Goal: Task Accomplishment & Management: Complete application form

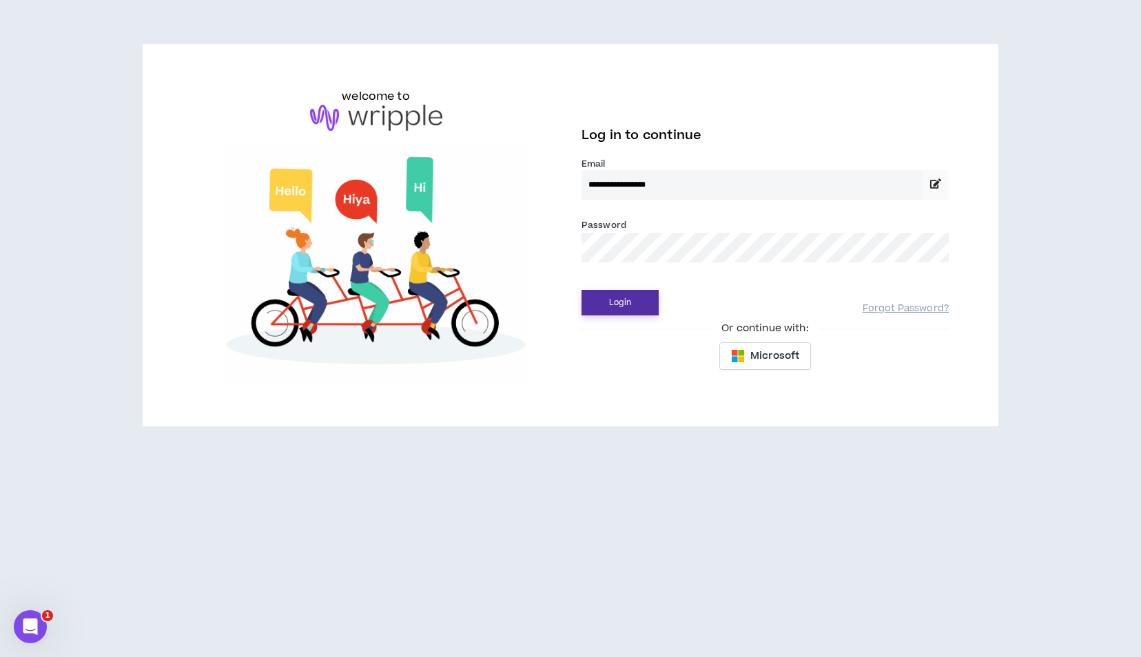
click at [612, 296] on button "Login" at bounding box center [619, 302] width 77 height 25
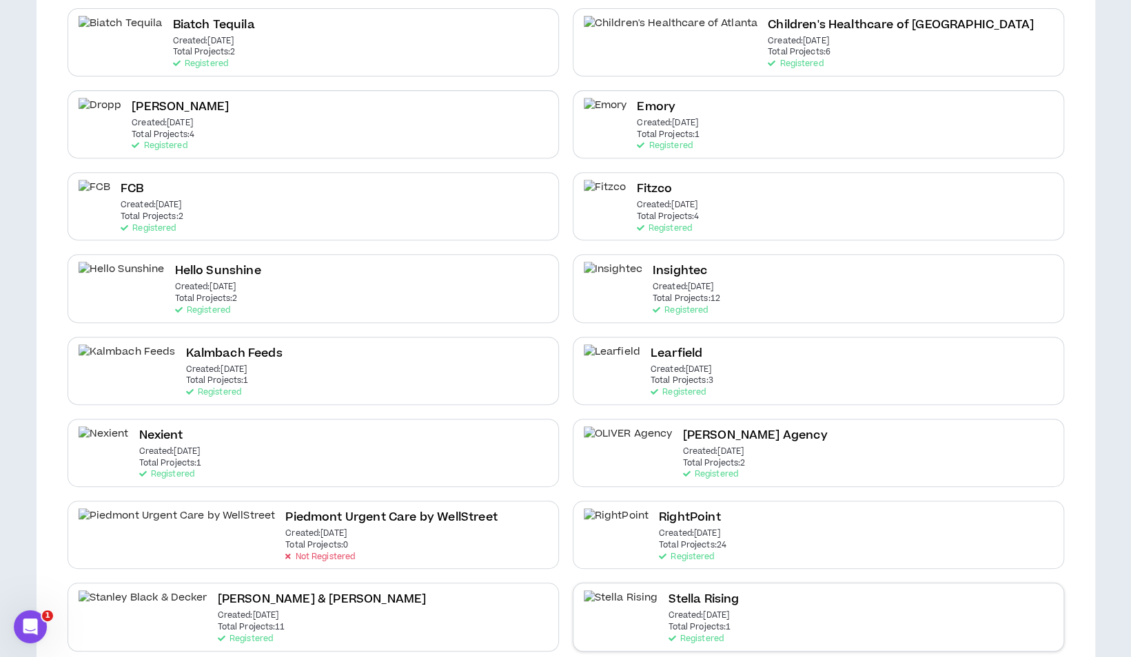
scroll to position [344, 0]
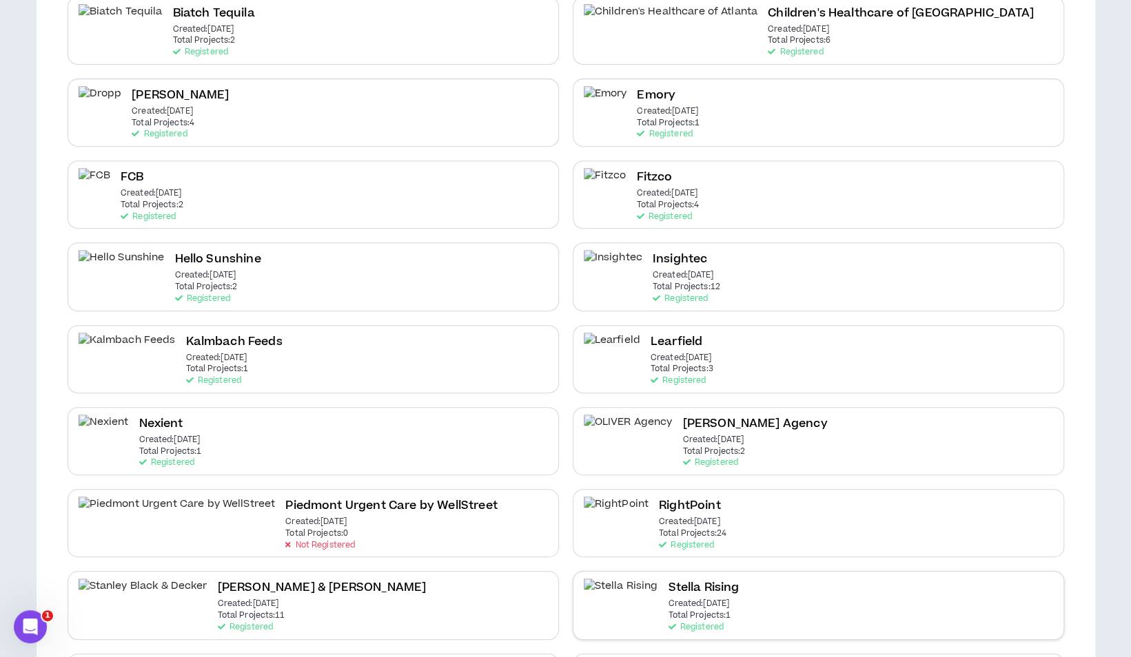
click at [709, 586] on div "Stella Rising Created: Sep 15 2025 Total Projects: 1 Registered" at bounding box center [818, 605] width 491 height 68
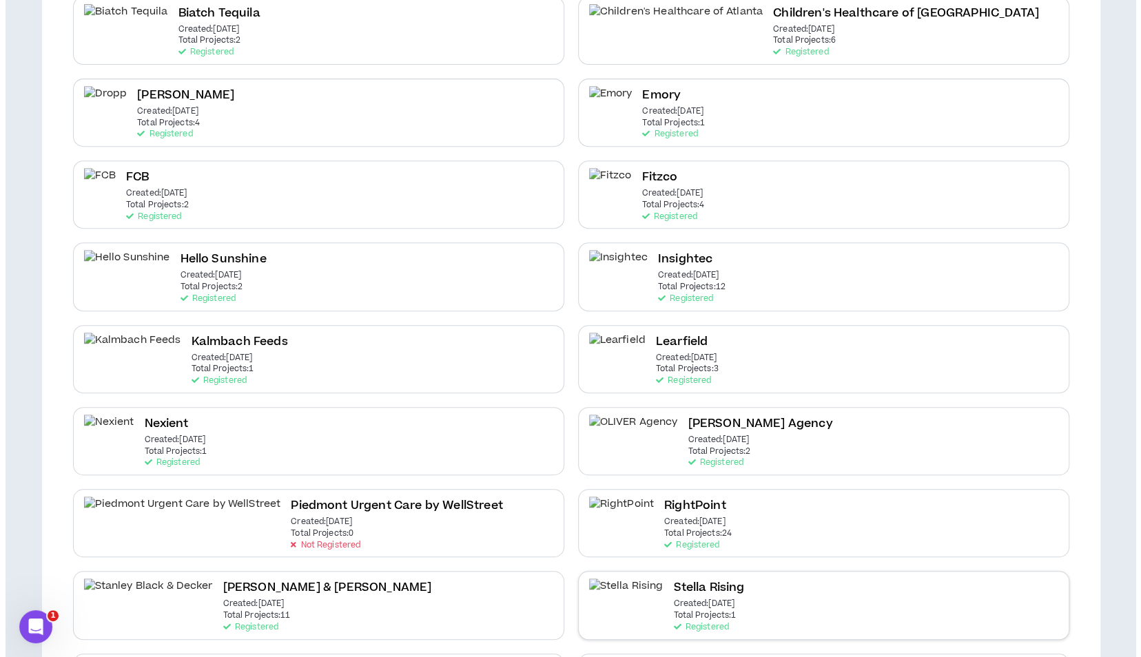
scroll to position [0, 0]
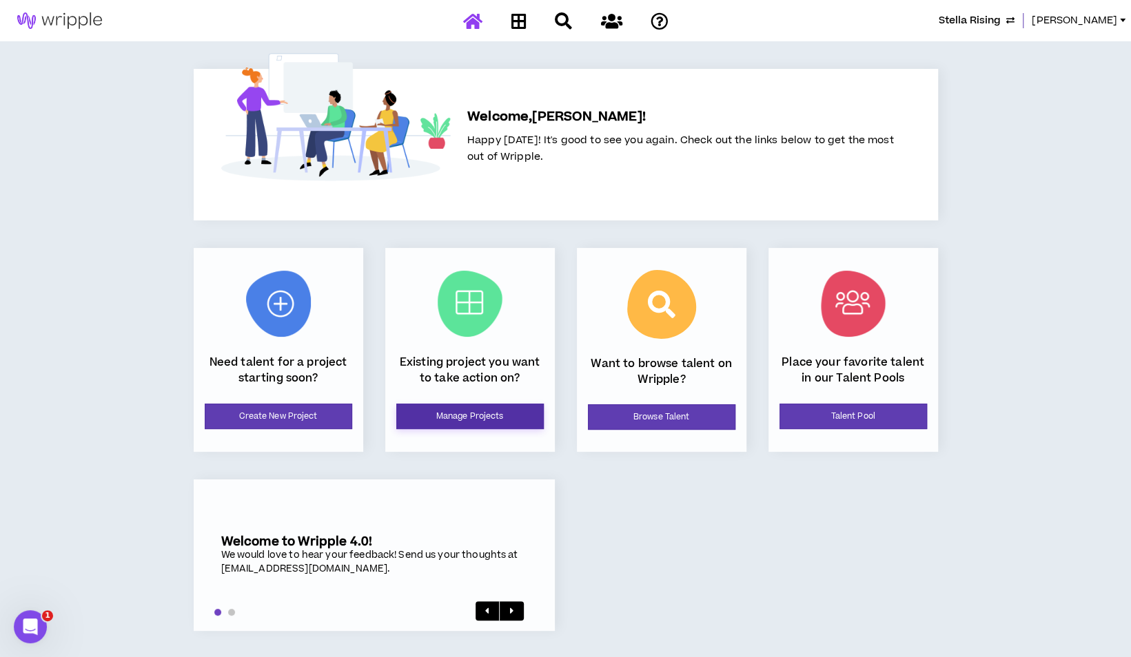
click at [452, 416] on link "Manage Projects" at bounding box center [469, 416] width 147 height 25
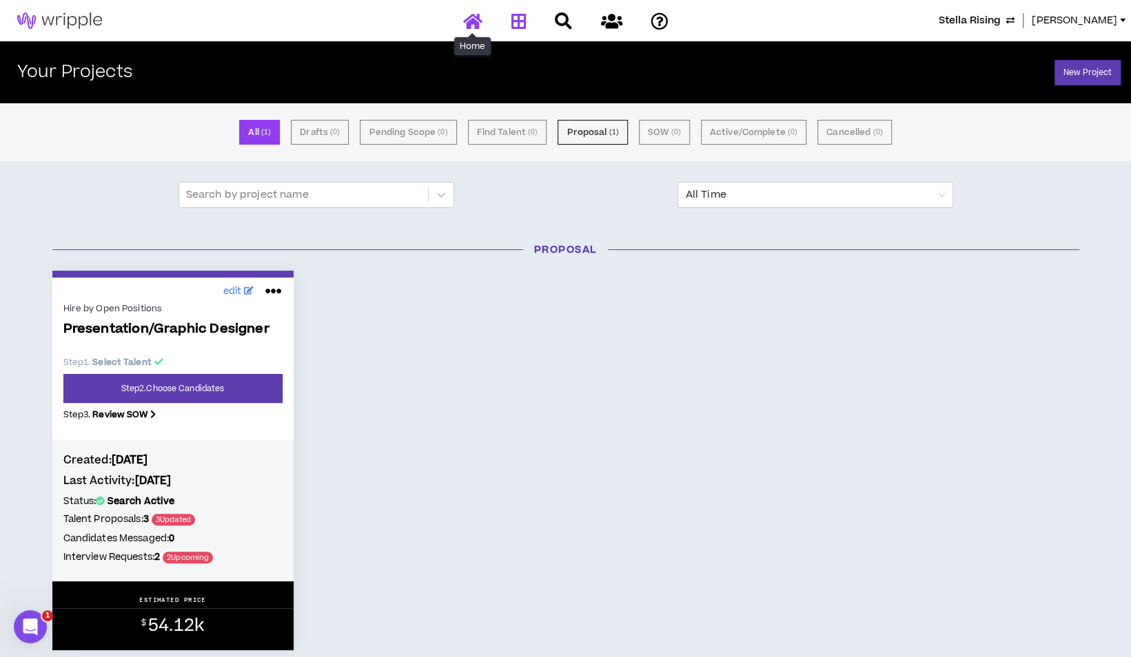
click at [467, 25] on icon at bounding box center [472, 20] width 19 height 17
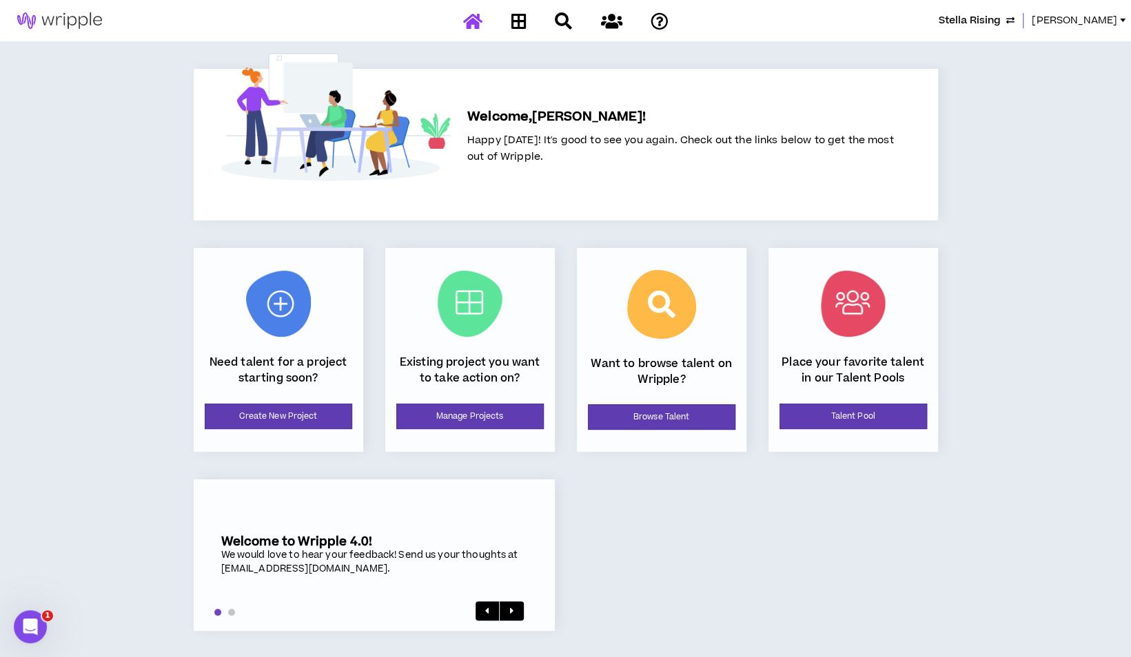
click at [1109, 23] on span "[PERSON_NAME]" at bounding box center [1073, 20] width 85 height 15
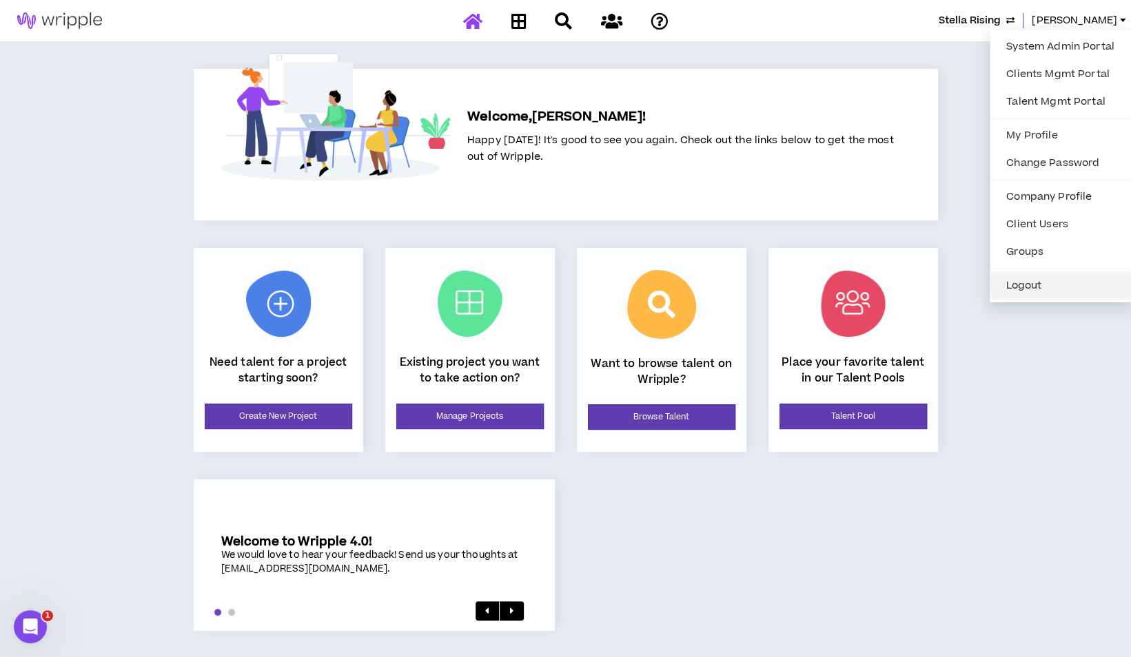
drag, startPoint x: 1043, startPoint y: 282, endPoint x: 1041, endPoint y: 293, distance: 10.5
click at [1043, 284] on button "Logout" at bounding box center [1060, 286] width 125 height 21
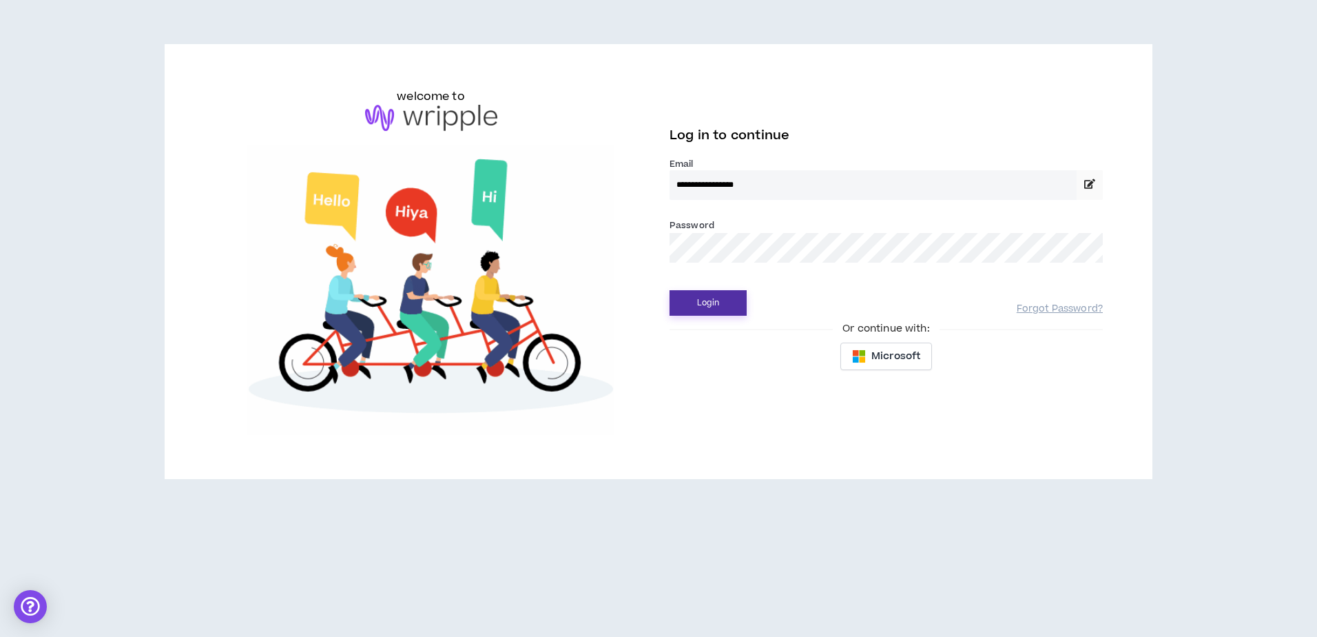
click at [712, 313] on button "Login" at bounding box center [708, 302] width 77 height 25
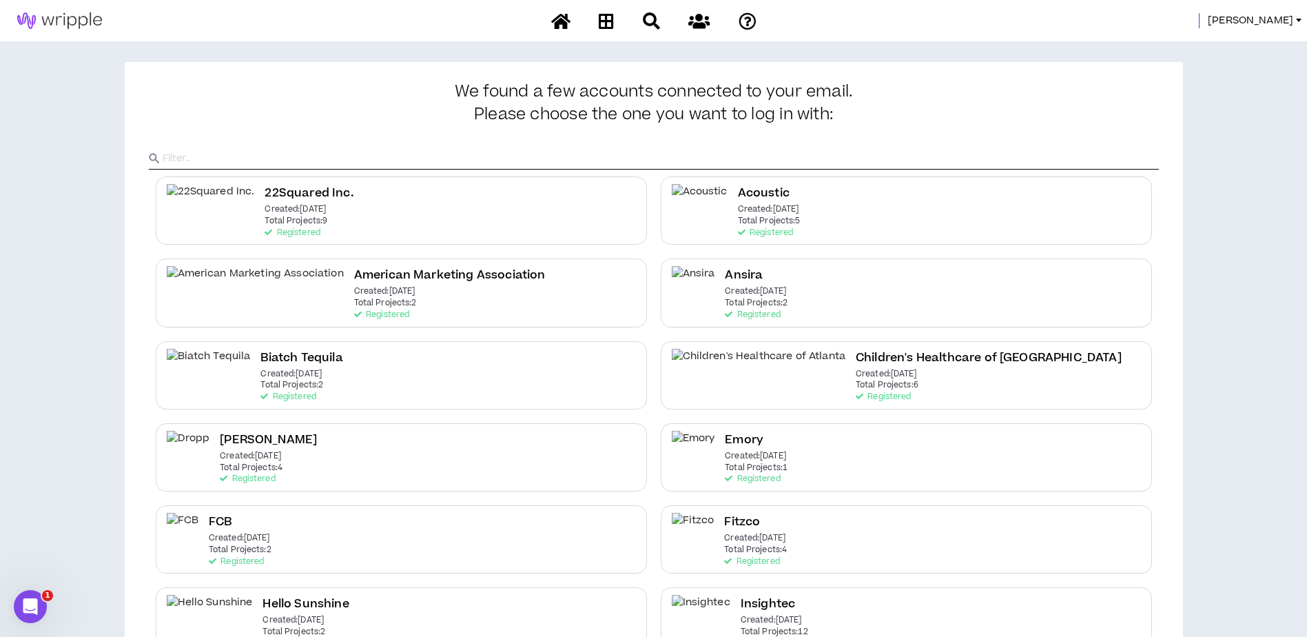
click at [1295, 18] on link "[PERSON_NAME]" at bounding box center [1257, 20] width 99 height 15
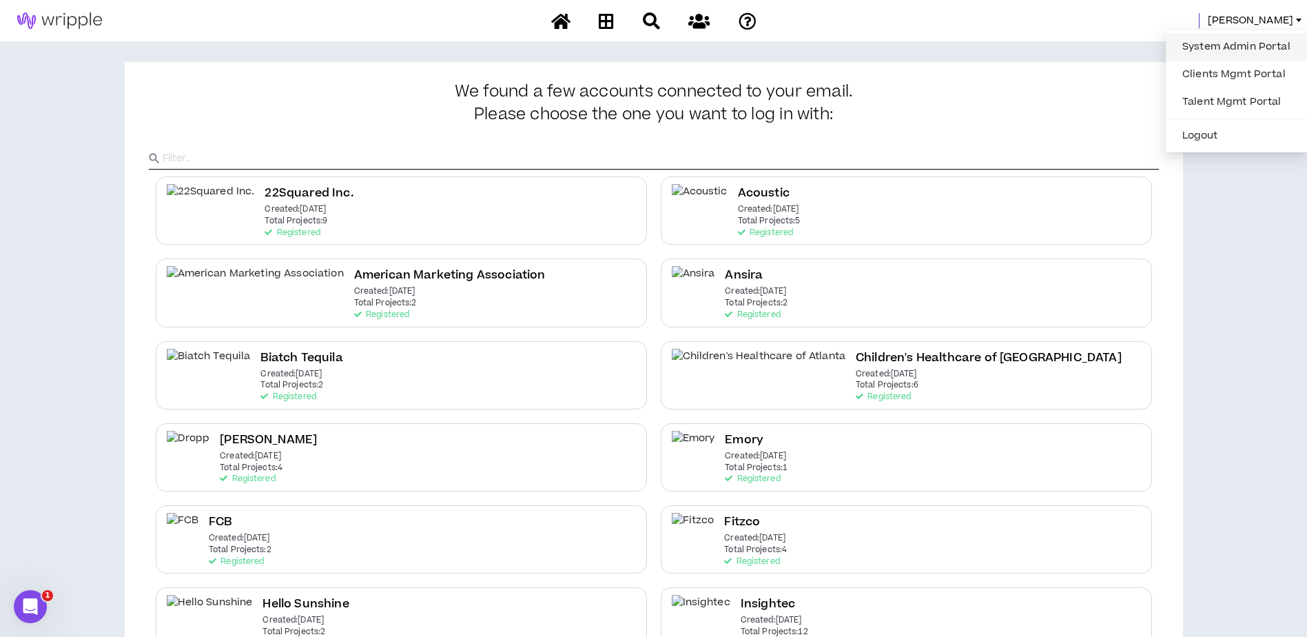
click at [1238, 42] on link "System Admin Portal" at bounding box center [1236, 47] width 125 height 21
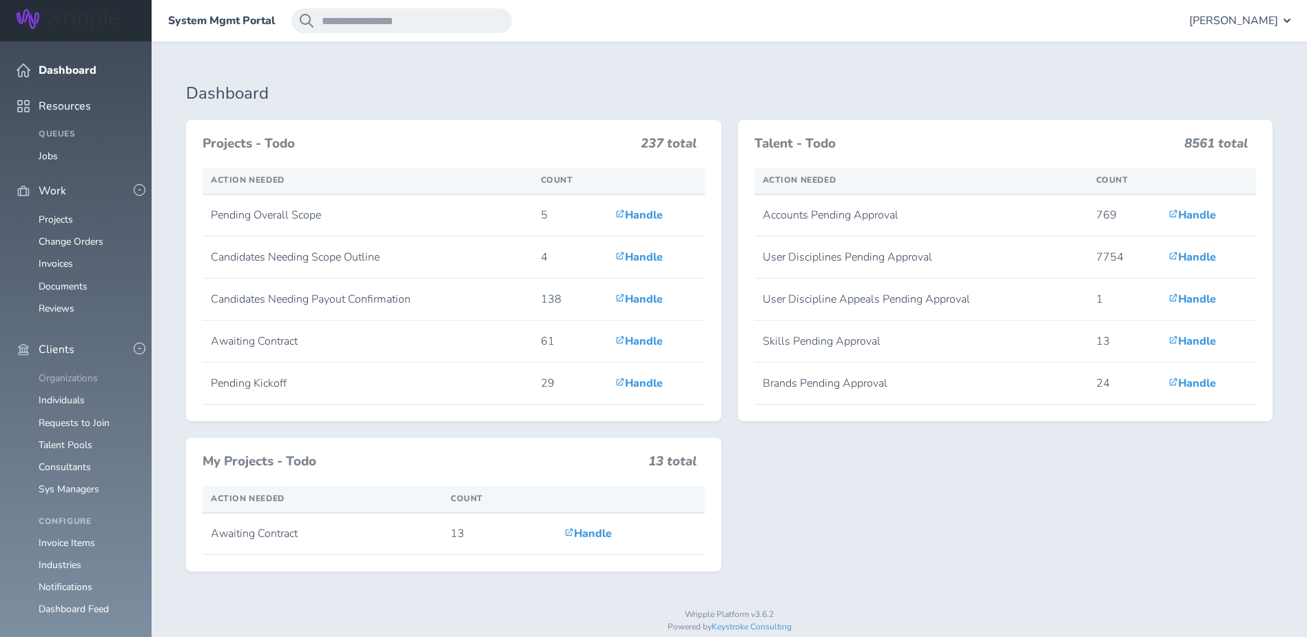
click at [52, 371] on link "Organizations" at bounding box center [68, 377] width 59 height 13
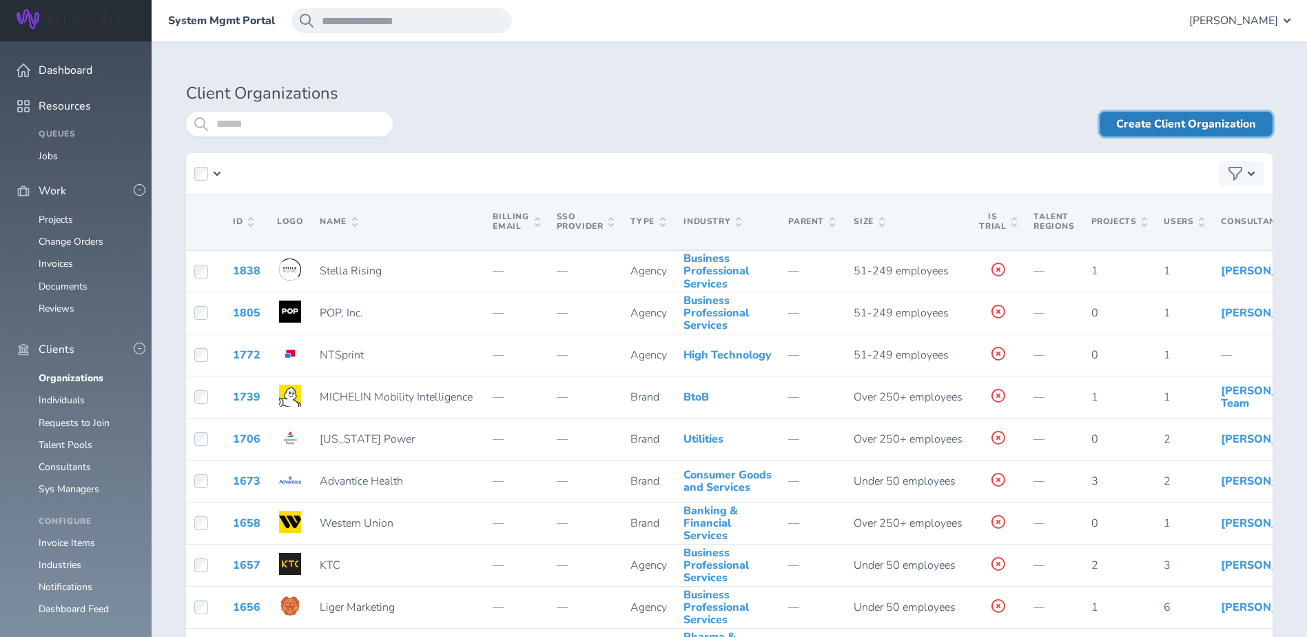
click at [1210, 130] on link "Create Client Organization" at bounding box center [1186, 124] width 173 height 25
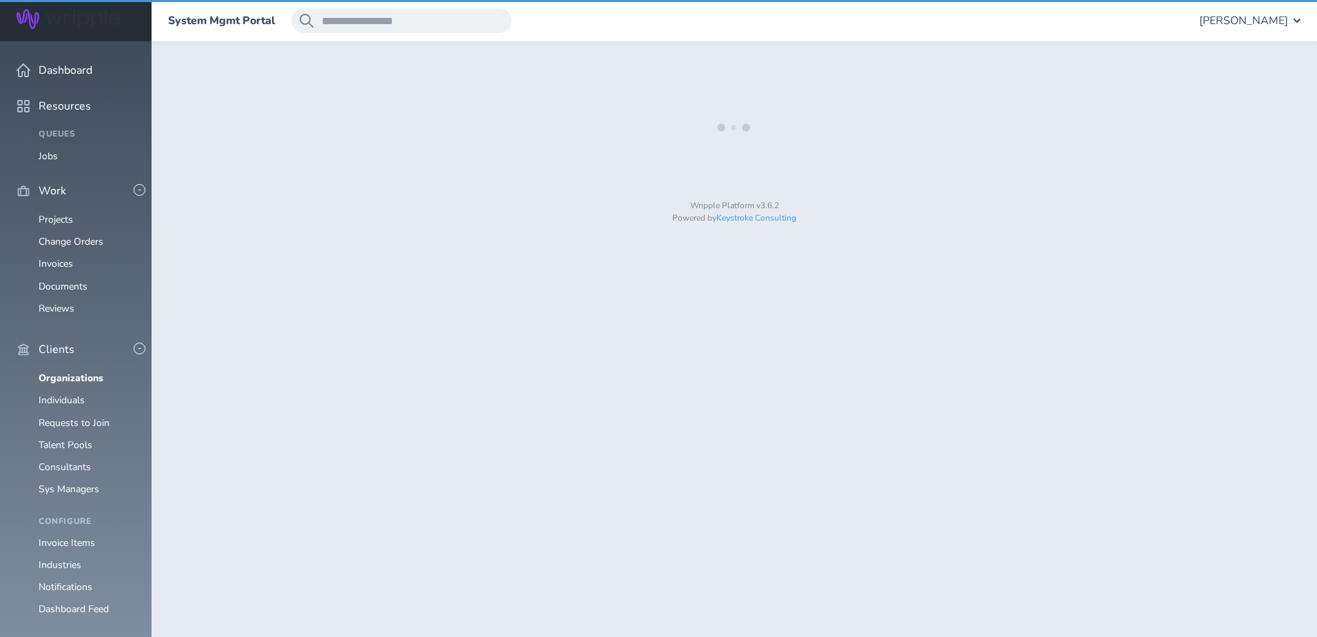
select select "*"
select select "**"
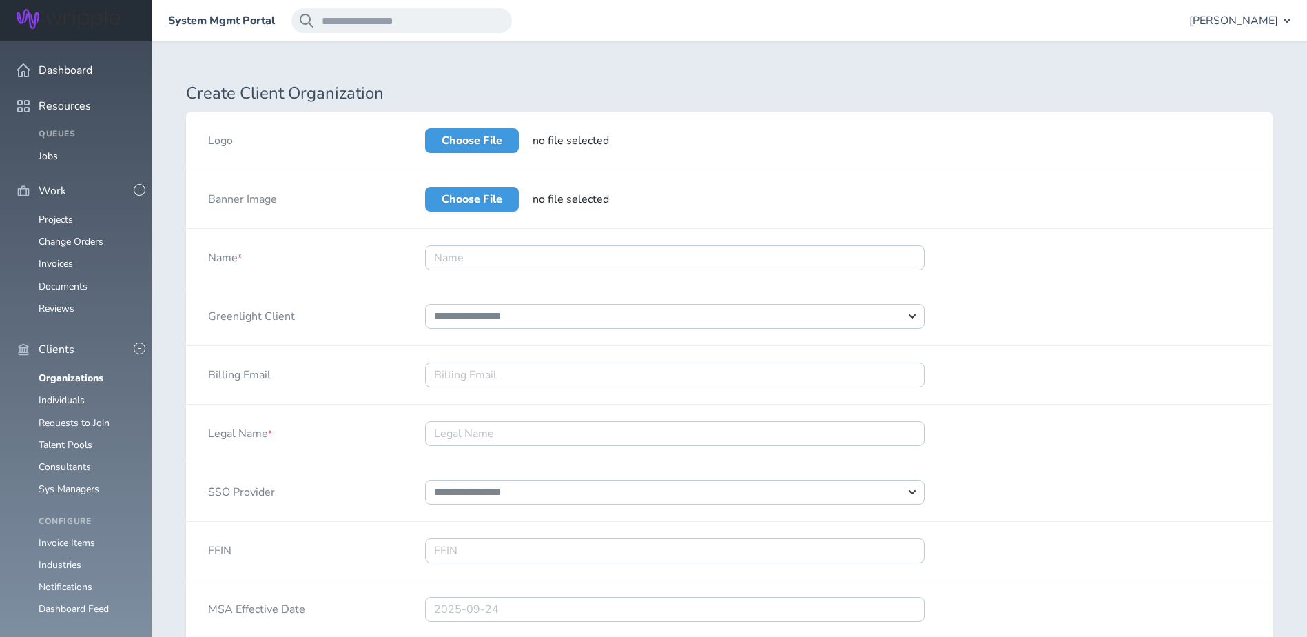
click at [612, 270] on div at bounding box center [675, 258] width 544 height 58
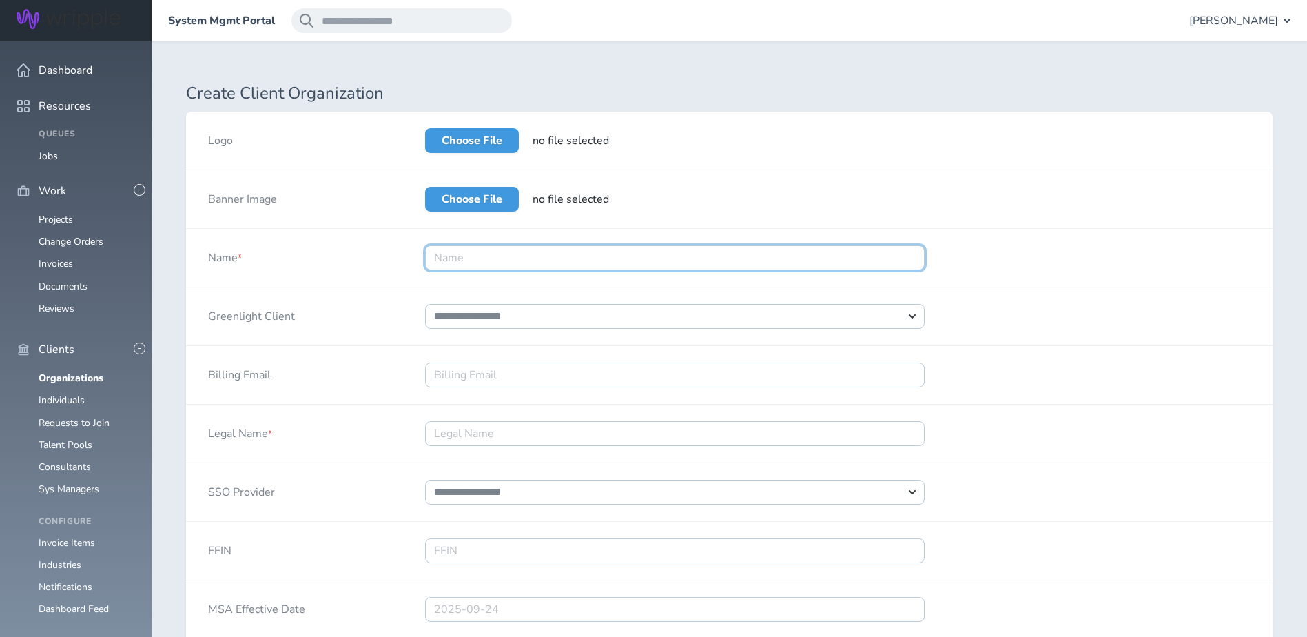
click at [615, 266] on input "Name *" at bounding box center [674, 257] width 499 height 25
click at [602, 263] on input "Name *" at bounding box center [674, 257] width 499 height 25
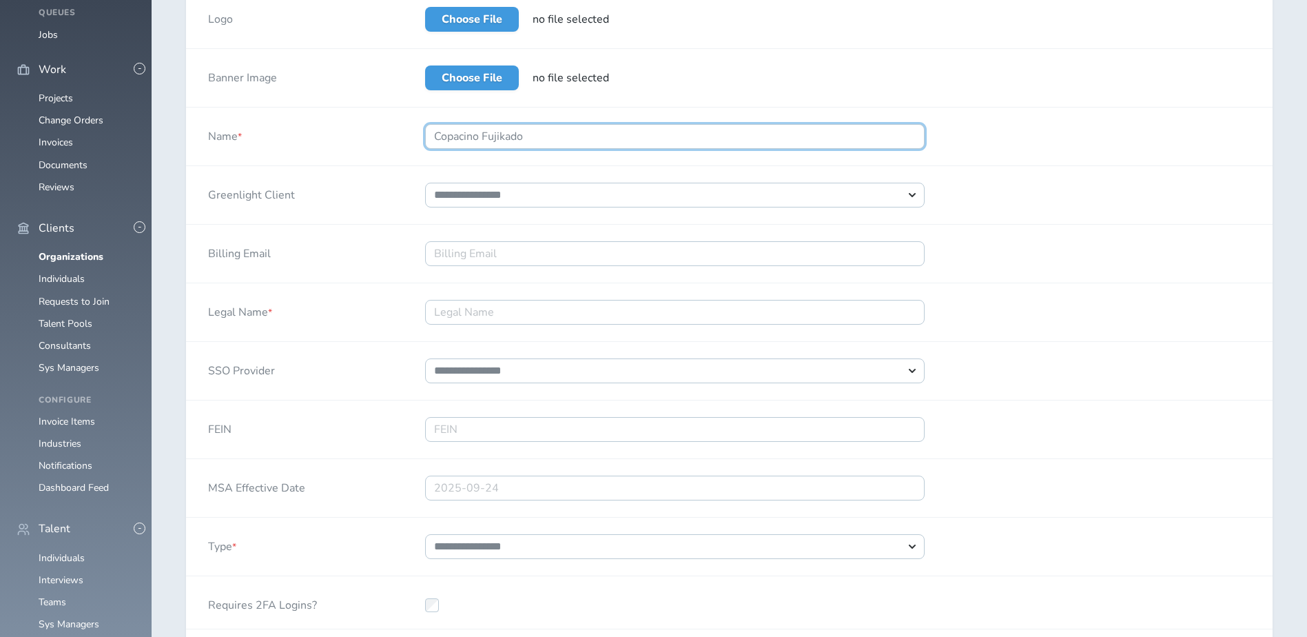
scroll to position [138, 0]
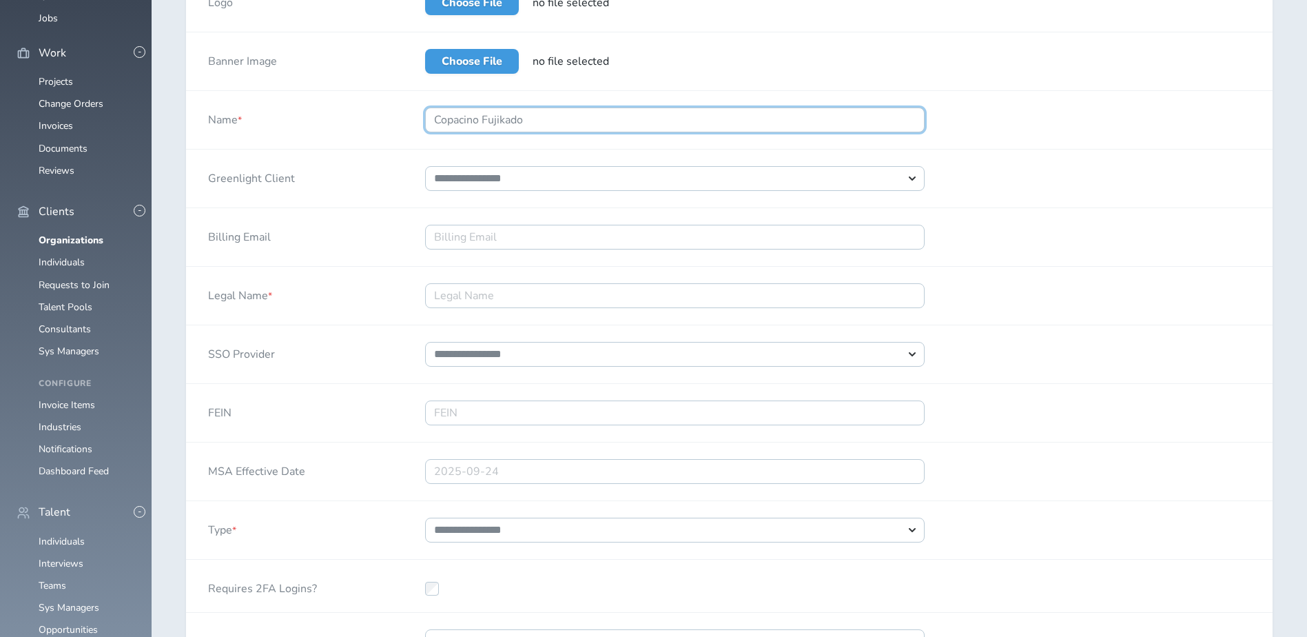
type input "Copacino Fujikado"
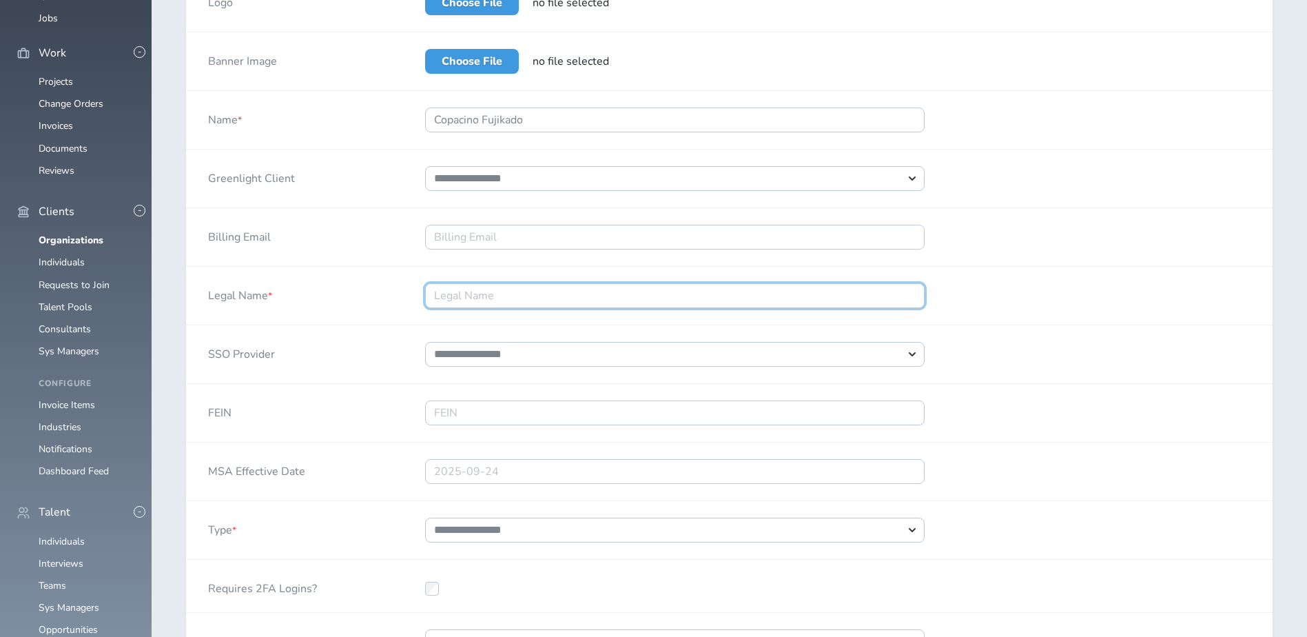
click at [620, 301] on input "Legal Name *" at bounding box center [674, 295] width 499 height 25
click at [598, 290] on input "Legal Name *" at bounding box center [674, 295] width 499 height 25
click at [499, 300] on input "Legal Name *" at bounding box center [674, 295] width 499 height 25
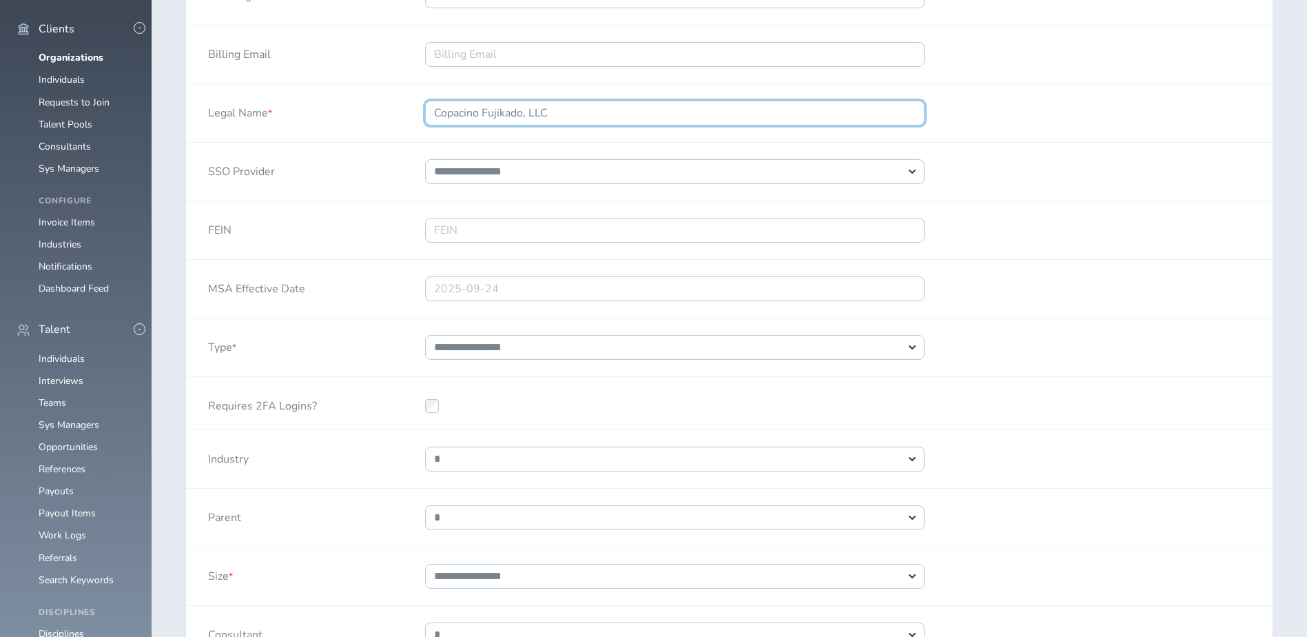
scroll to position [344, 0]
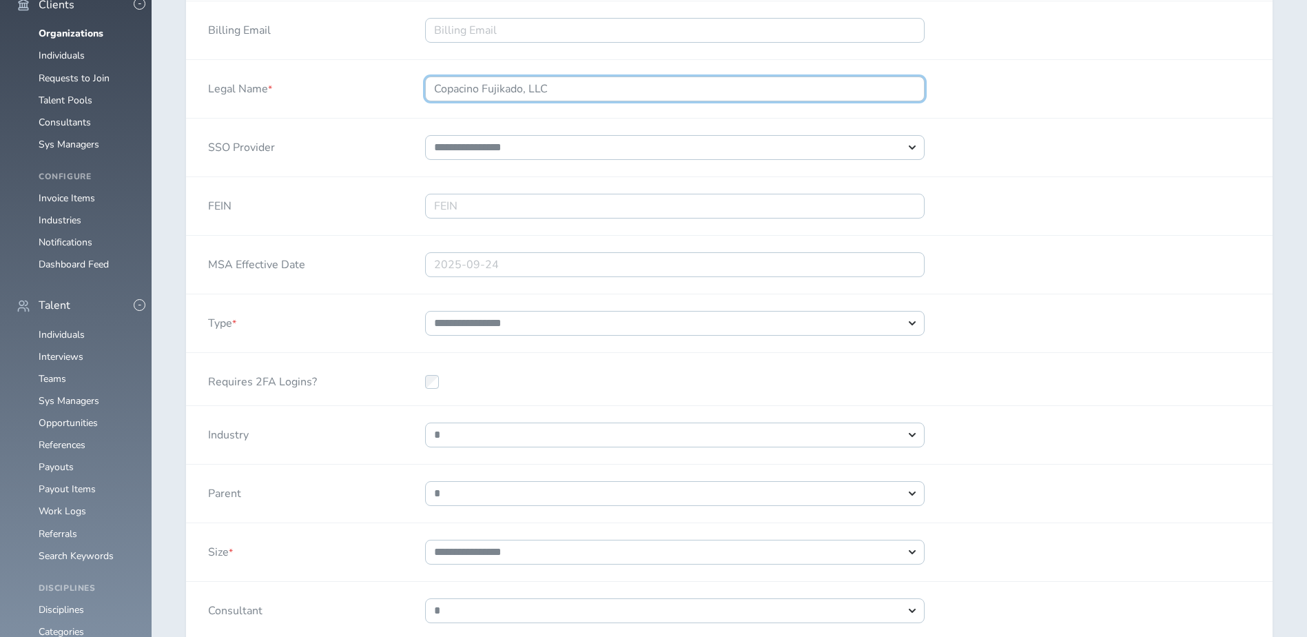
type input "Copacino Fujikado, LLC"
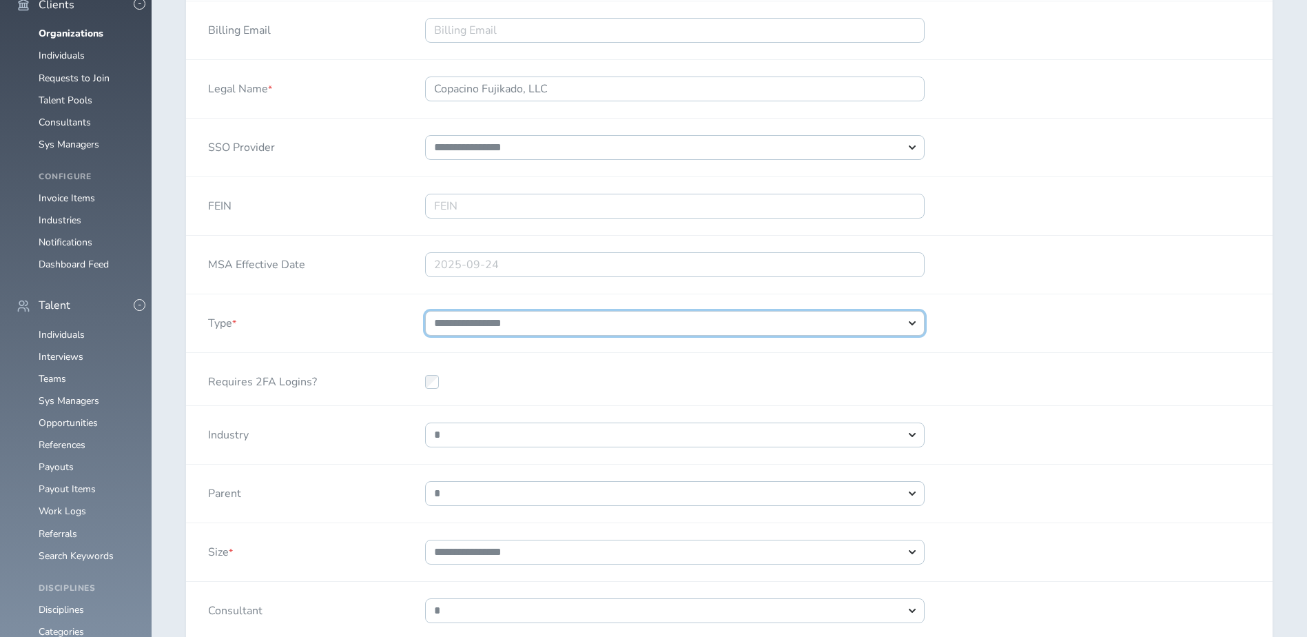
click at [798, 321] on select "**********" at bounding box center [674, 323] width 499 height 25
select select "*"
click at [425, 311] on select "**********" at bounding box center [674, 323] width 499 height 25
click at [1042, 349] on div "**********" at bounding box center [729, 323] width 1086 height 59
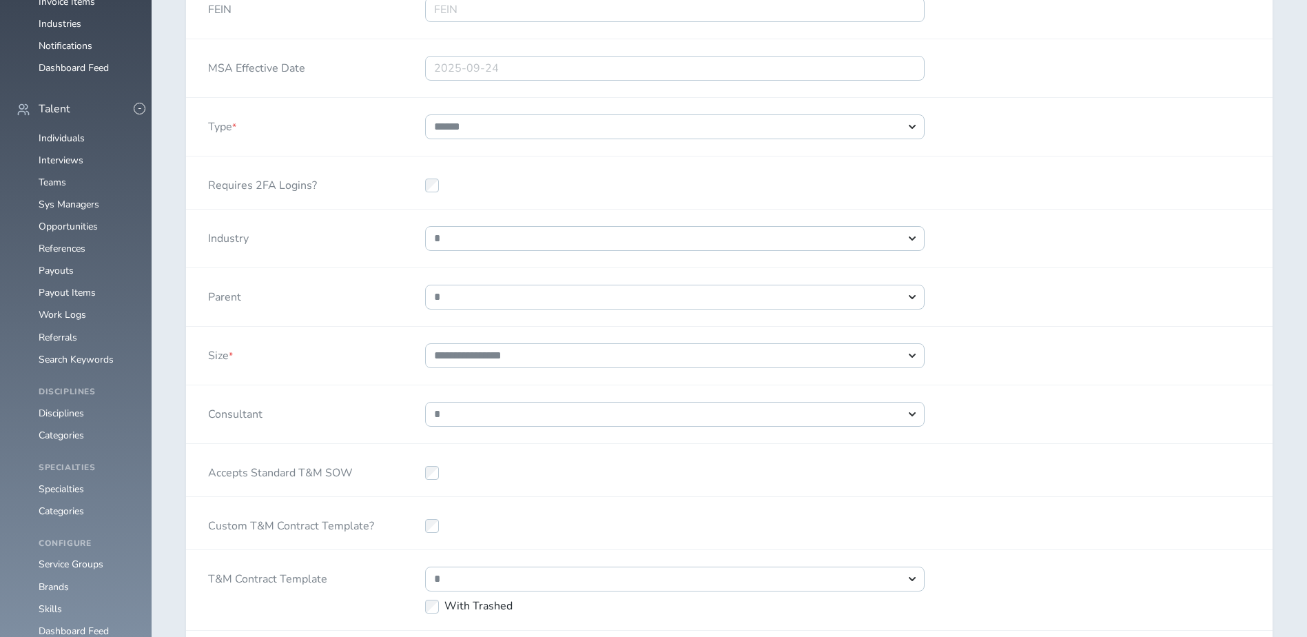
scroll to position [551, 0]
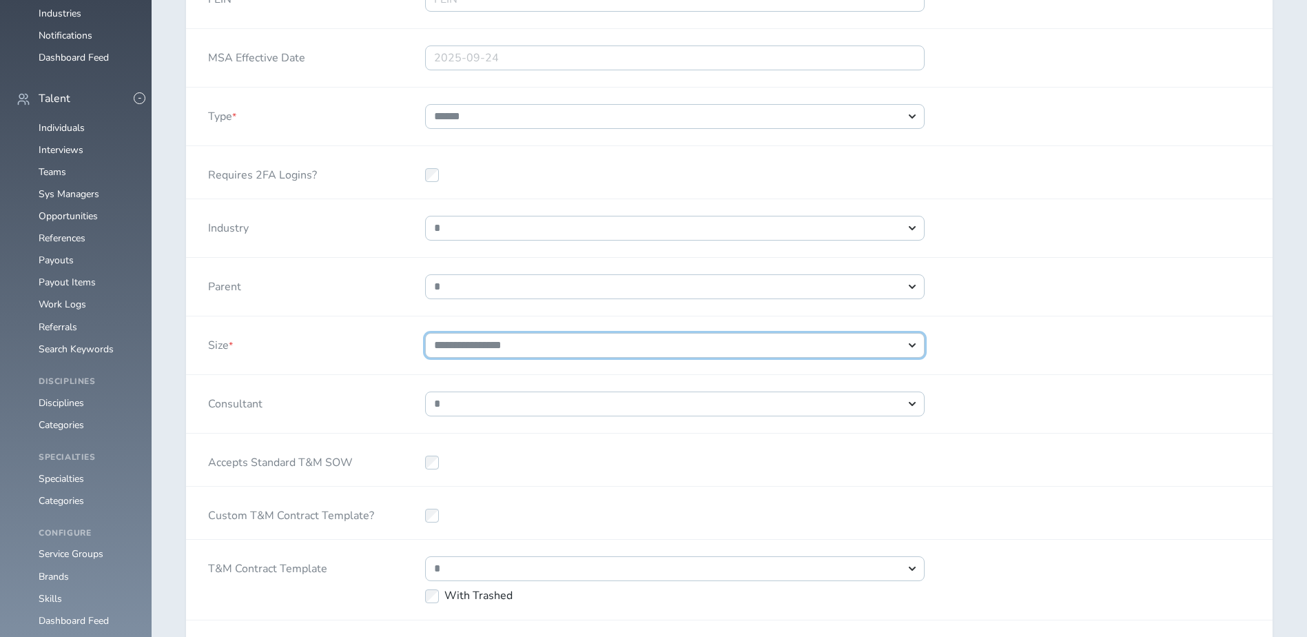
click at [650, 351] on select "**********" at bounding box center [674, 345] width 499 height 25
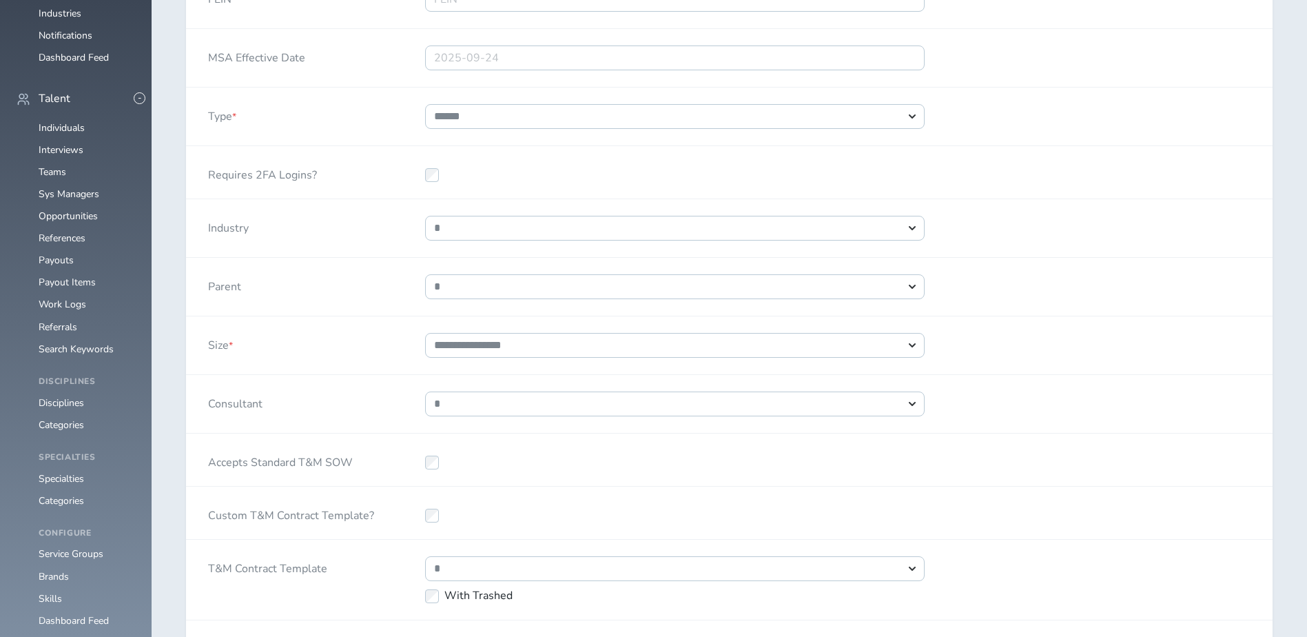
click at [1176, 306] on div "**********" at bounding box center [729, 287] width 1086 height 59
click at [565, 358] on div "**********" at bounding box center [675, 345] width 544 height 58
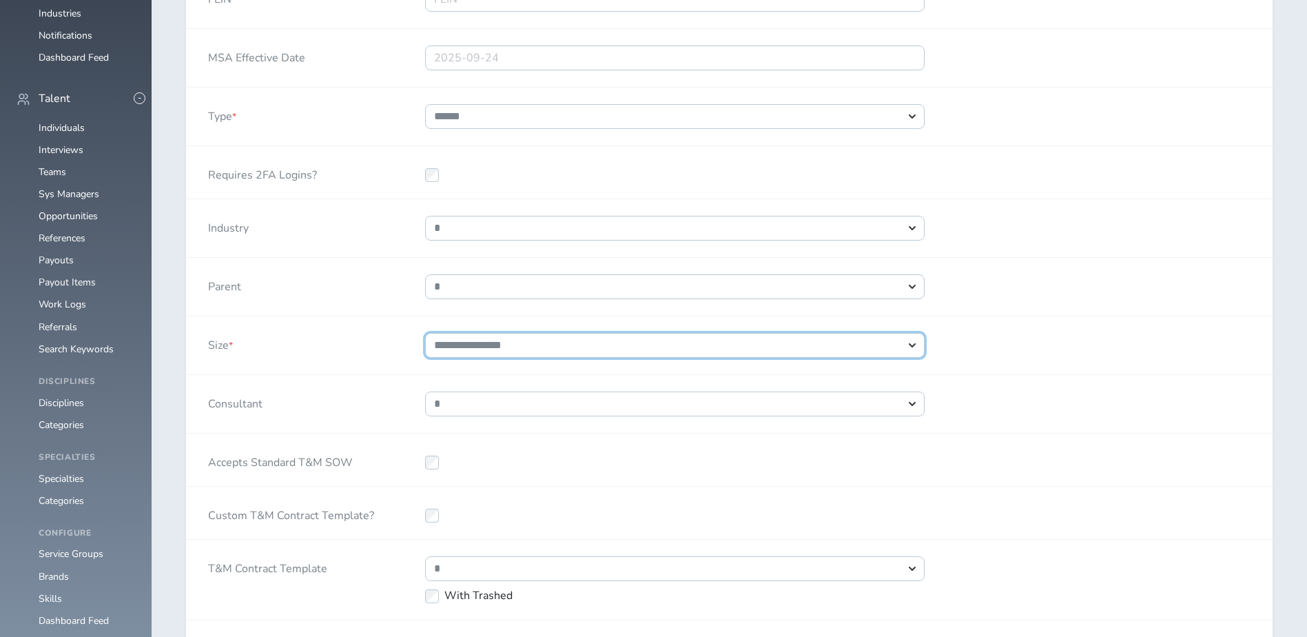
drag, startPoint x: 568, startPoint y: 346, endPoint x: 563, endPoint y: 359, distance: 14.0
click at [568, 346] on select "**********" at bounding box center [674, 345] width 499 height 25
select select "*"
click at [425, 333] on select "**********" at bounding box center [674, 345] width 499 height 25
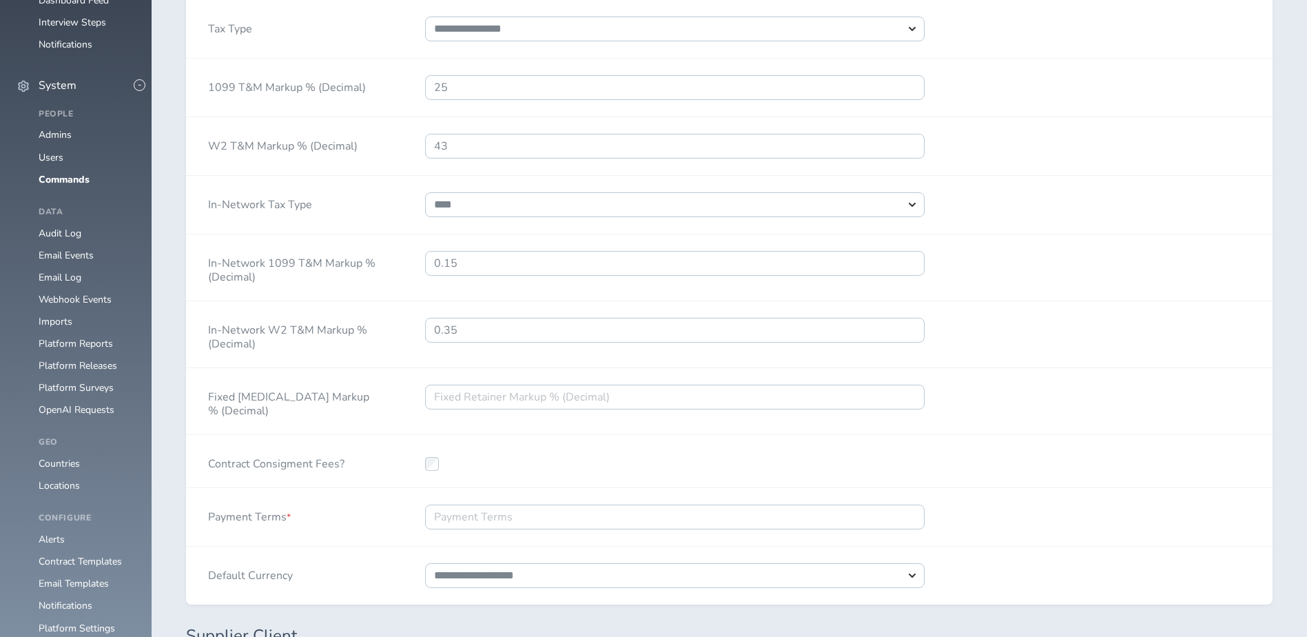
scroll to position [1378, 0]
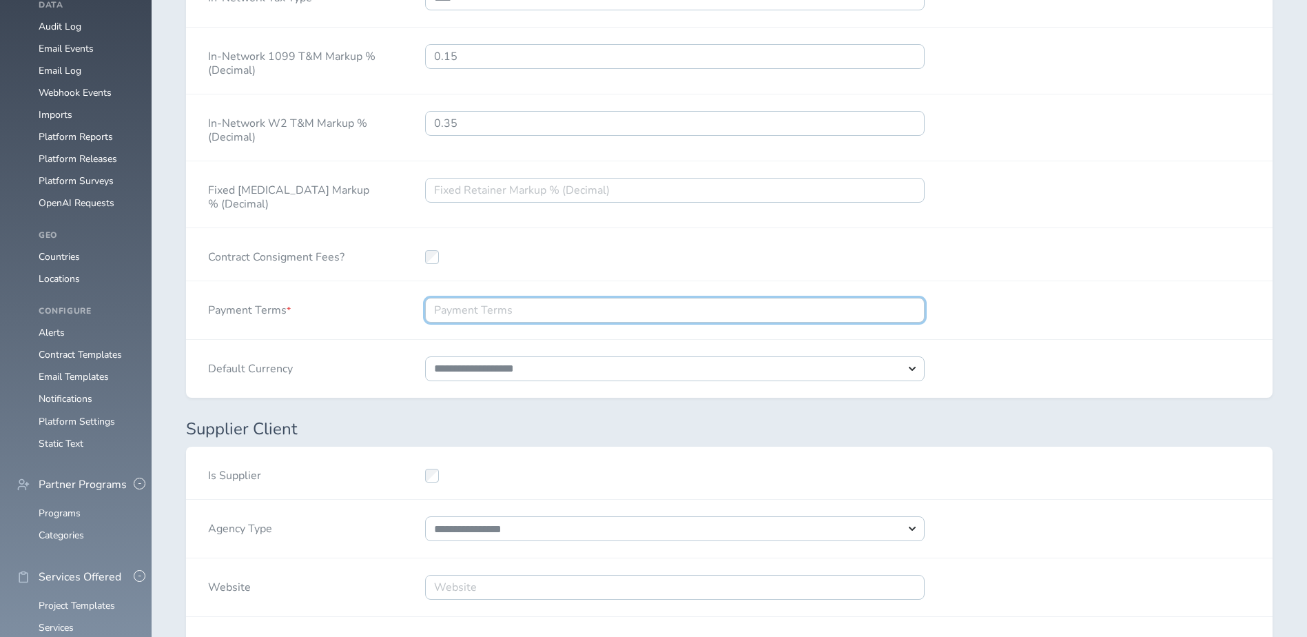
click at [656, 302] on input "Payment Terms *" at bounding box center [674, 310] width 499 height 25
click at [499, 307] on input "Payment Terms *" at bounding box center [674, 310] width 499 height 25
click at [827, 311] on input "Payment Terms *" at bounding box center [674, 310] width 499 height 25
type input "30"
click at [1054, 318] on div "Payment Terms * 30" at bounding box center [729, 310] width 1086 height 59
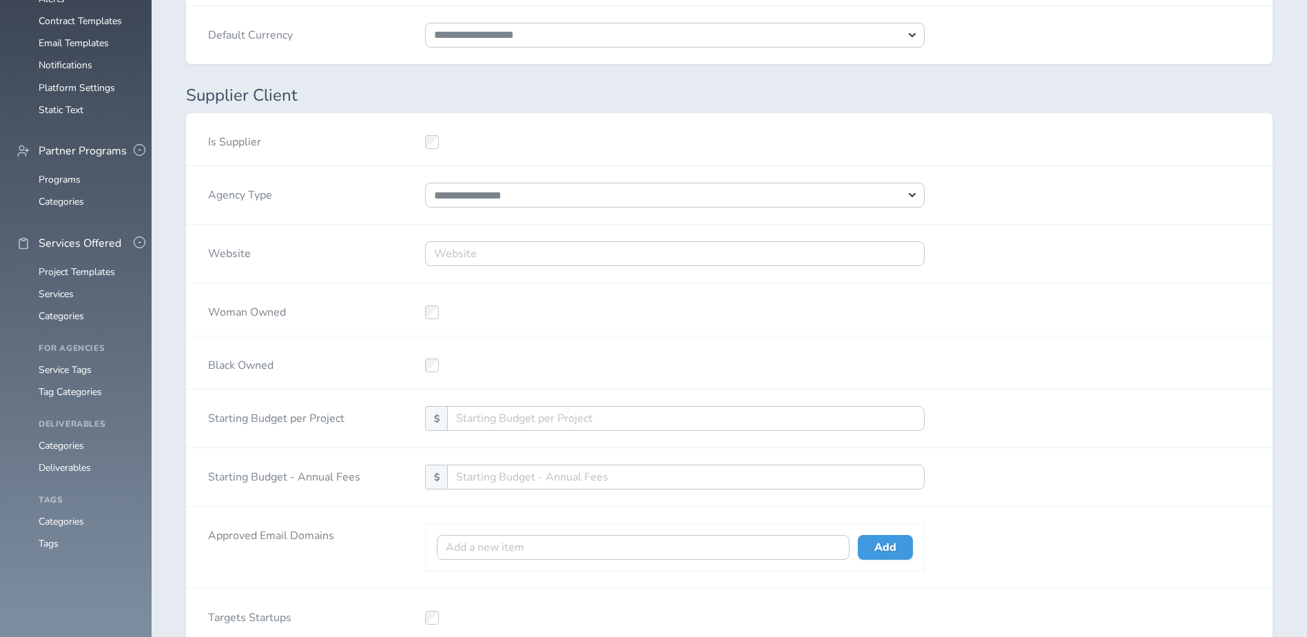
scroll to position [1722, 0]
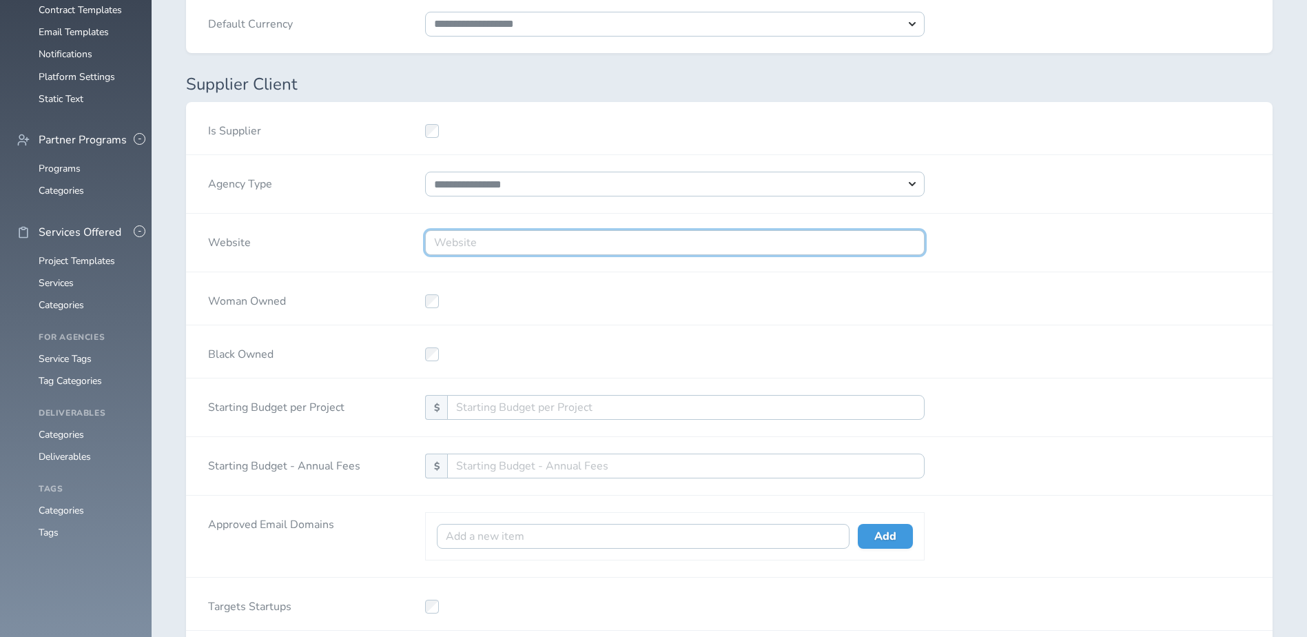
click at [679, 247] on input "Website" at bounding box center [674, 242] width 499 height 25
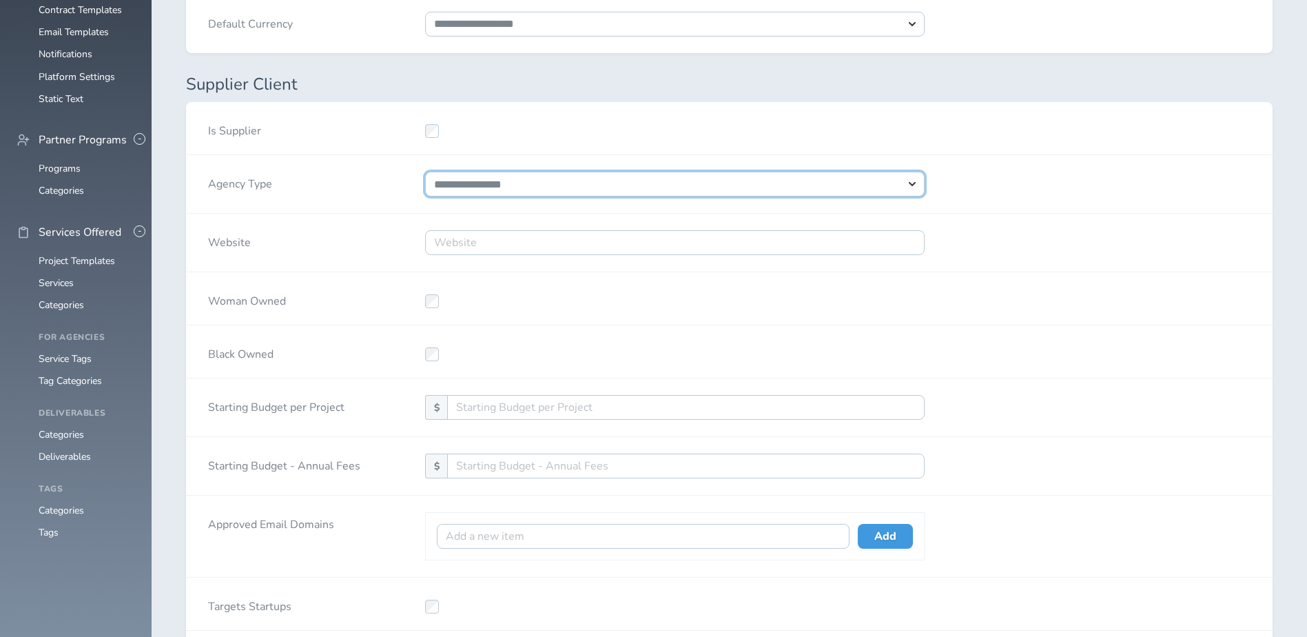
click at [741, 190] on select "**********" at bounding box center [674, 184] width 499 height 25
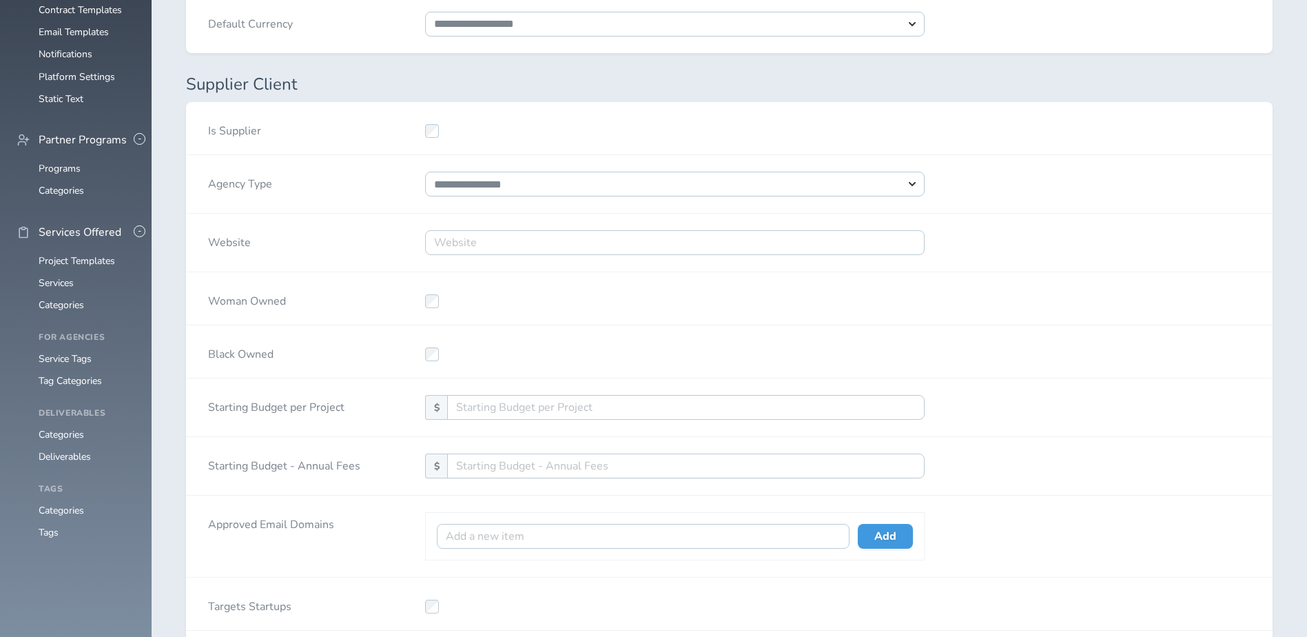
click at [1155, 250] on div "Website" at bounding box center [729, 243] width 1086 height 59
click at [1131, 251] on div "Website" at bounding box center [729, 243] width 1086 height 59
click at [529, 243] on input "Website" at bounding box center [674, 242] width 499 height 25
paste input "https://www.copacino.com/"
click at [465, 247] on input "https://www.copacino.com" at bounding box center [674, 242] width 499 height 25
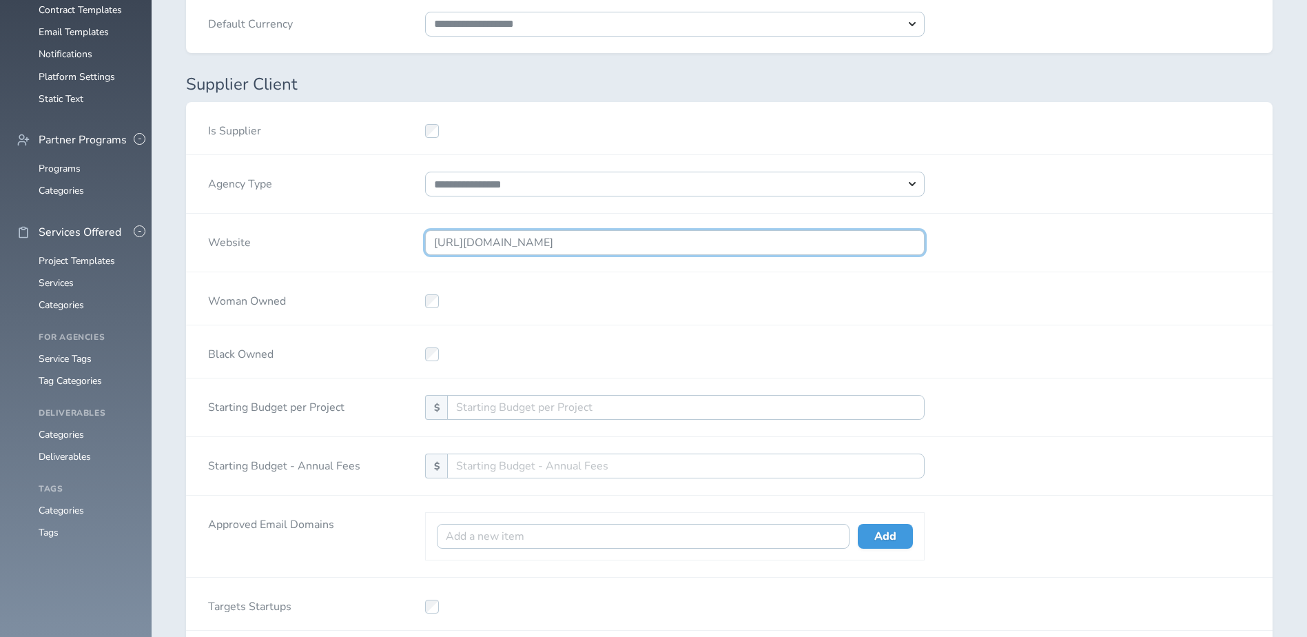
drag, startPoint x: 469, startPoint y: 244, endPoint x: 409, endPoint y: 249, distance: 60.8
click at [409, 249] on div "https://www.copacino.com" at bounding box center [675, 243] width 544 height 58
type input "www.copacino.com"
click at [1041, 283] on div "Woman Owned" at bounding box center [729, 298] width 1086 height 53
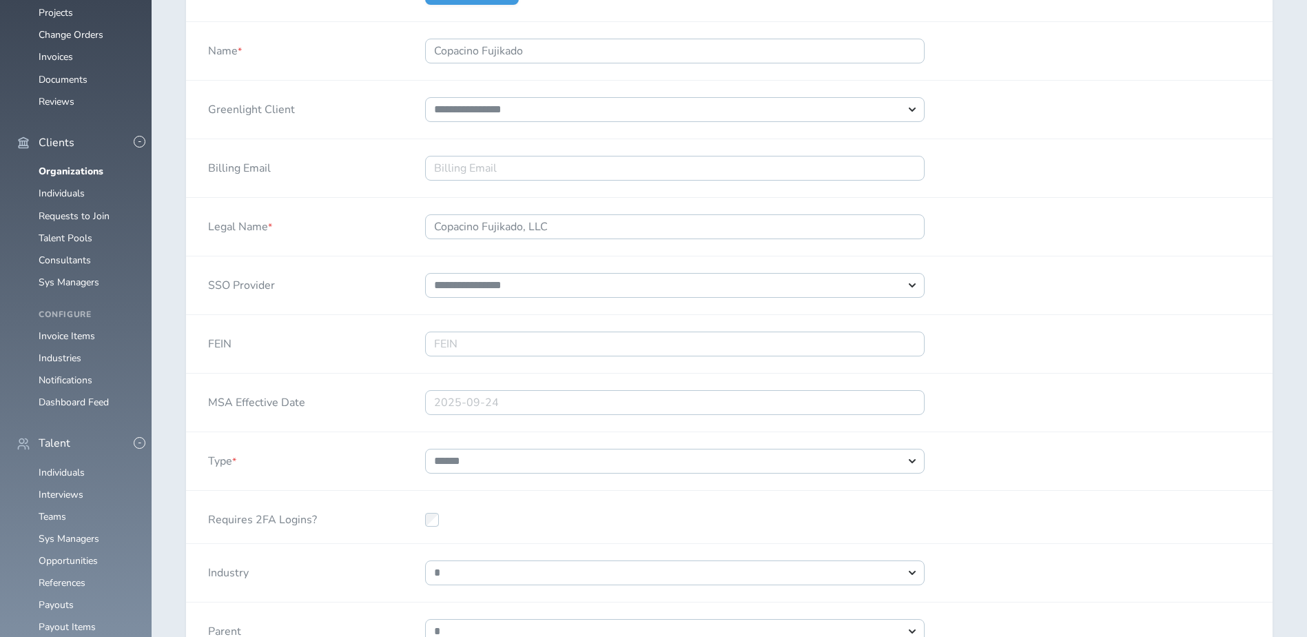
scroll to position [0, 0]
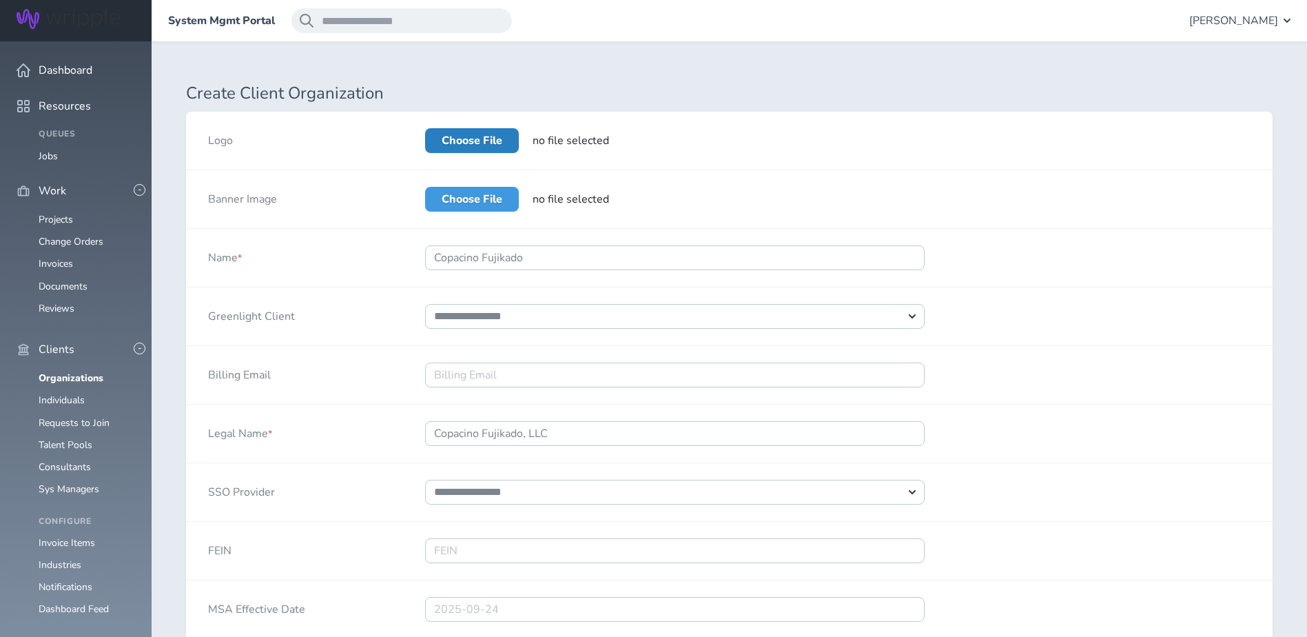
click at [470, 136] on label "Choose File" at bounding box center [472, 140] width 94 height 25
click at [425, 128] on input "Choose File" at bounding box center [425, 128] width 0 height 0
type input "**********"
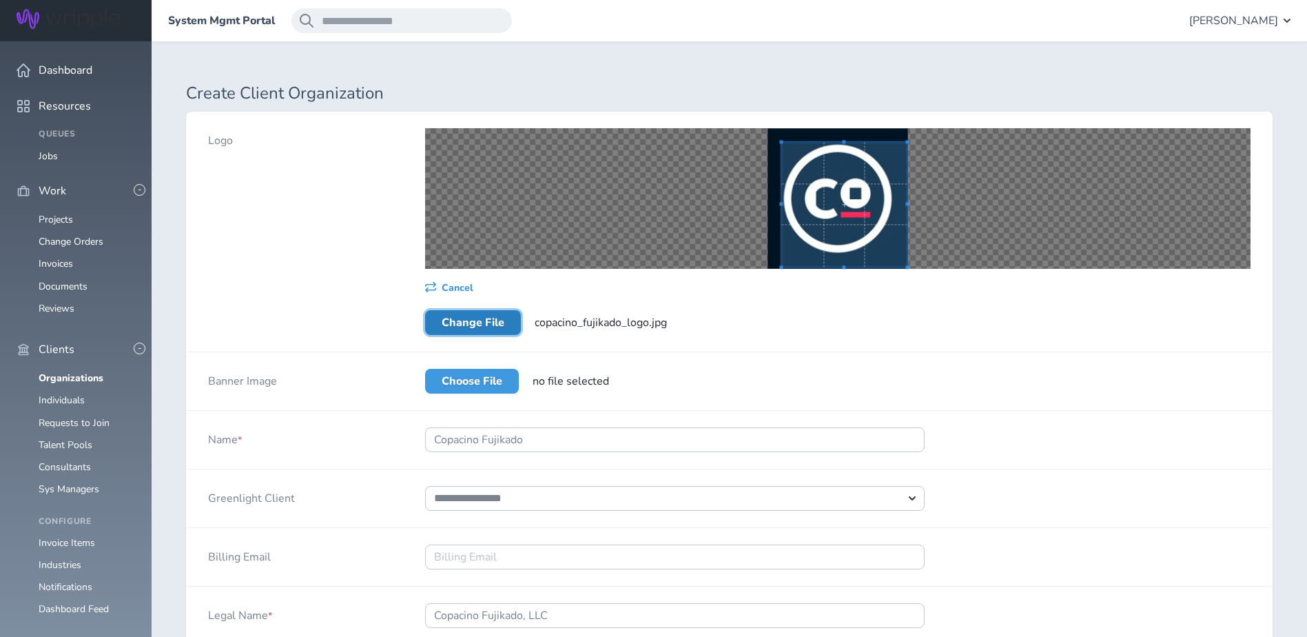
click at [909, 267] on span at bounding box center [906, 266] width 3 height 3
click at [752, 130] on div at bounding box center [837, 198] width 825 height 141
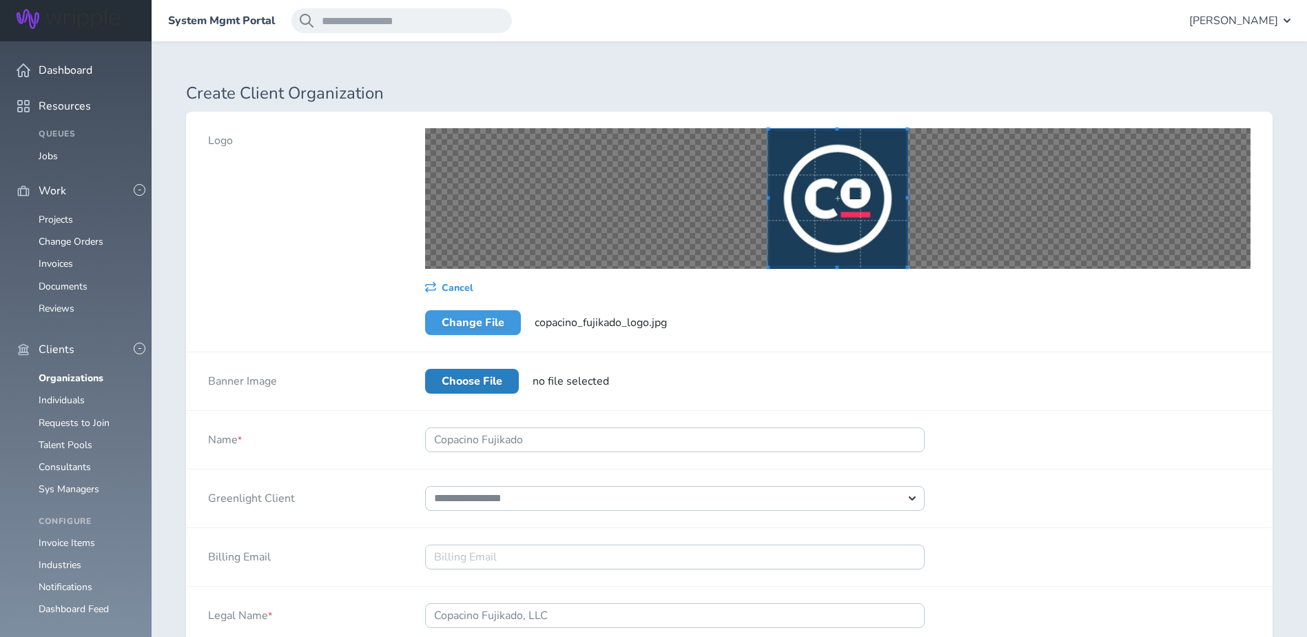
click at [495, 382] on label "Choose File" at bounding box center [472, 381] width 94 height 25
click at [425, 369] on input "Choose File" at bounding box center [425, 369] width 0 height 0
click at [480, 389] on label "Choose File" at bounding box center [472, 381] width 94 height 25
click at [425, 369] on input "Choose File" at bounding box center [425, 369] width 0 height 0
click at [466, 380] on label "Choose File" at bounding box center [472, 381] width 94 height 25
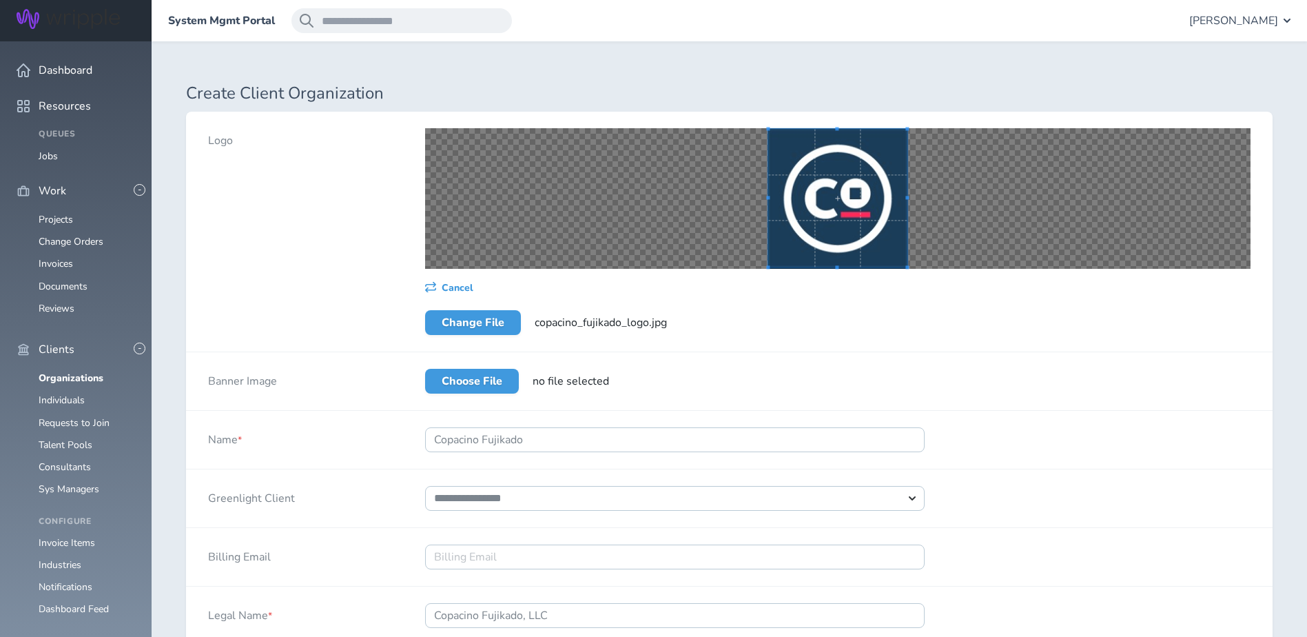
drag, startPoint x: 466, startPoint y: 379, endPoint x: 690, endPoint y: 369, distance: 224.8
click at [704, 358] on div "Choose File no file selected" at bounding box center [837, 381] width 869 height 58
click at [493, 382] on label "Choose File" at bounding box center [472, 381] width 94 height 25
click at [425, 369] on input "Choose File" at bounding box center [425, 369] width 0 height 0
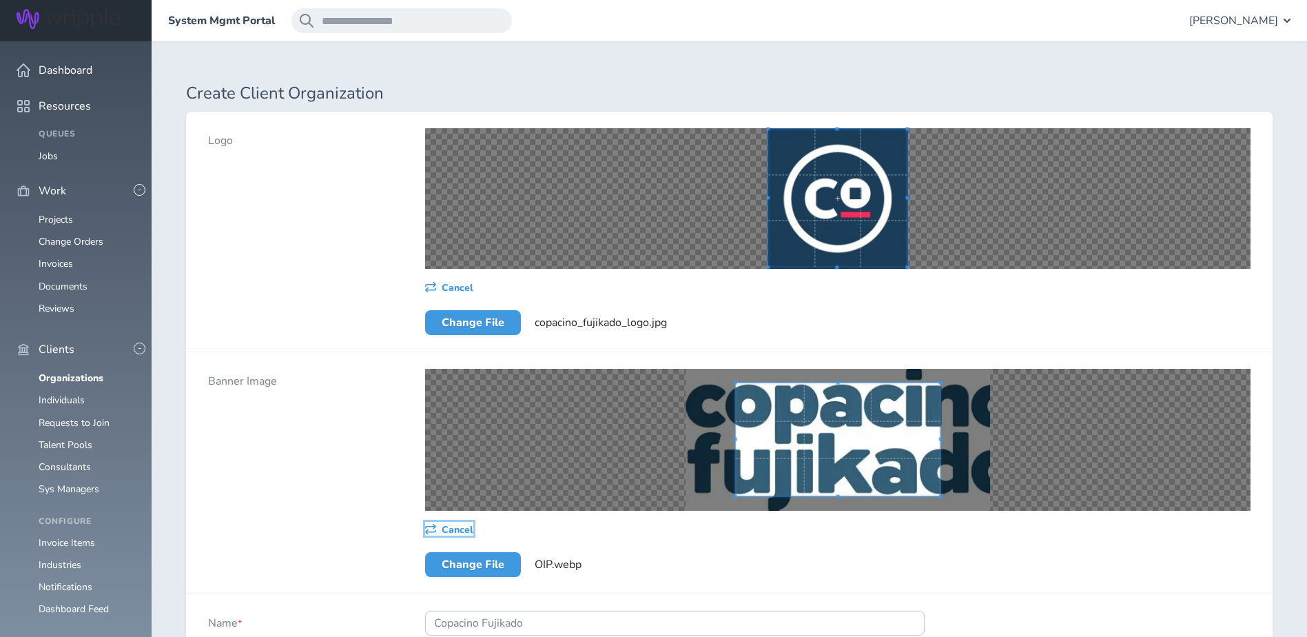
click at [461, 533] on span "Cancel" at bounding box center [458, 529] width 32 height 11
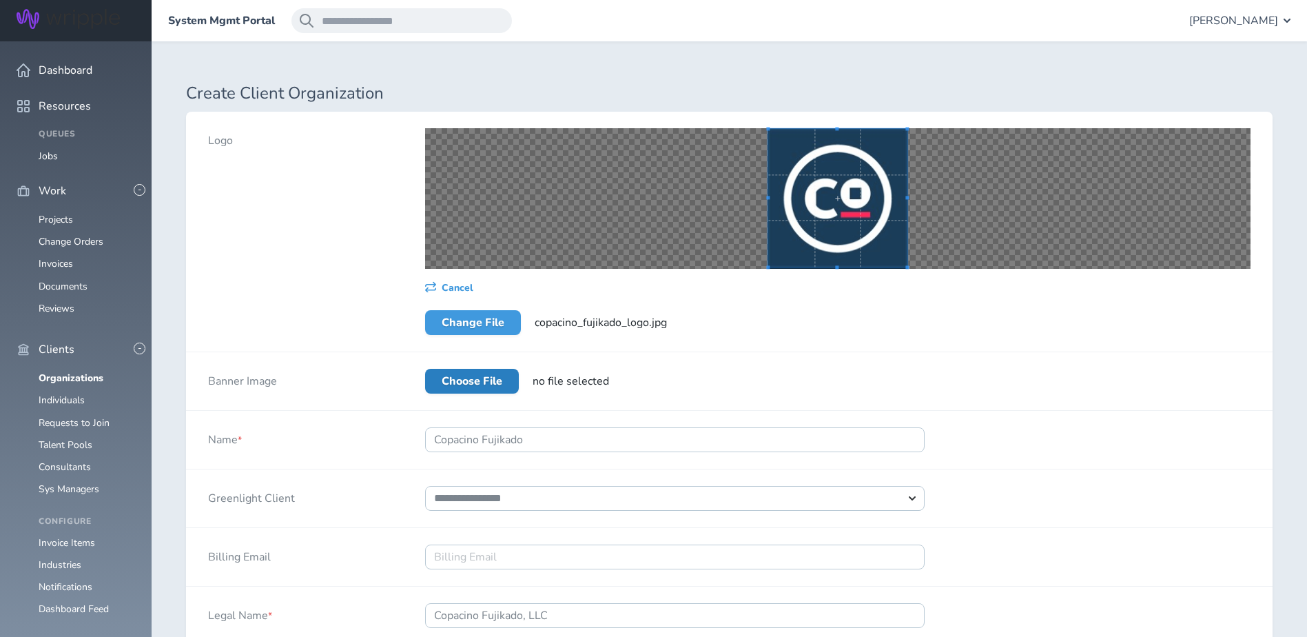
click at [484, 376] on label "Choose File" at bounding box center [472, 381] width 94 height 25
click at [425, 369] on input "Choose File" at bounding box center [425, 369] width 0 height 0
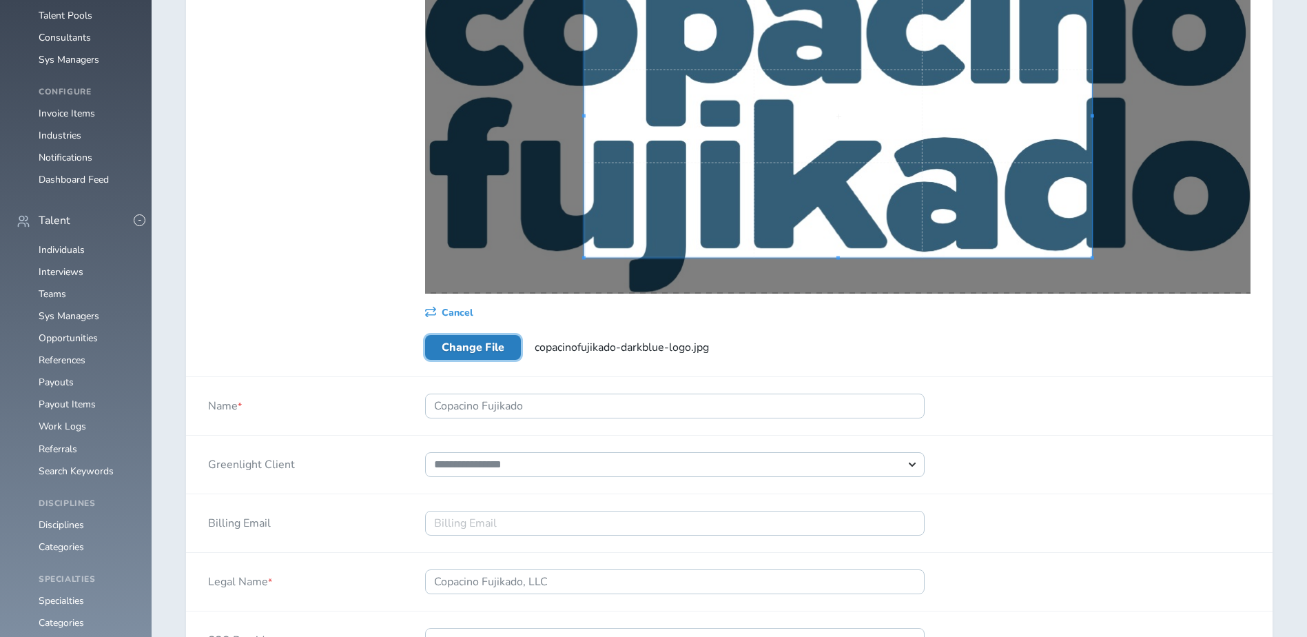
scroll to position [258, 0]
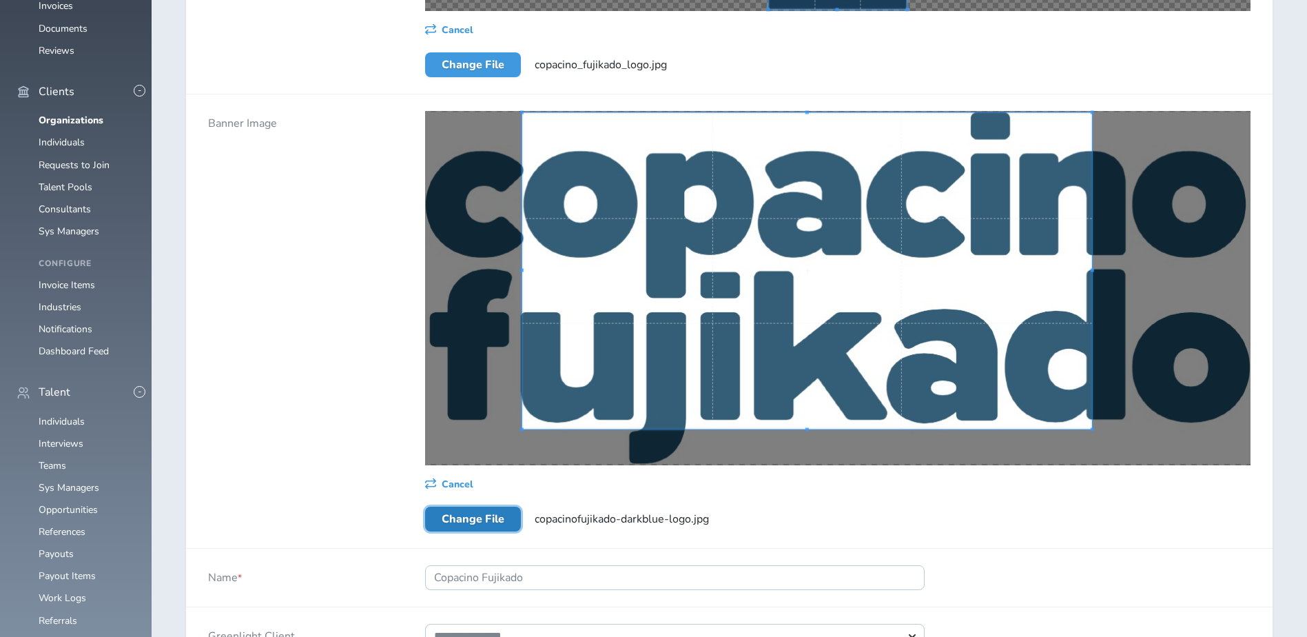
click at [415, 112] on div "Cancel Change File copacinofujikado-darkblue-logo.jpg" at bounding box center [837, 320] width 869 height 453
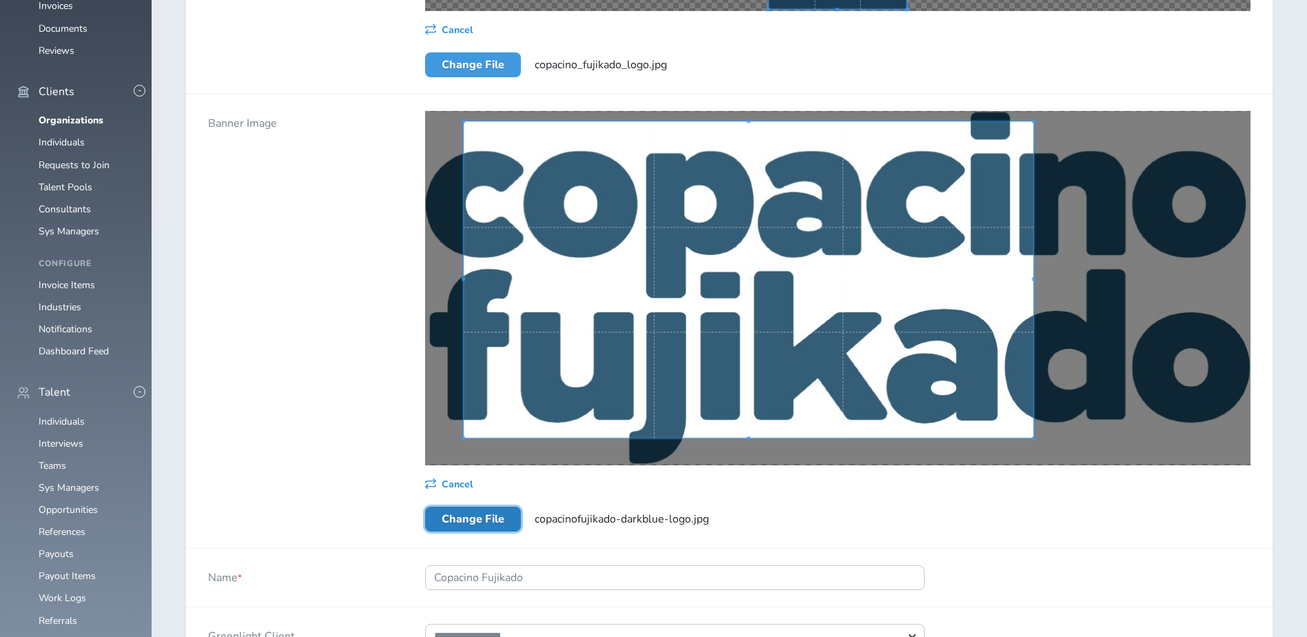
click at [694, 251] on span at bounding box center [748, 279] width 569 height 316
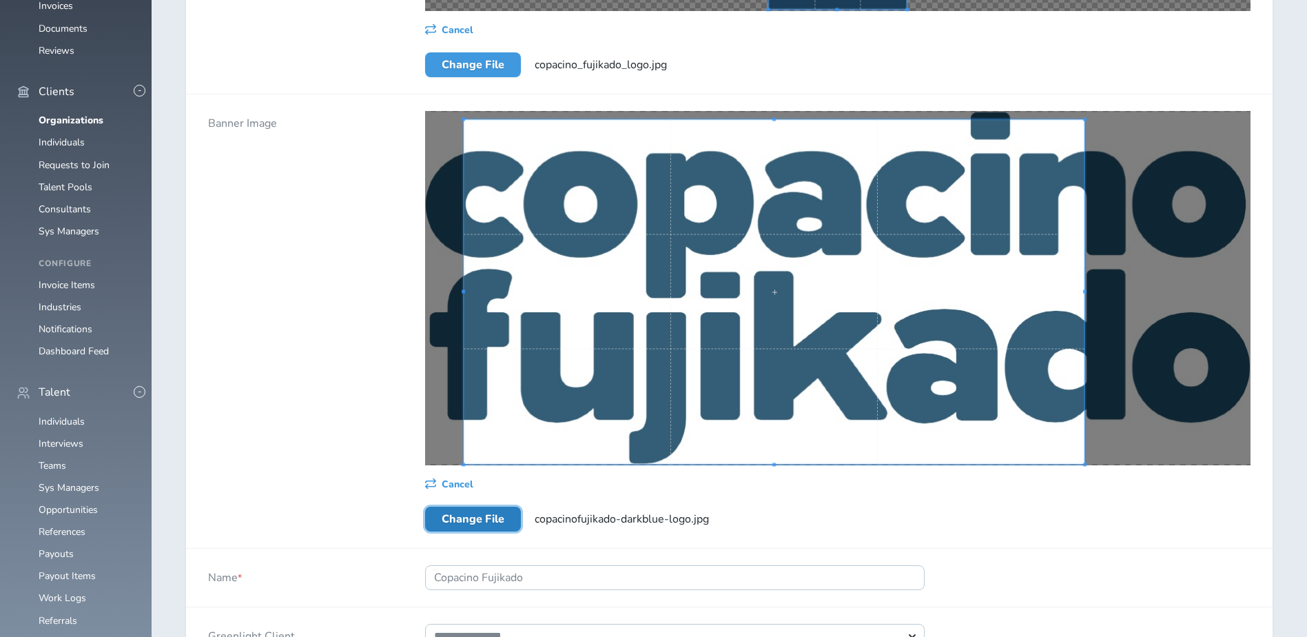
click at [1140, 439] on div at bounding box center [837, 288] width 825 height 354
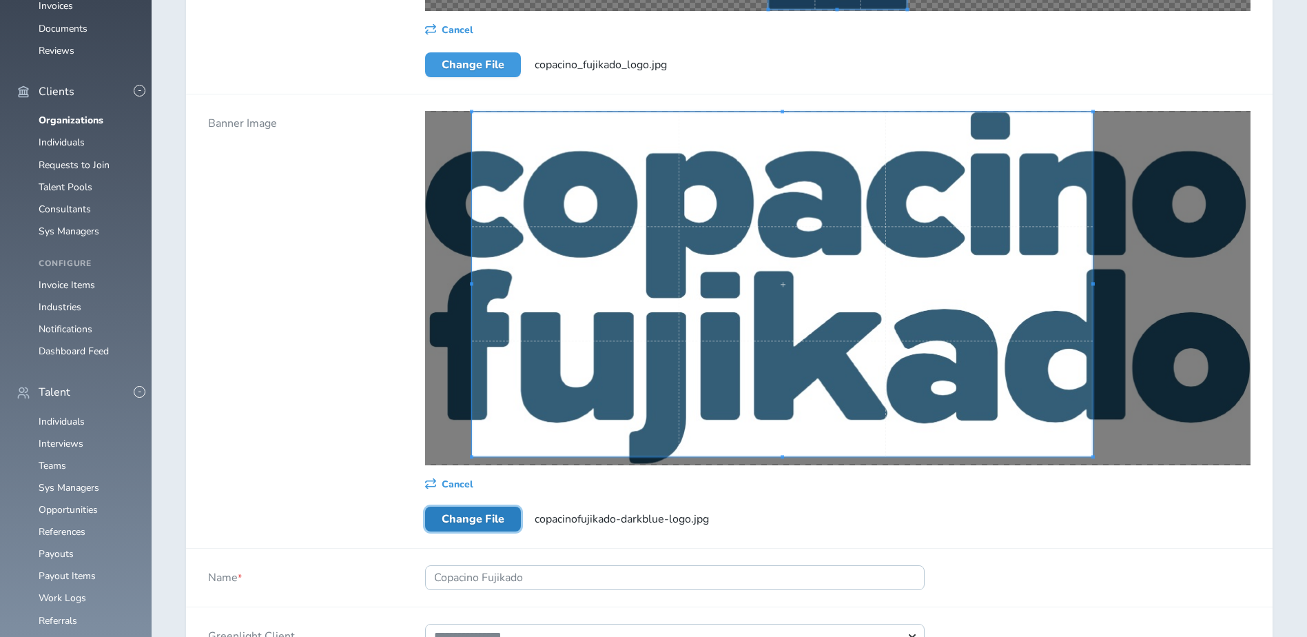
click at [991, 271] on span at bounding box center [782, 284] width 620 height 344
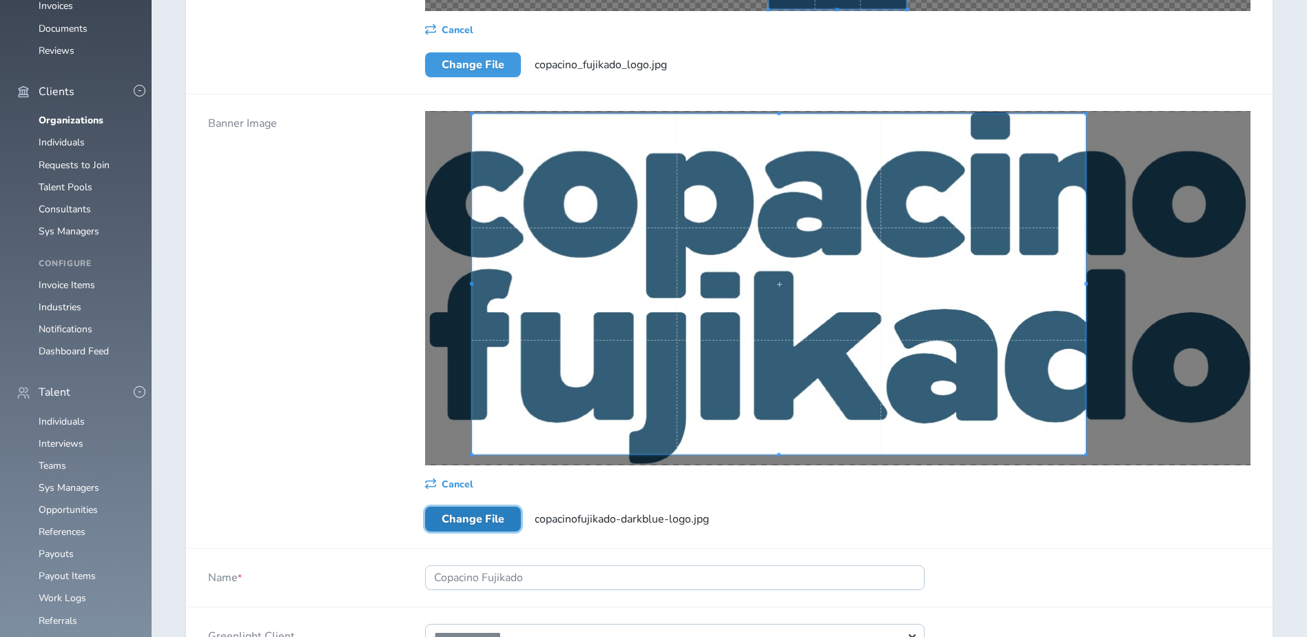
click at [1203, 288] on div at bounding box center [837, 288] width 825 height 354
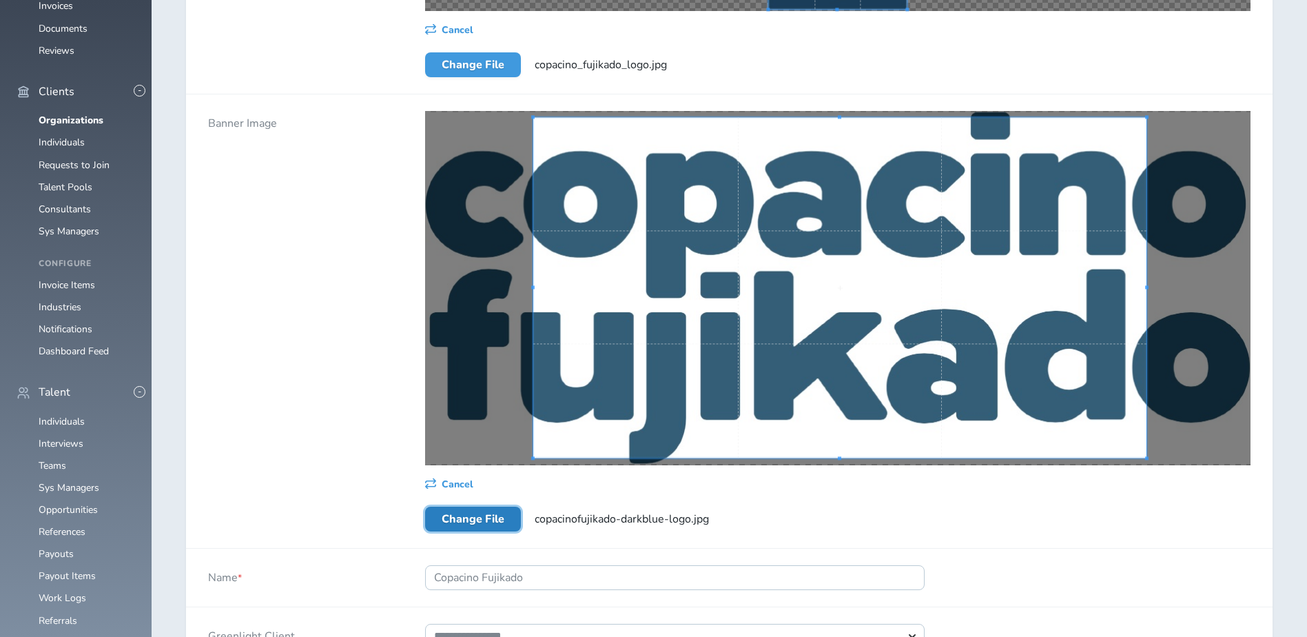
click at [722, 282] on span at bounding box center [839, 287] width 612 height 340
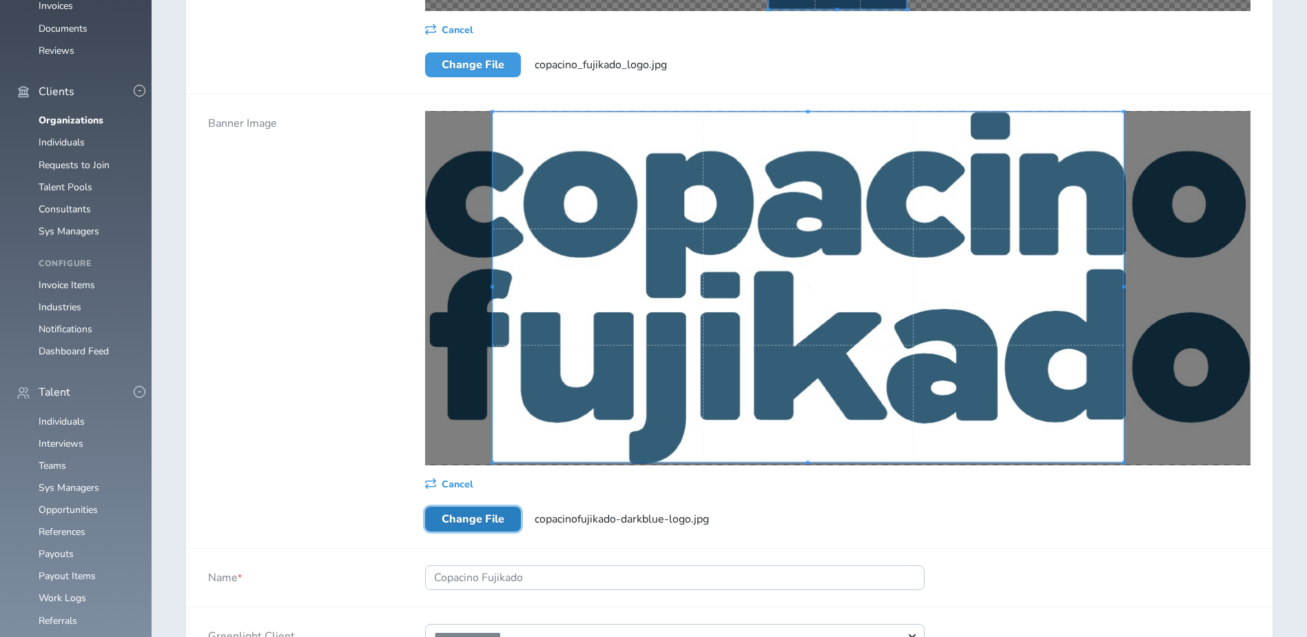
click at [423, 143] on div "Cancel Change File copacinofujikado-darkblue-logo.jpg" at bounding box center [837, 320] width 869 height 453
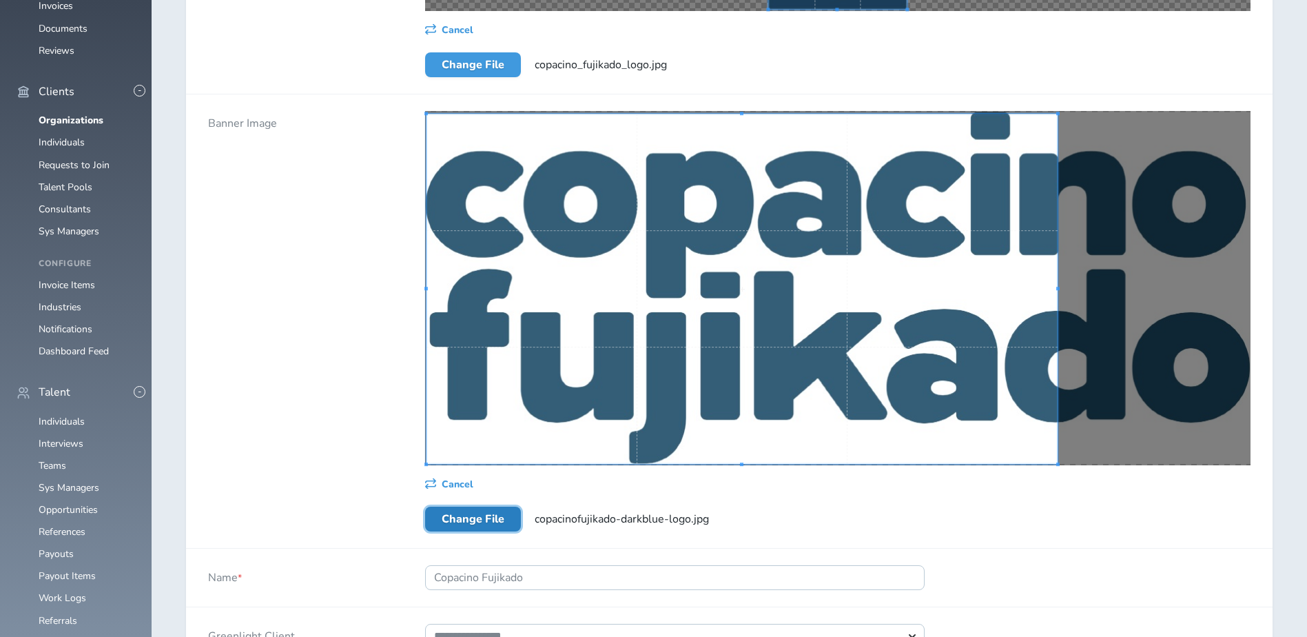
click at [615, 233] on span at bounding box center [741, 289] width 630 height 350
click at [1128, 289] on div at bounding box center [837, 288] width 825 height 354
click at [1059, 458] on span at bounding box center [1057, 289] width 3 height 350
click at [1135, 466] on div "Cancel Change File copacinofujikado-darkblue-logo.jpg" at bounding box center [837, 320] width 869 height 453
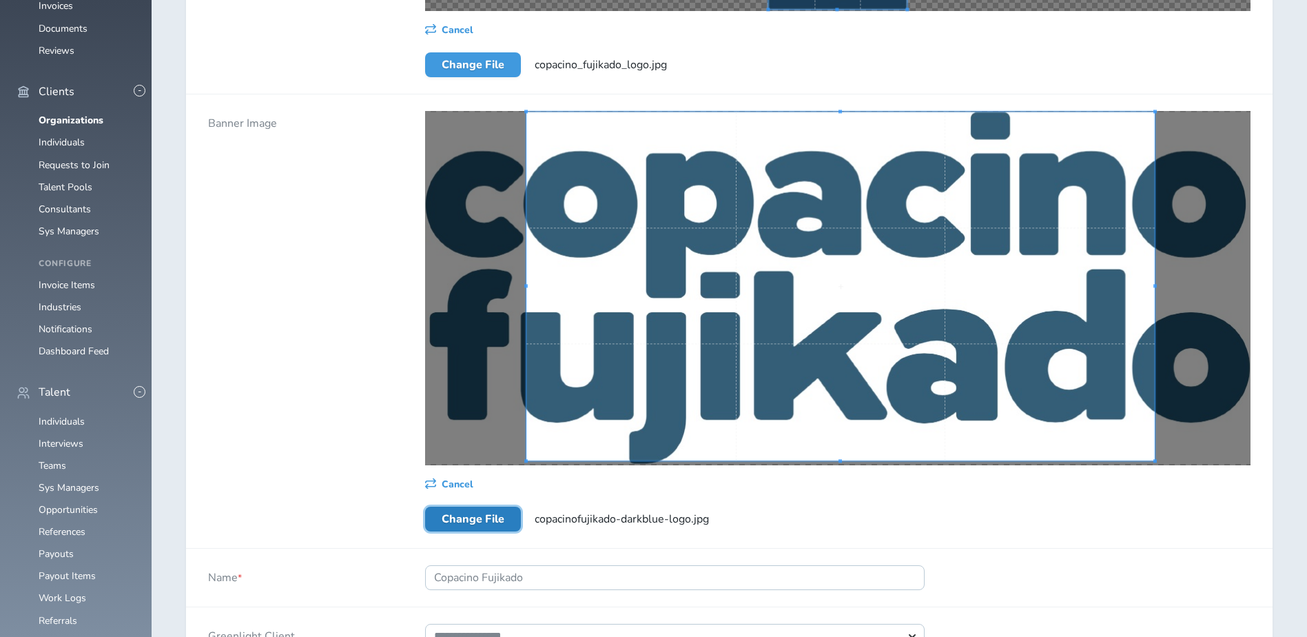
click at [862, 309] on span at bounding box center [840, 286] width 628 height 349
click at [449, 482] on span "Cancel" at bounding box center [458, 484] width 32 height 11
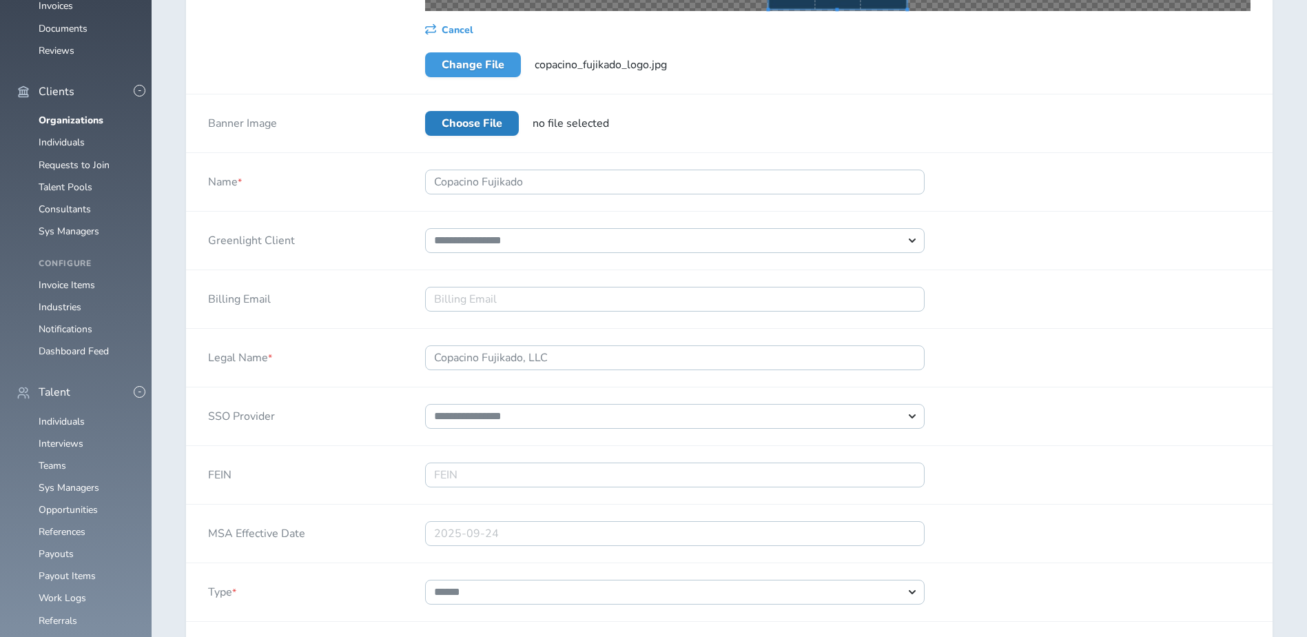
click at [480, 125] on label "Choose File" at bounding box center [472, 123] width 94 height 25
click at [425, 111] on input "Choose File" at bounding box center [425, 111] width 0 height 0
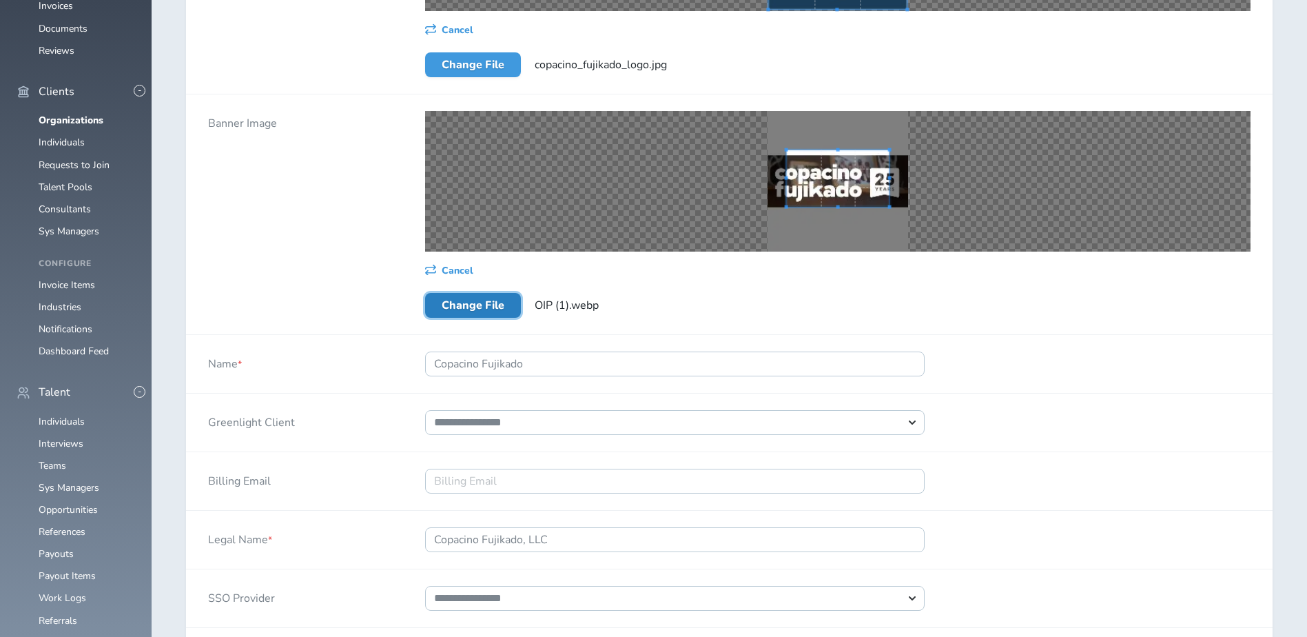
click at [838, 209] on span at bounding box center [837, 206] width 3 height 3
click at [838, 154] on span at bounding box center [837, 153] width 3 height 3
click at [912, 204] on div at bounding box center [837, 181] width 825 height 141
click at [763, 190] on div at bounding box center [837, 181] width 825 height 141
click at [836, 231] on div at bounding box center [837, 181] width 825 height 141
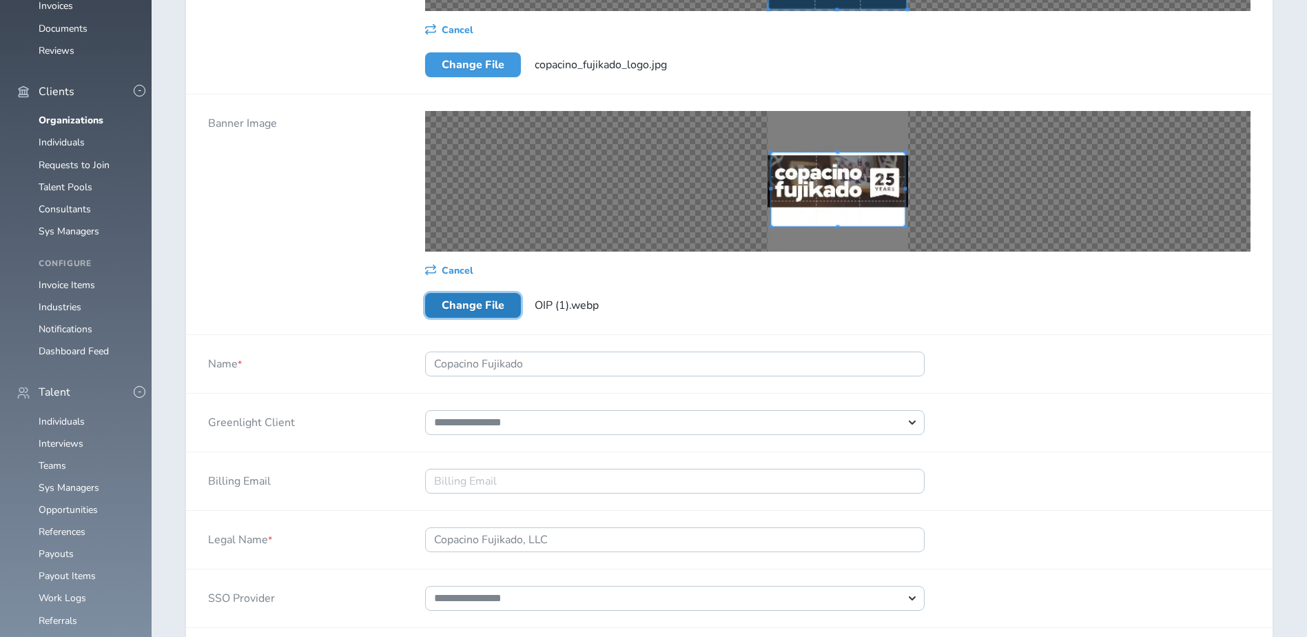
click at [838, 152] on span at bounding box center [837, 151] width 3 height 3
click at [763, 189] on div at bounding box center [837, 181] width 825 height 141
click at [867, 199] on div at bounding box center [817, 179] width 101 height 56
click at [817, 156] on span at bounding box center [817, 154] width 3 height 3
click at [767, 181] on span at bounding box center [766, 180] width 3 height 3
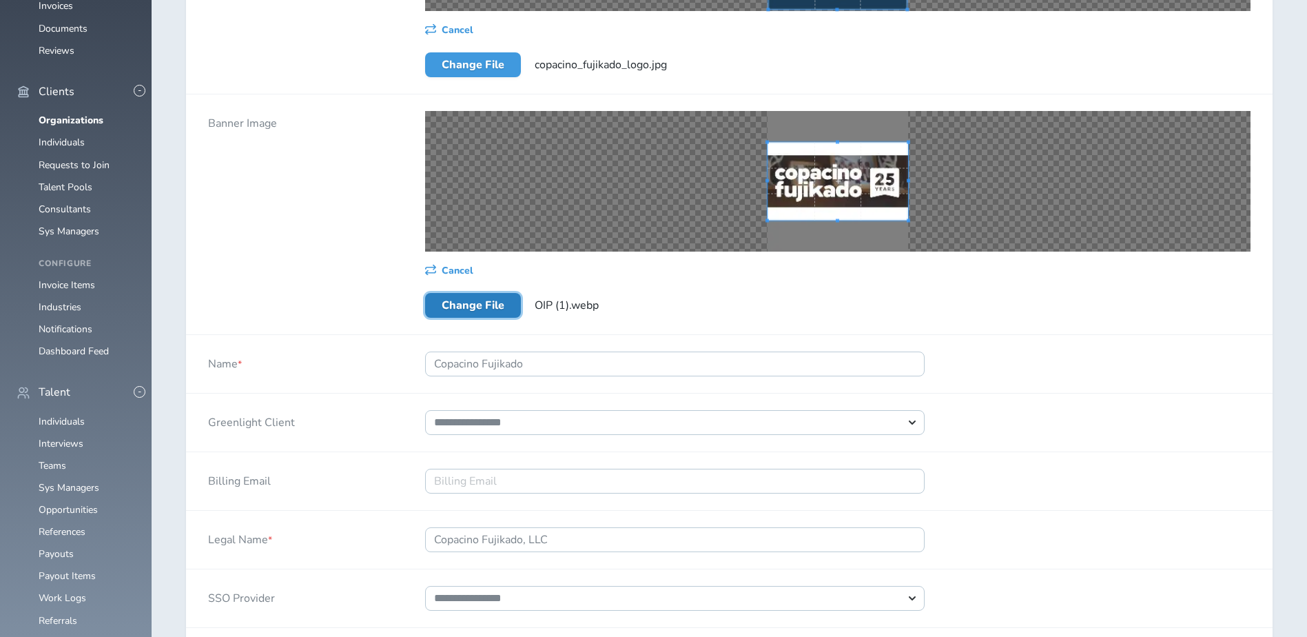
click at [914, 182] on div at bounding box center [837, 181] width 825 height 141
click at [842, 147] on span at bounding box center [838, 147] width 130 height 3
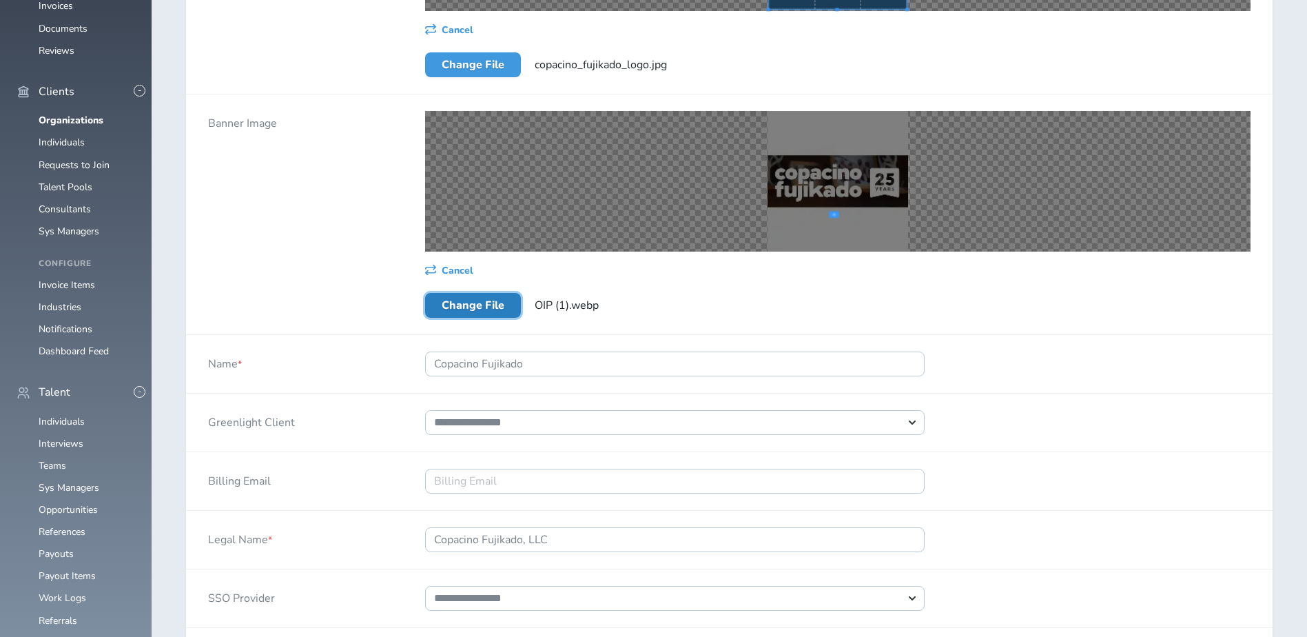
click at [835, 212] on div at bounding box center [837, 181] width 825 height 141
click at [835, 179] on div at bounding box center [837, 181] width 825 height 141
click at [859, 191] on div at bounding box center [837, 181] width 825 height 141
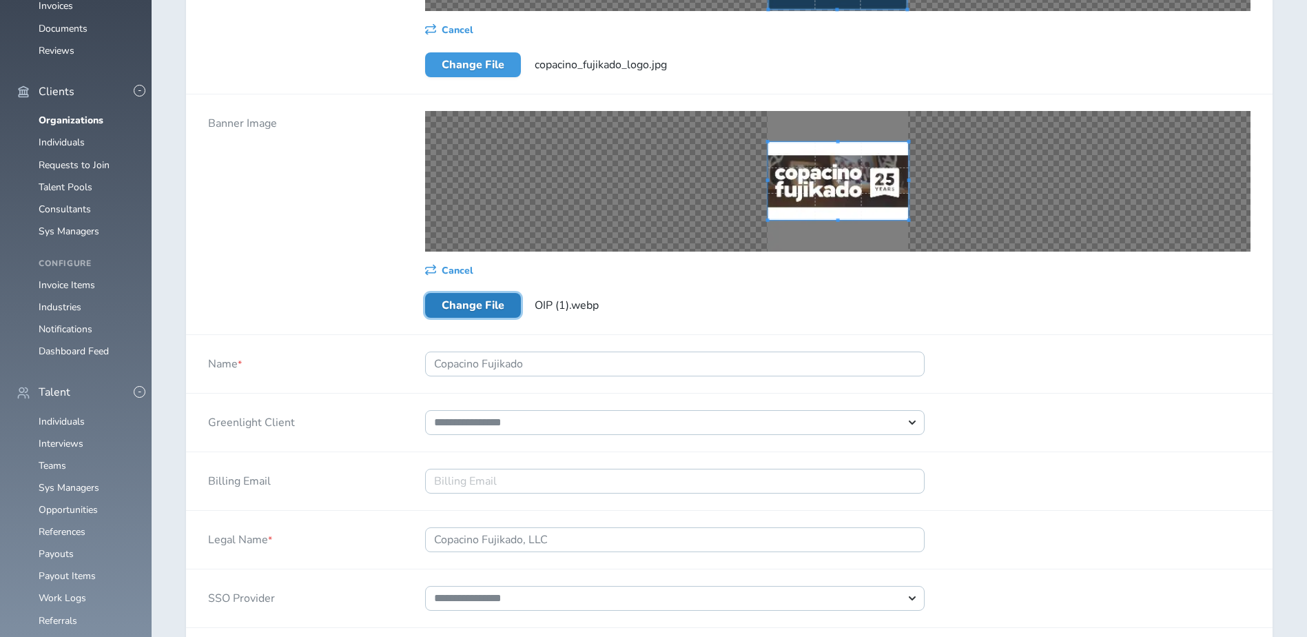
click at [919, 179] on div at bounding box center [837, 181] width 825 height 141
click at [838, 134] on div at bounding box center [837, 181] width 825 height 141
click at [971, 292] on div "Cancel Change File OIP (1).webp" at bounding box center [837, 214] width 869 height 240
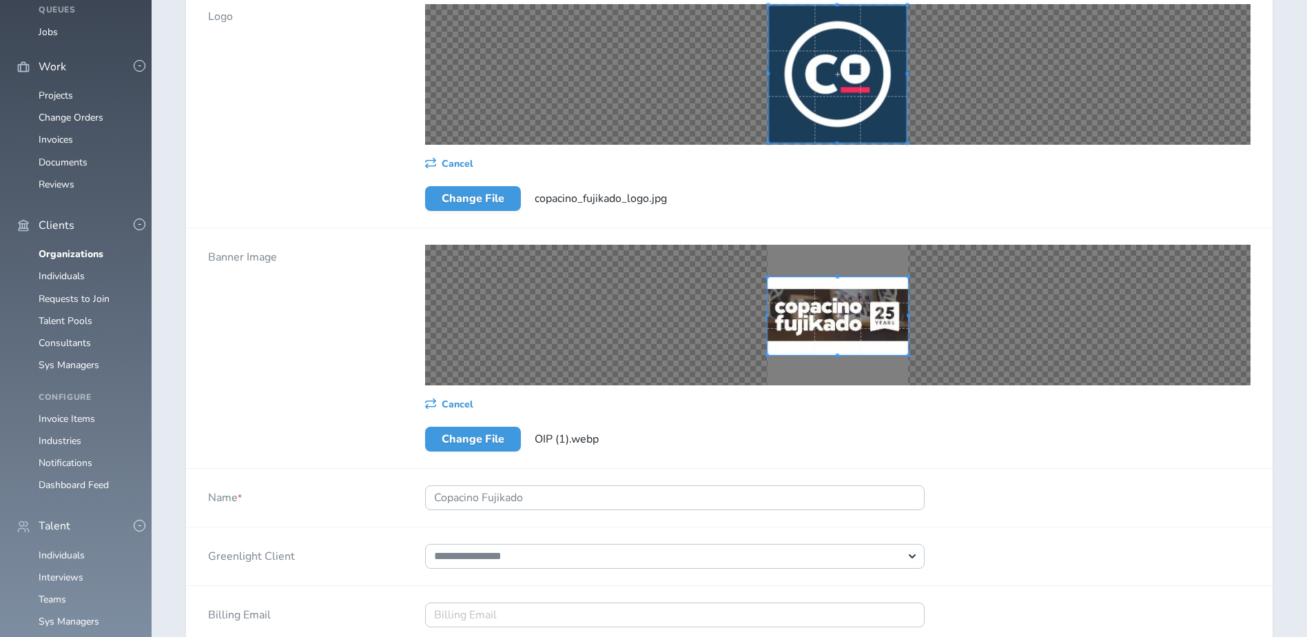
scroll to position [120, 0]
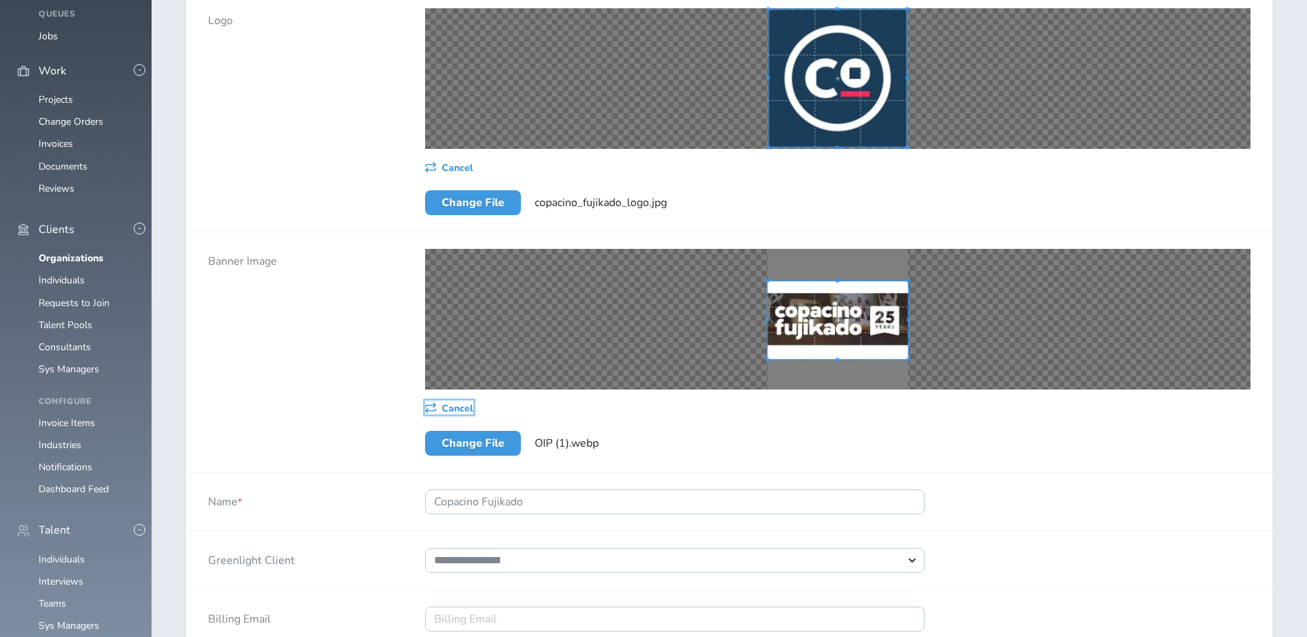
click at [457, 411] on span "Cancel" at bounding box center [458, 408] width 32 height 11
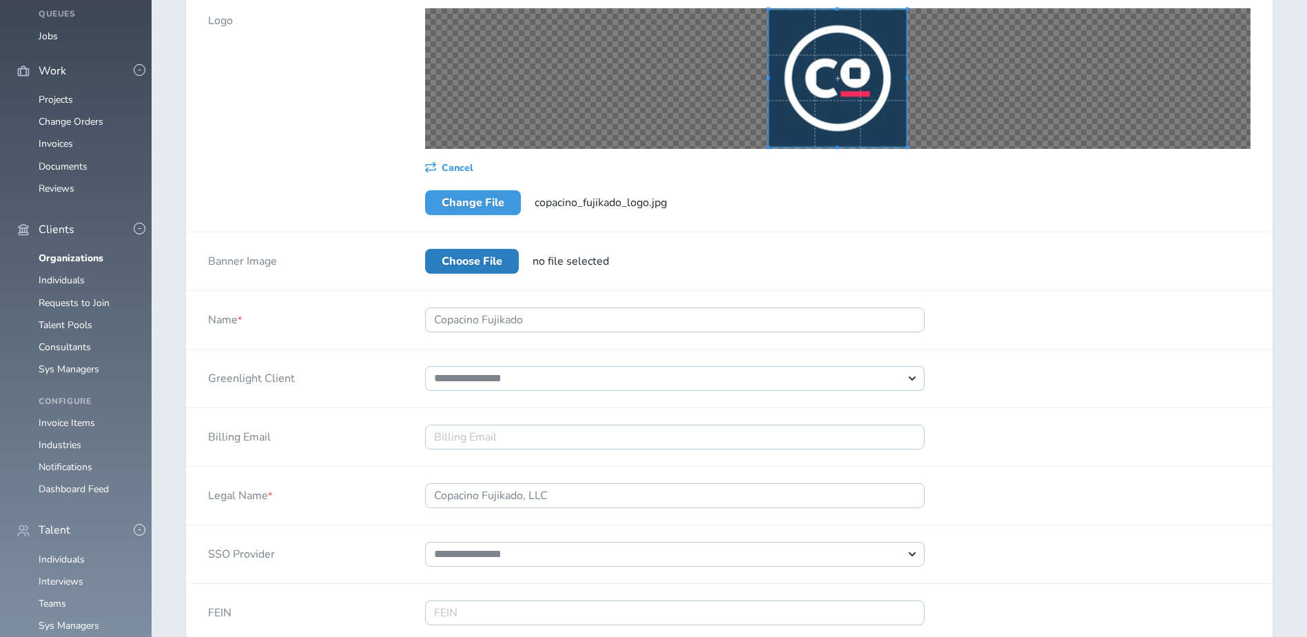
click at [486, 270] on label "Choose File" at bounding box center [472, 261] width 94 height 25
click at [425, 249] on input "Choose File" at bounding box center [425, 249] width 0 height 0
type input "**********"
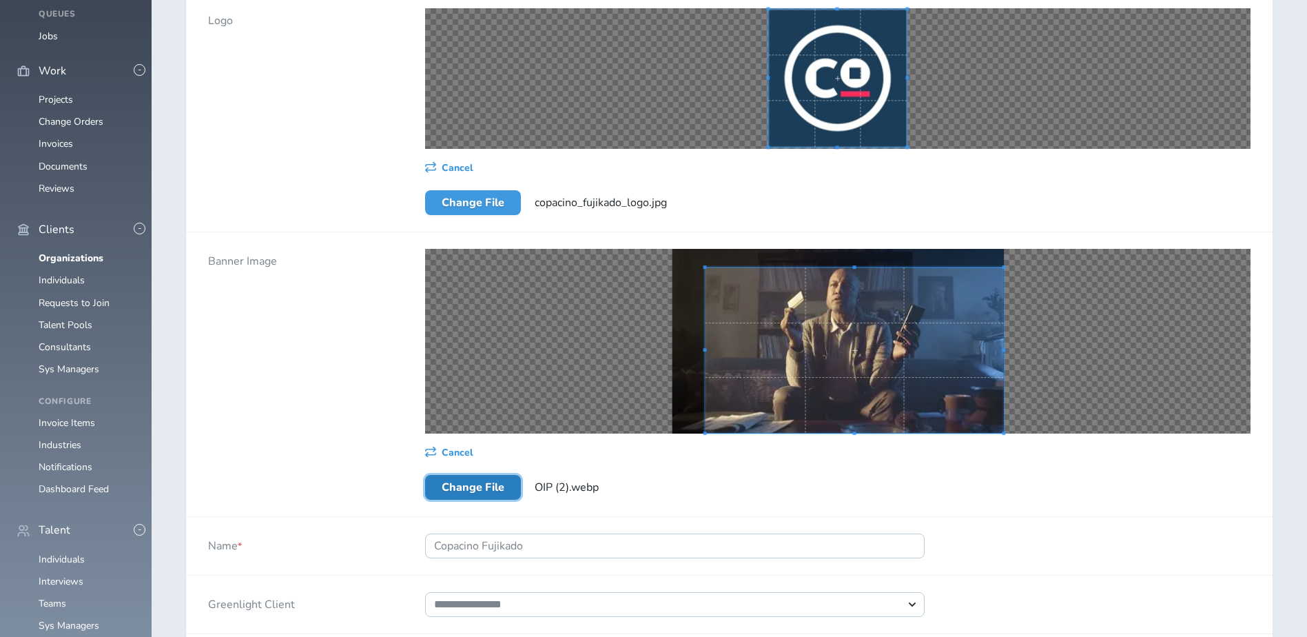
click at [1003, 418] on div at bounding box center [854, 350] width 298 height 166
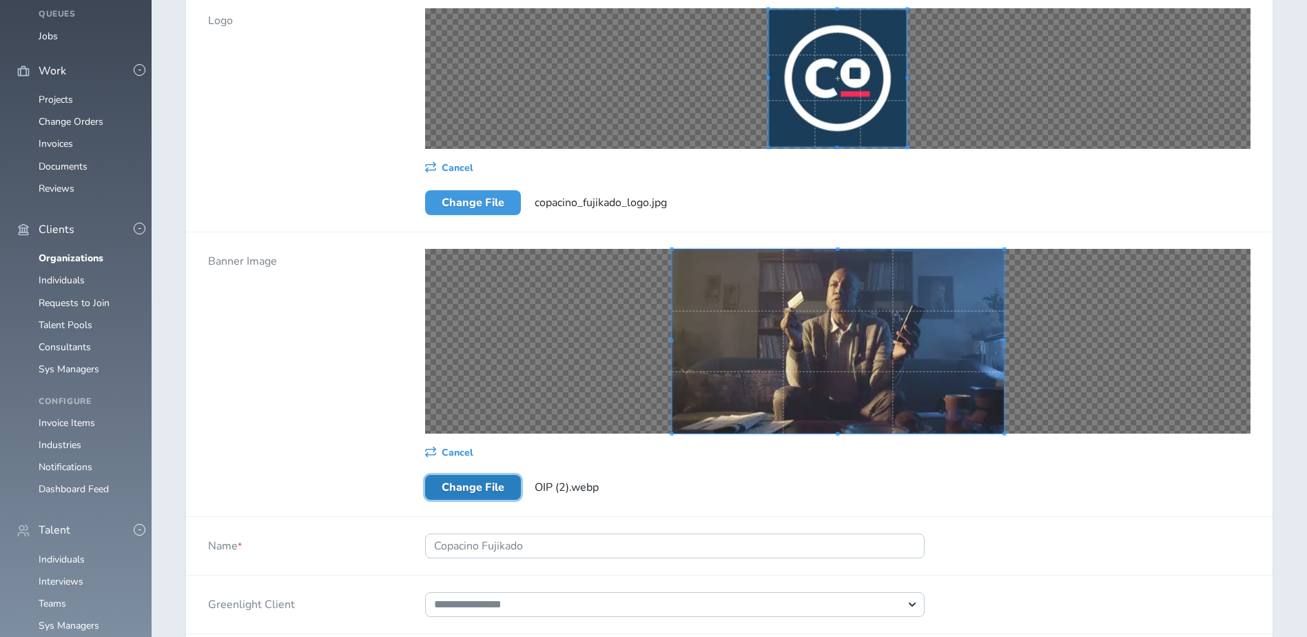
click at [639, 247] on div "Cancel Change File OIP (2).webp" at bounding box center [837, 374] width 869 height 284
click at [991, 471] on div "Cancel Change File OIP (2).webp" at bounding box center [837, 374] width 869 height 284
drag, startPoint x: 982, startPoint y: 489, endPoint x: 1042, endPoint y: 488, distance: 59.3
click at [982, 489] on div "Cancel Change File OIP (2).webp" at bounding box center [837, 374] width 869 height 284
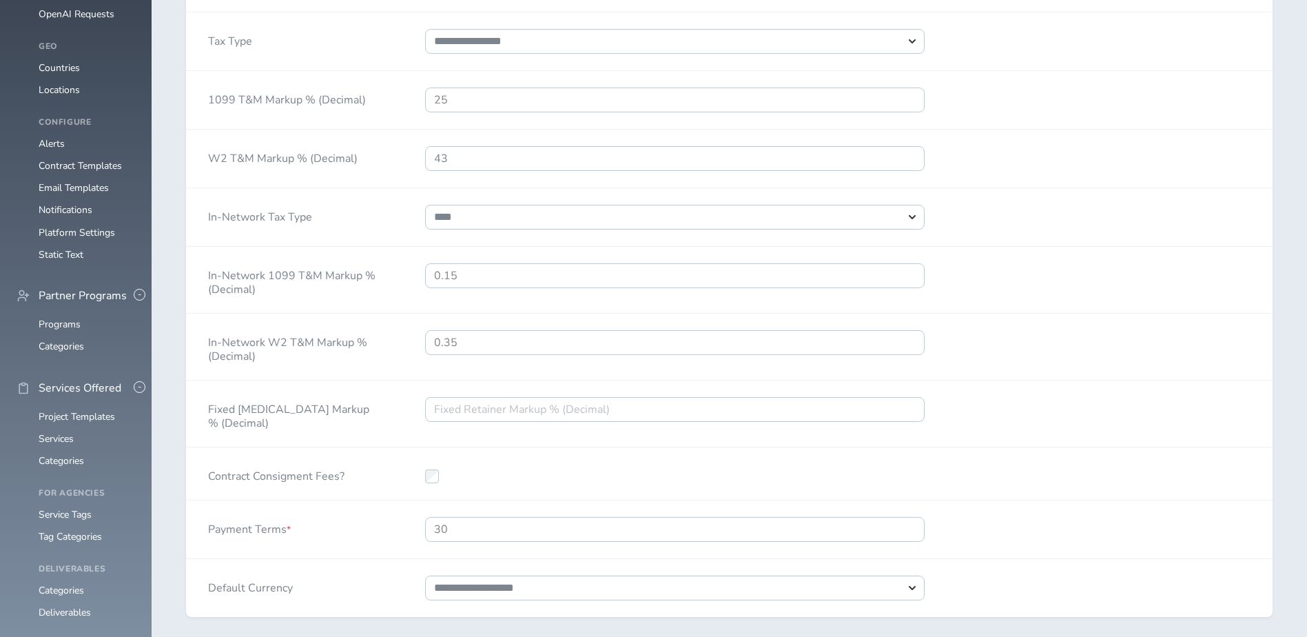
scroll to position [1498, 0]
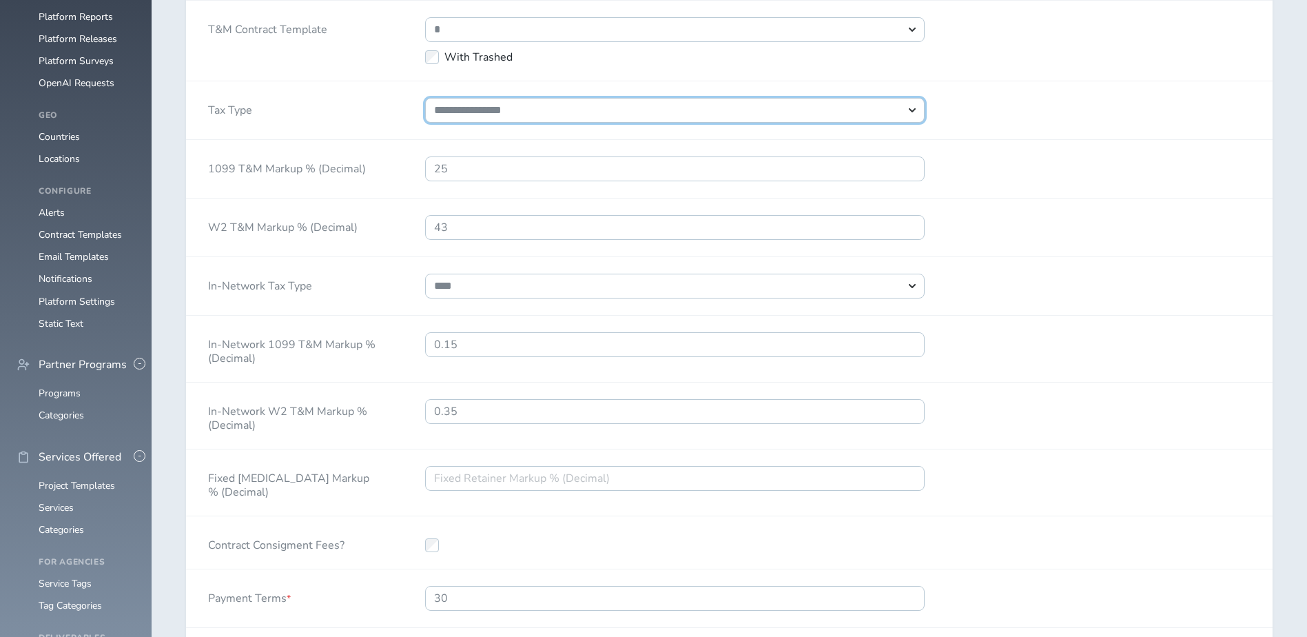
click at [746, 112] on select "**********" at bounding box center [674, 110] width 499 height 25
select select "*"
click at [425, 98] on select "**********" at bounding box center [674, 110] width 499 height 25
click at [1013, 169] on div "1099 T&M Markup % (Decimal) 25" at bounding box center [729, 169] width 1086 height 59
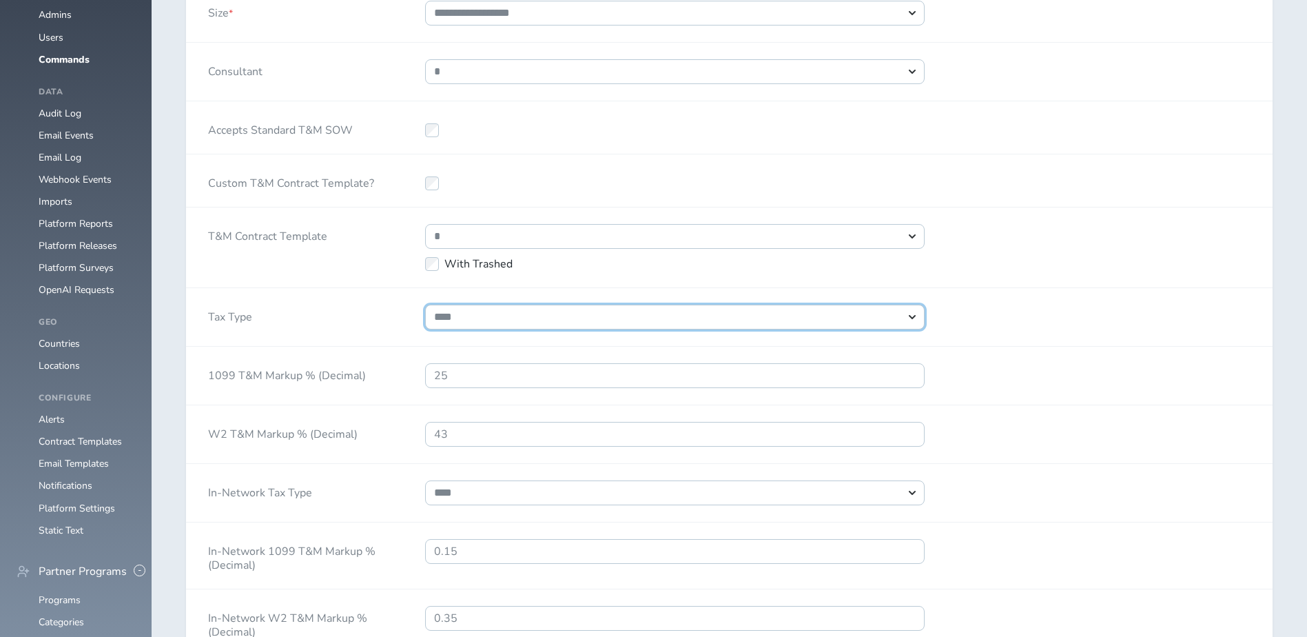
click at [510, 320] on select "**********" at bounding box center [674, 317] width 499 height 25
click at [425, 305] on select "**********" at bounding box center [674, 317] width 499 height 25
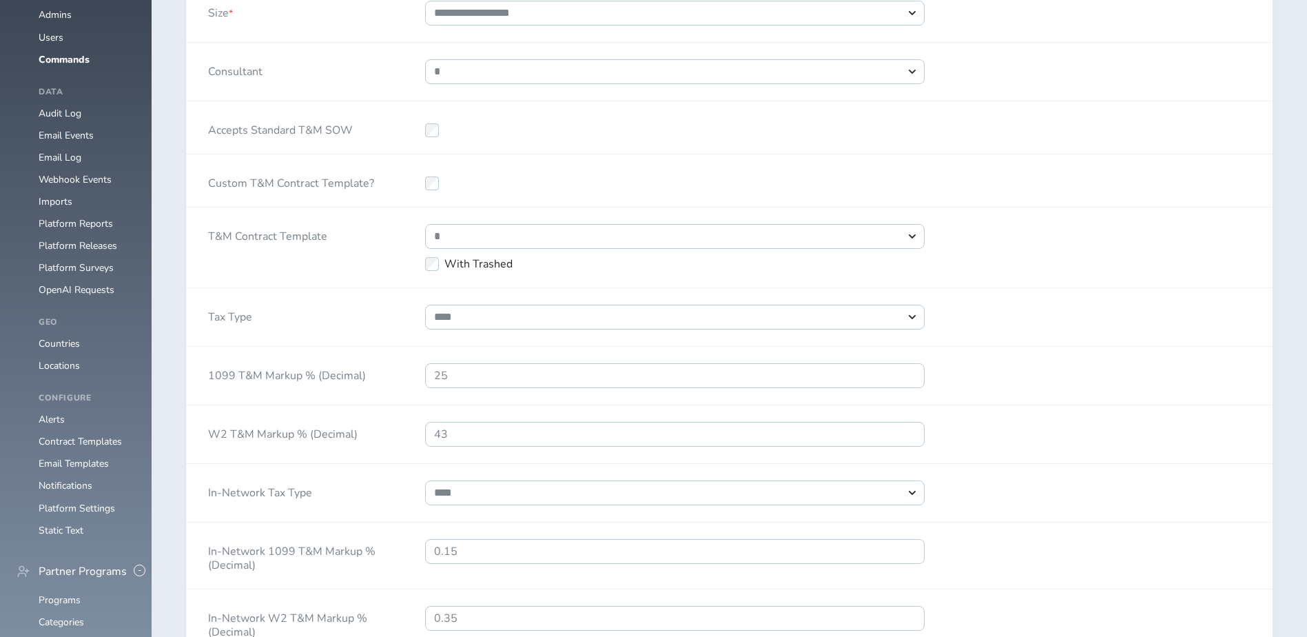
click at [1169, 266] on div "**********" at bounding box center [729, 247] width 1086 height 81
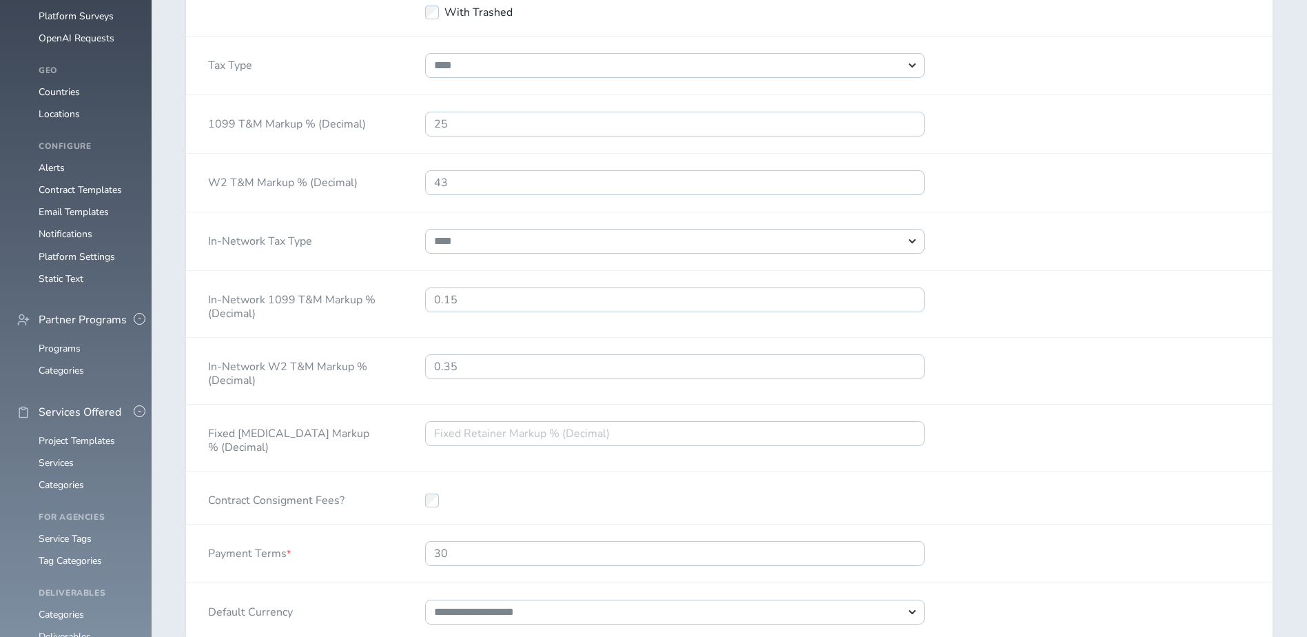
scroll to position [1567, 0]
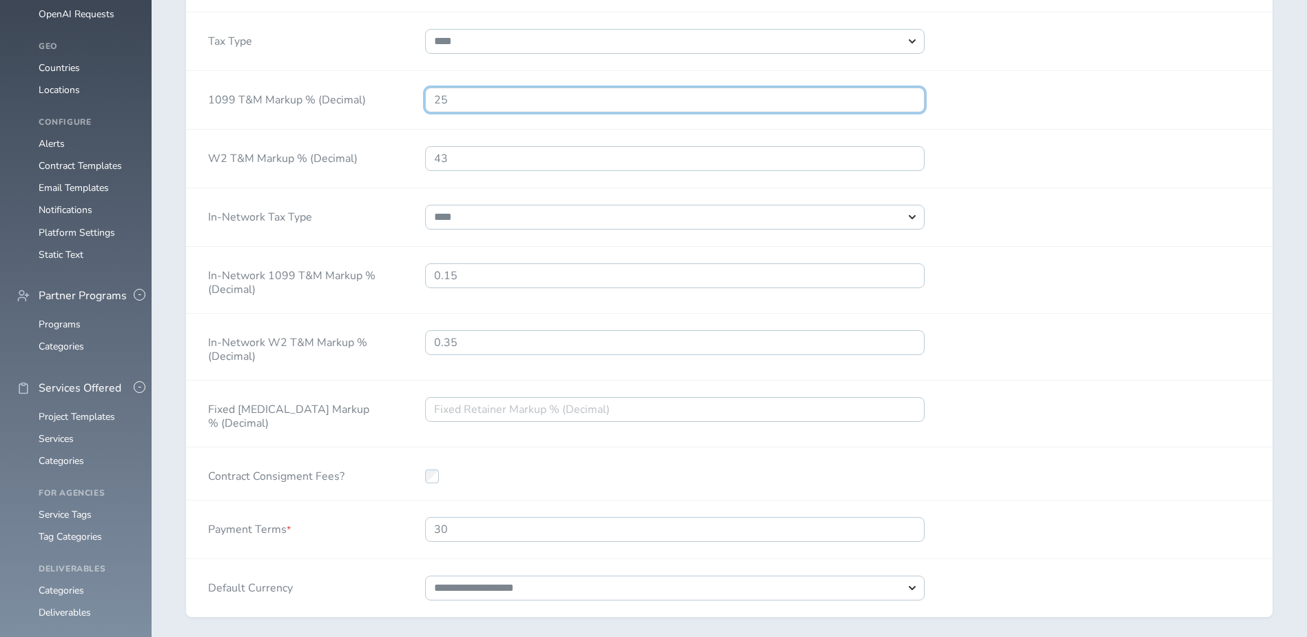
click at [517, 107] on input "25" at bounding box center [674, 99] width 499 height 25
type input "2"
type input "19"
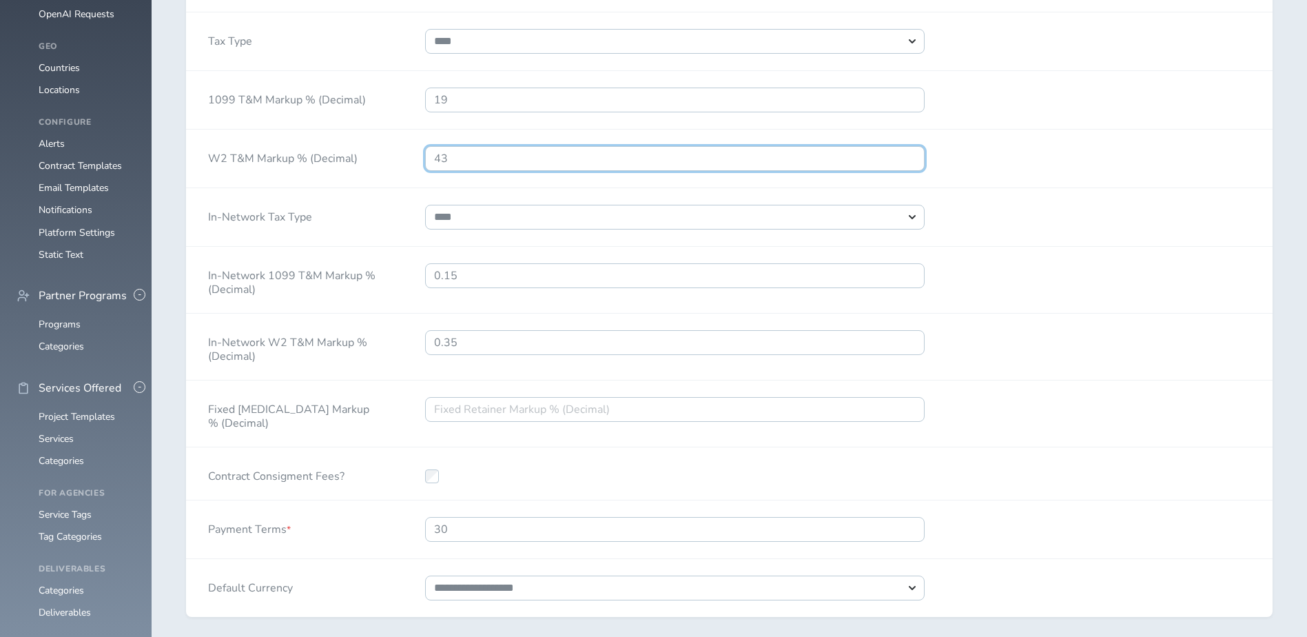
click at [518, 159] on input "43" at bounding box center [674, 158] width 499 height 25
type input "4"
type input "35"
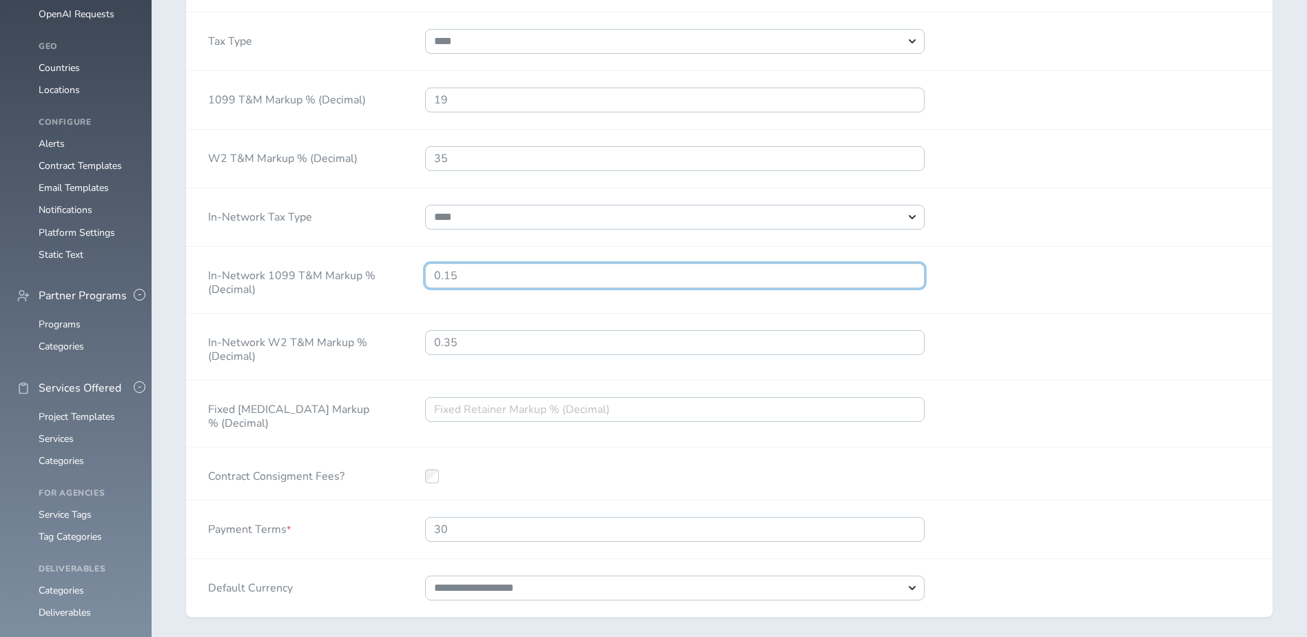
click at [560, 271] on input "0.15" at bounding box center [674, 275] width 499 height 25
type input "0.05"
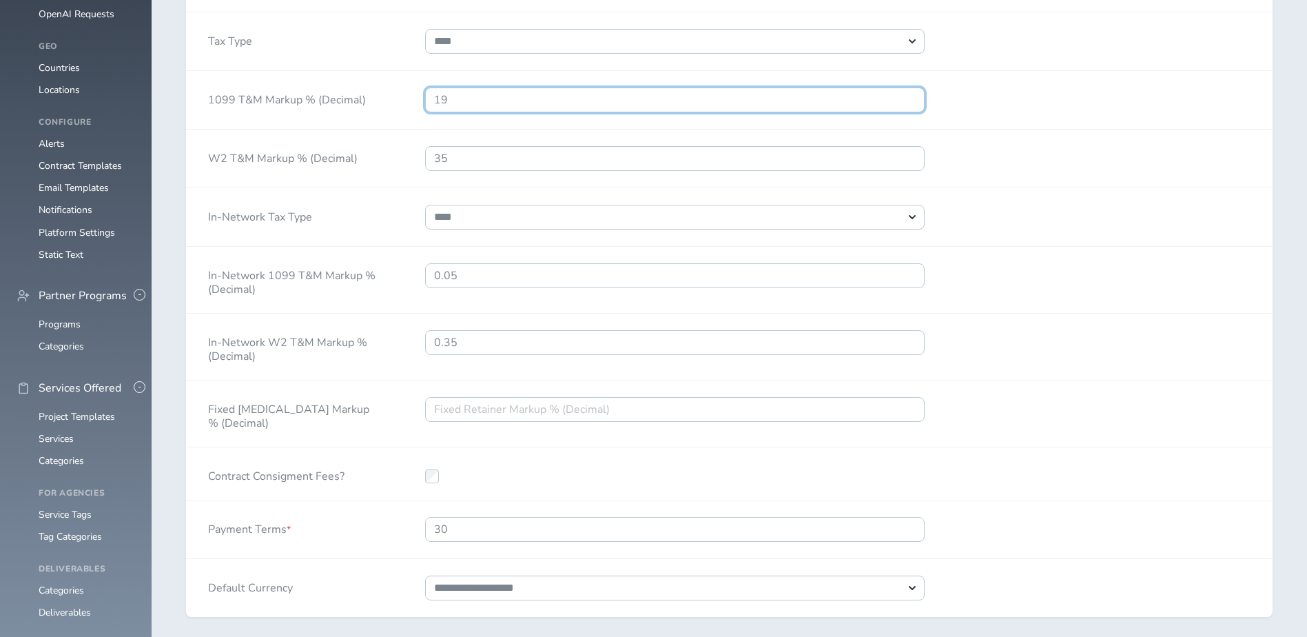
drag, startPoint x: 433, startPoint y: 100, endPoint x: 449, endPoint y: 96, distance: 16.9
click at [433, 100] on input "19" at bounding box center [674, 99] width 499 height 25
type input "0.19"
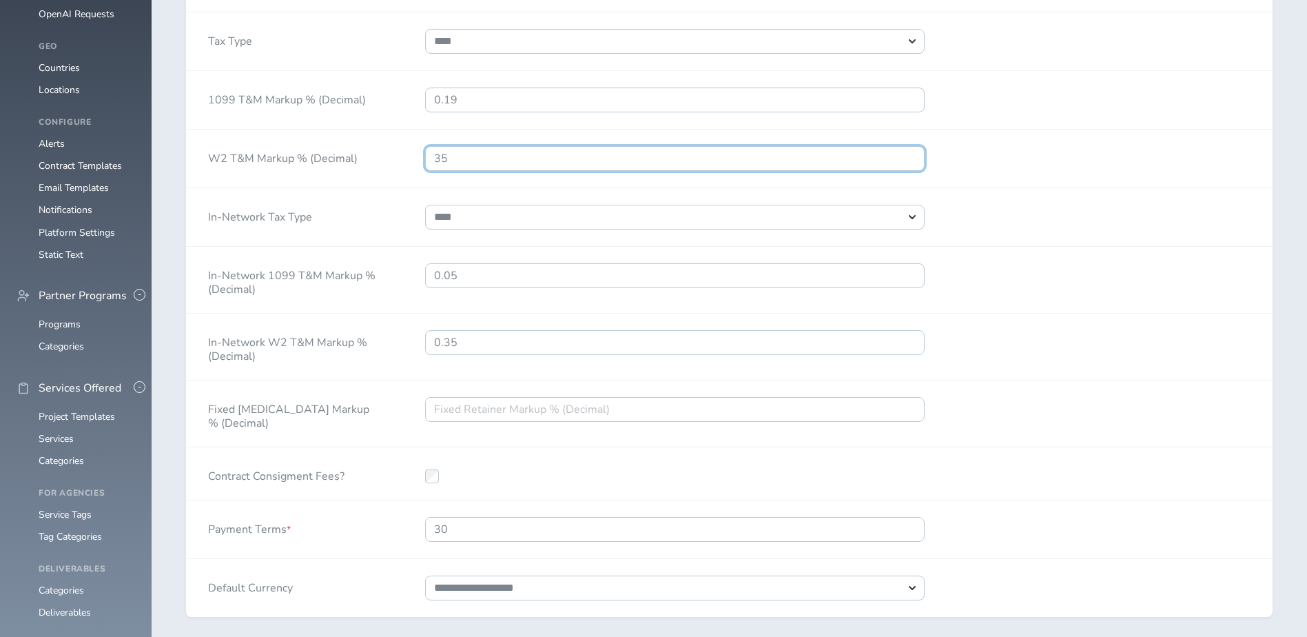
click at [470, 150] on input "35" at bounding box center [674, 158] width 499 height 25
click at [434, 160] on input "35" at bounding box center [674, 158] width 499 height 25
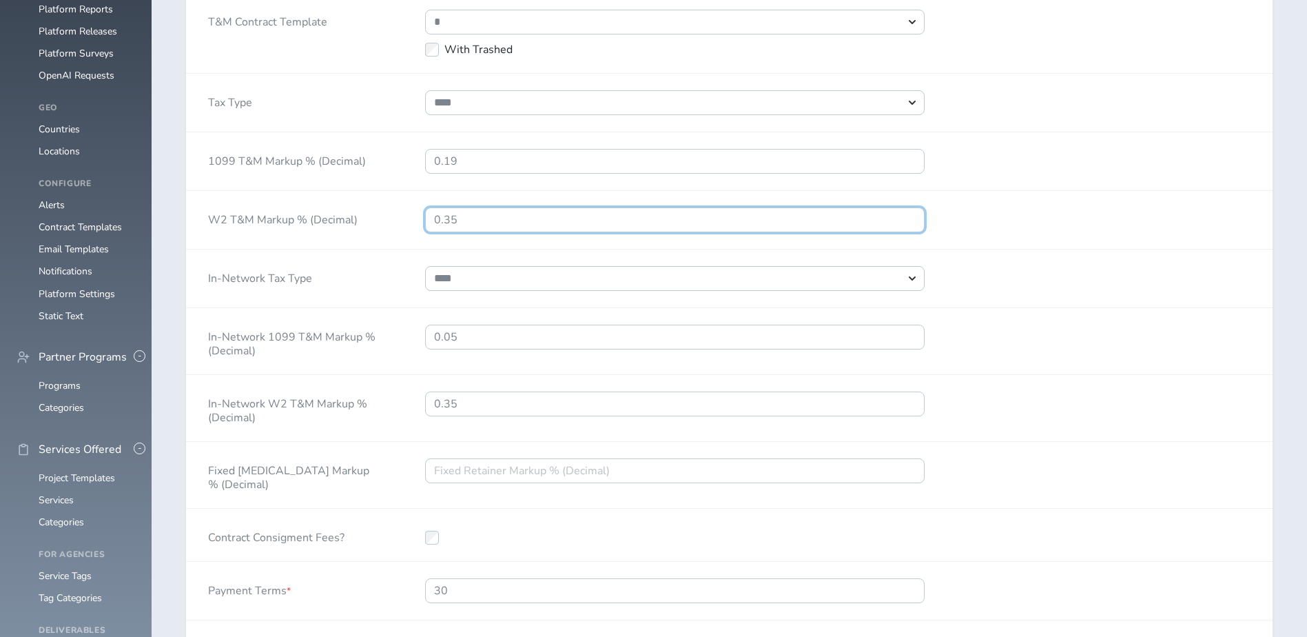
scroll to position [1498, 0]
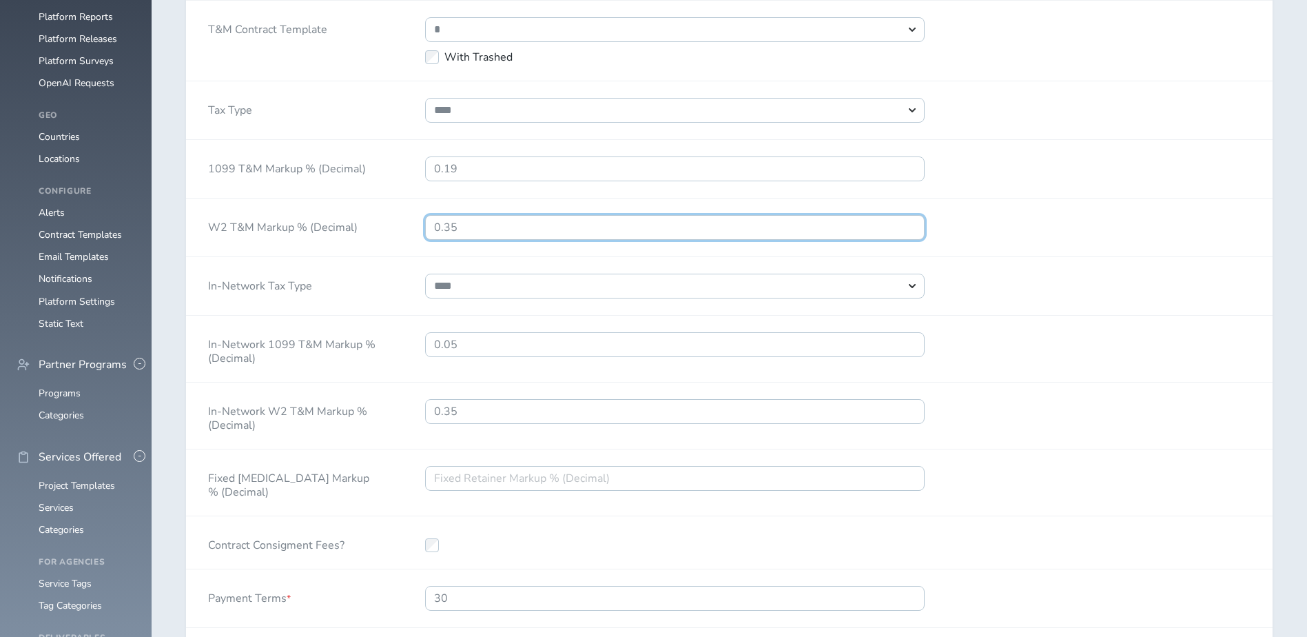
type input "0.35"
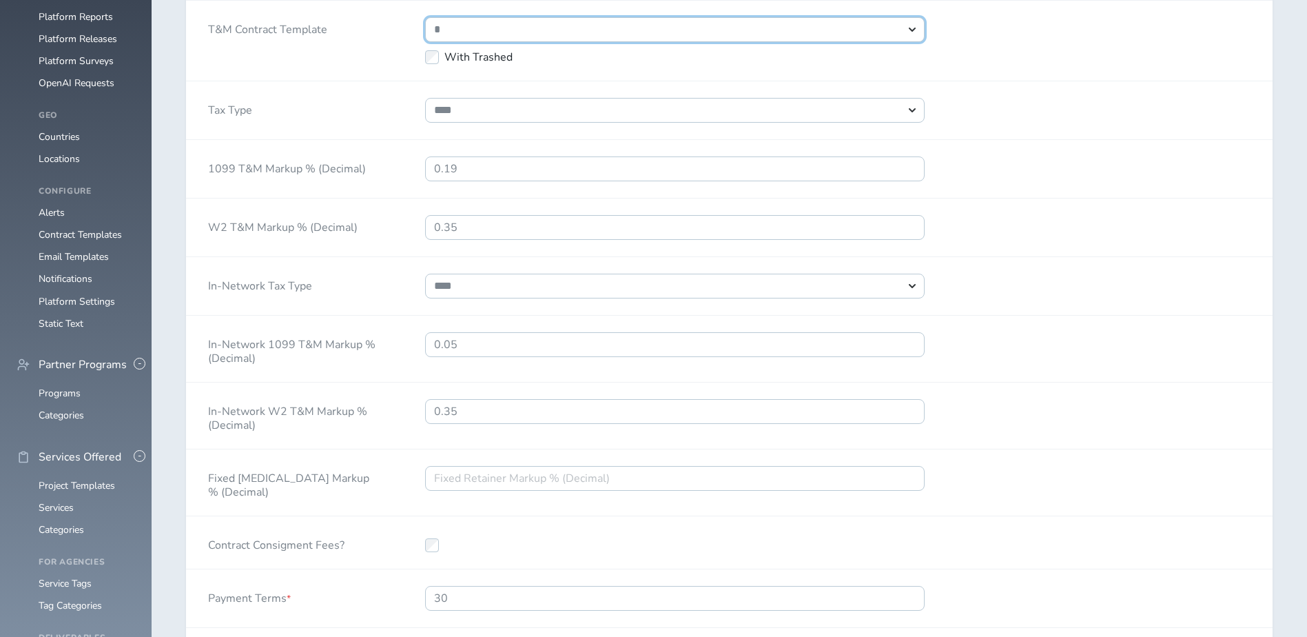
click at [694, 33] on select "**********" at bounding box center [674, 29] width 499 height 25
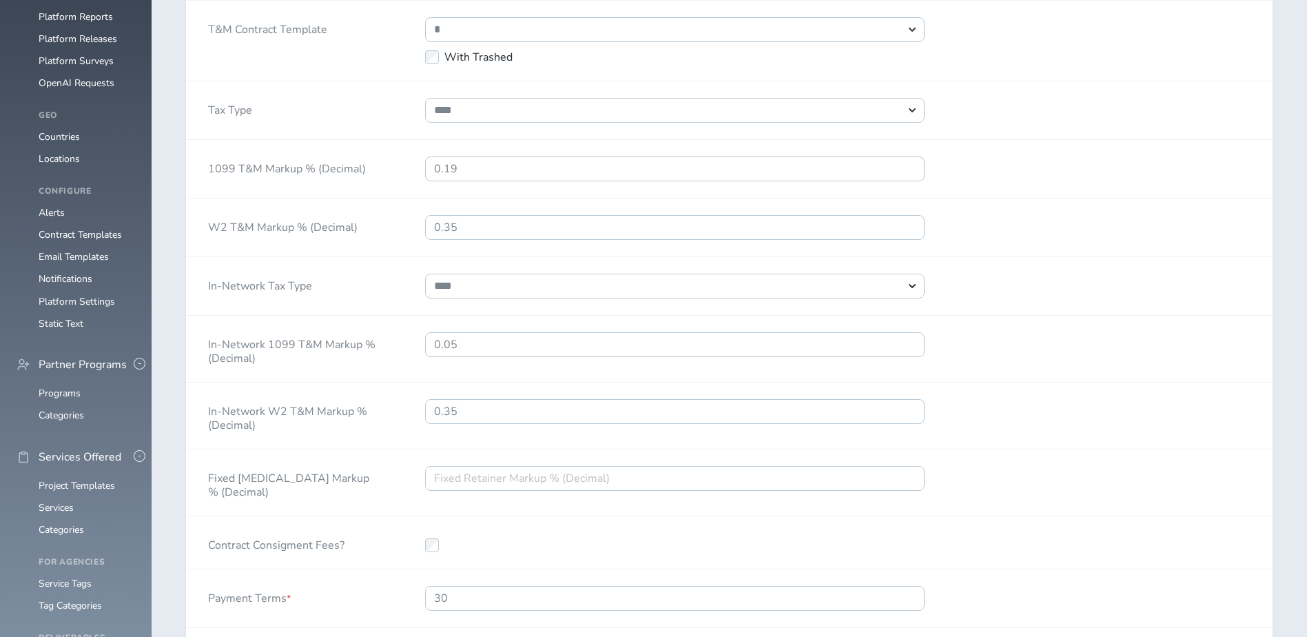
click at [1127, 55] on div "**********" at bounding box center [729, 41] width 1086 height 81
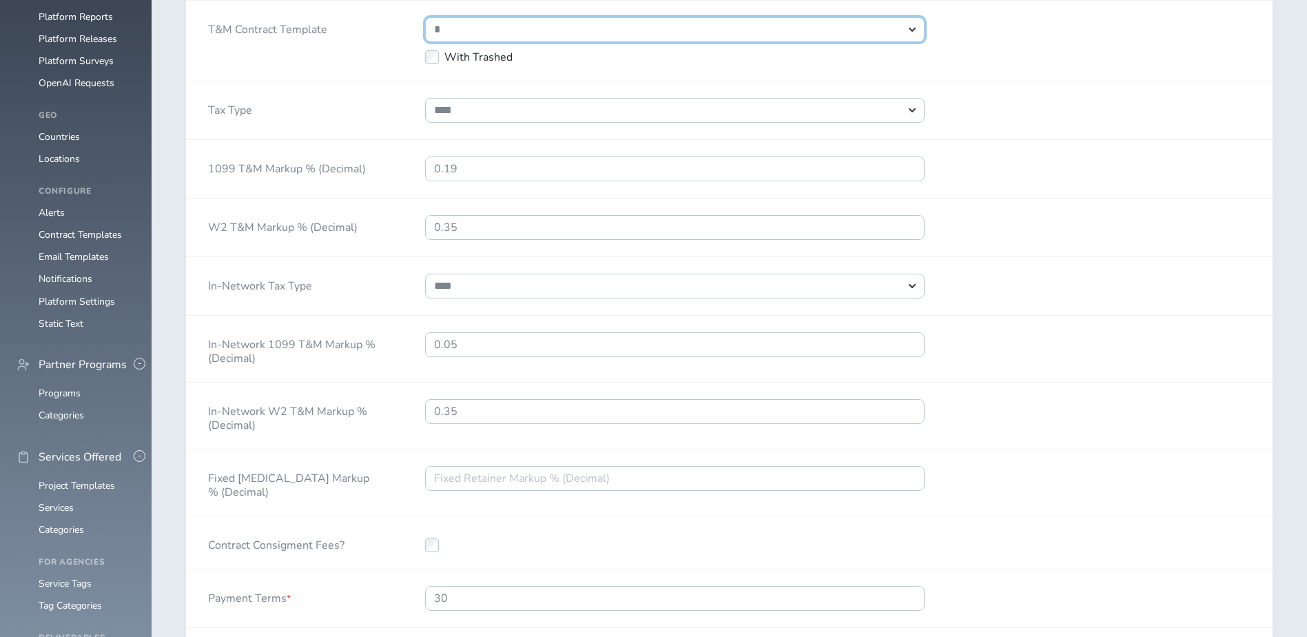
click at [710, 24] on select "**********" at bounding box center [674, 29] width 499 height 25
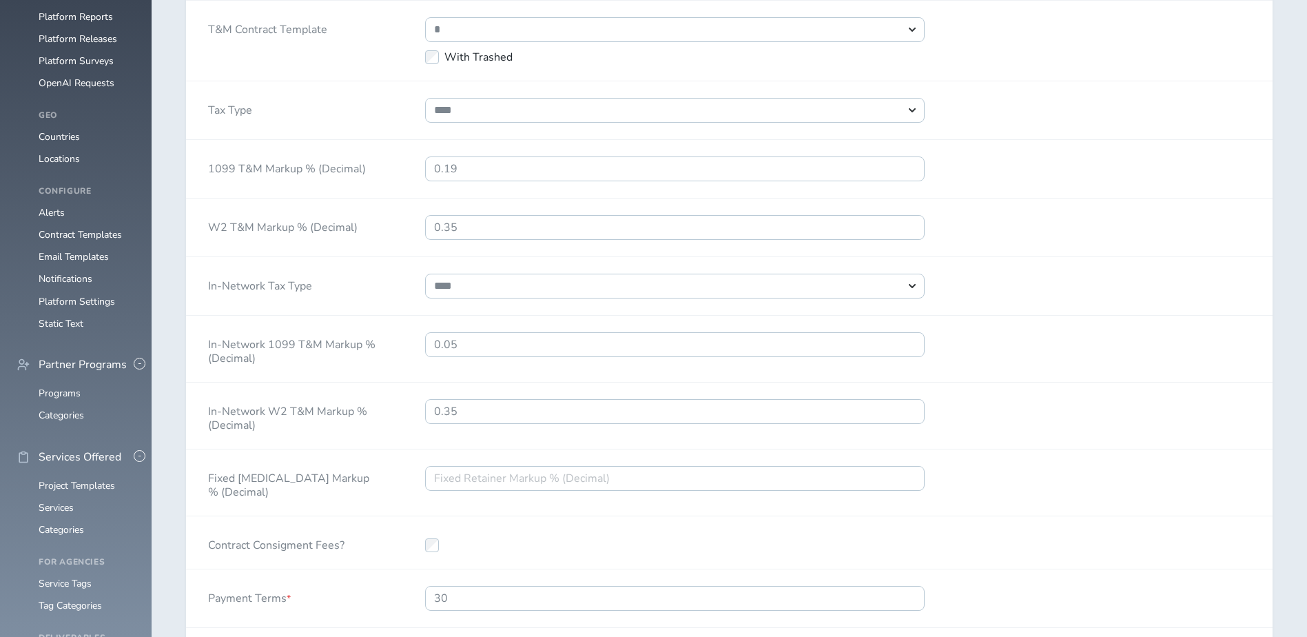
click at [1082, 62] on div "**********" at bounding box center [729, 41] width 1086 height 81
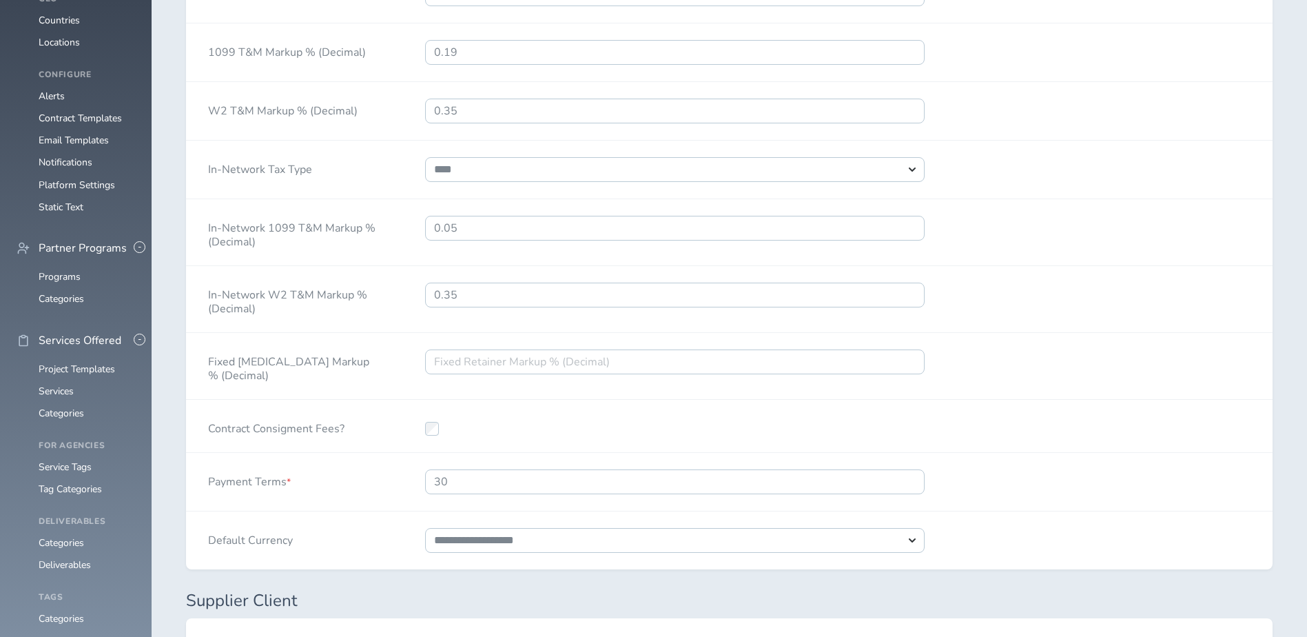
scroll to position [1636, 0]
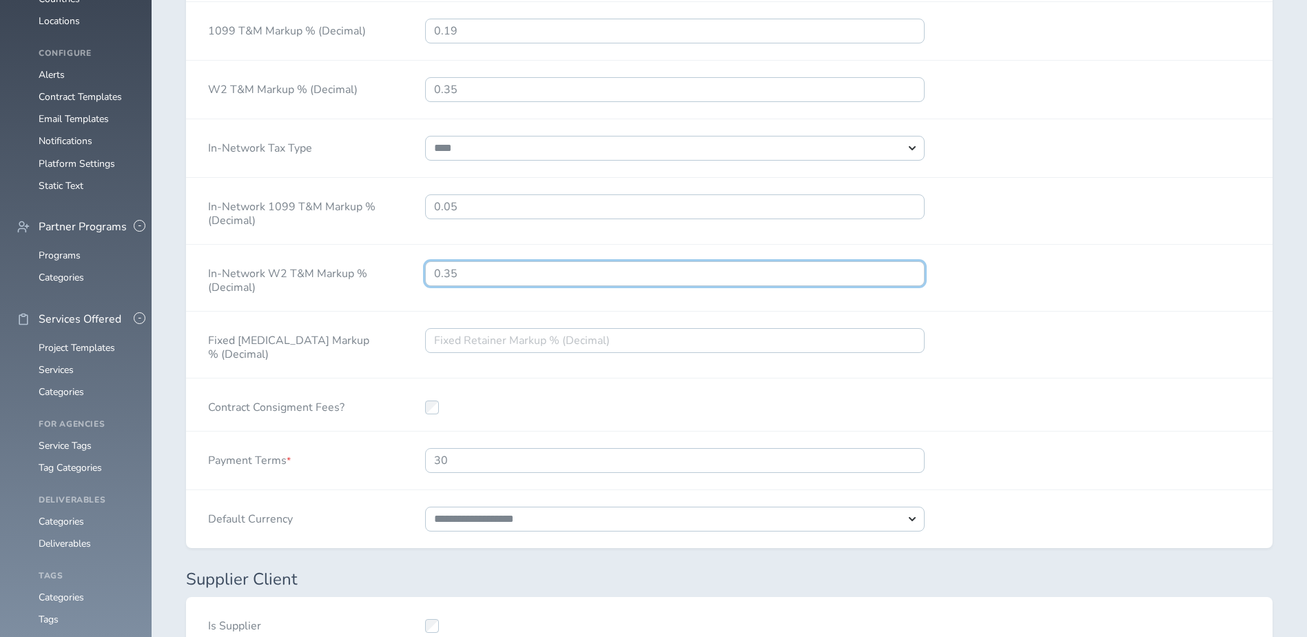
click at [573, 271] on input "0.35" at bounding box center [674, 273] width 499 height 25
type input "0.14"
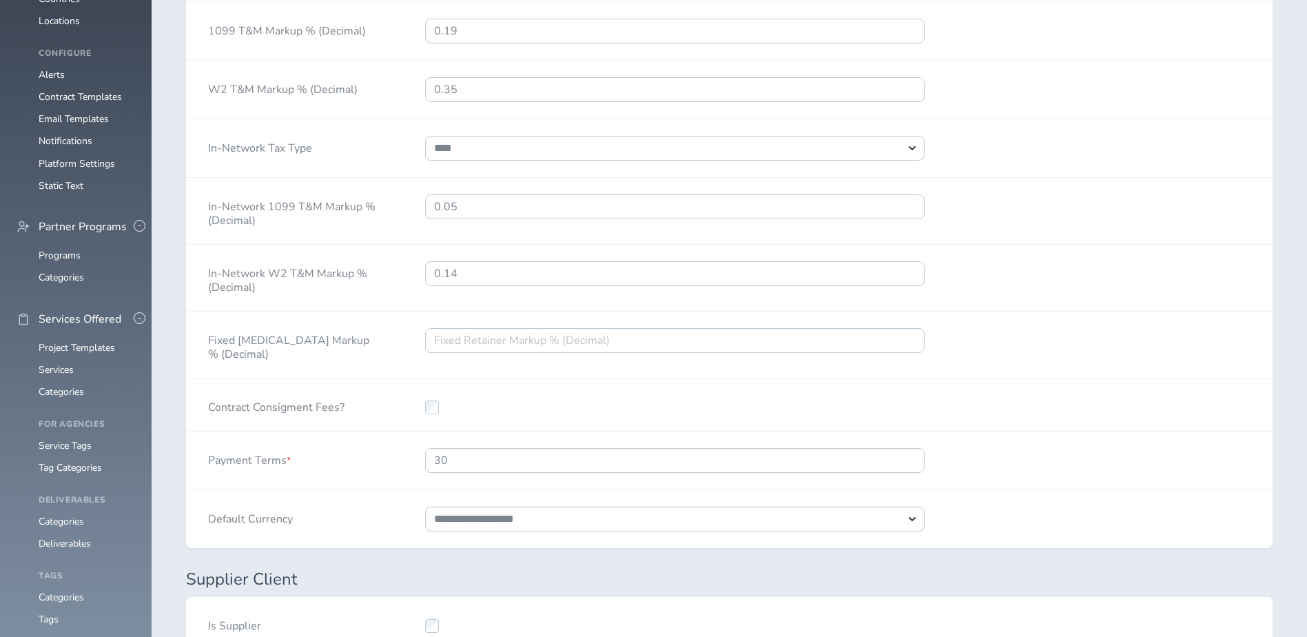
click at [1006, 271] on div "In-Network W2 T&M Markup % (Decimal) 0.14" at bounding box center [729, 278] width 1086 height 67
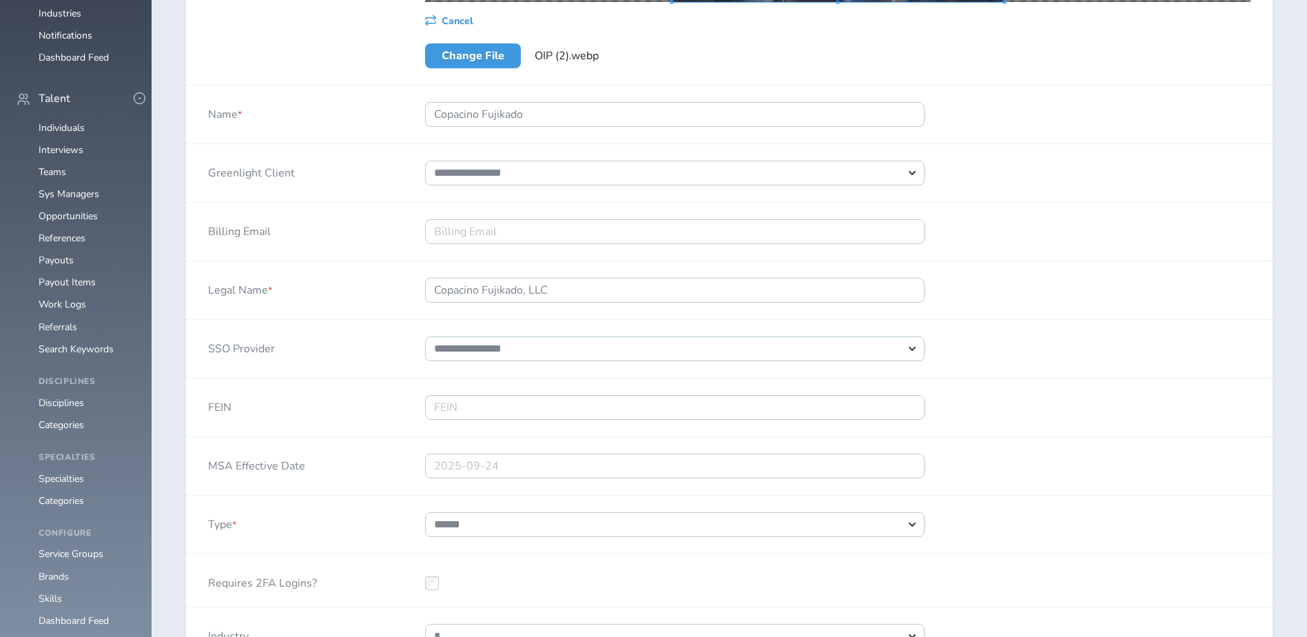
scroll to position [689, 0]
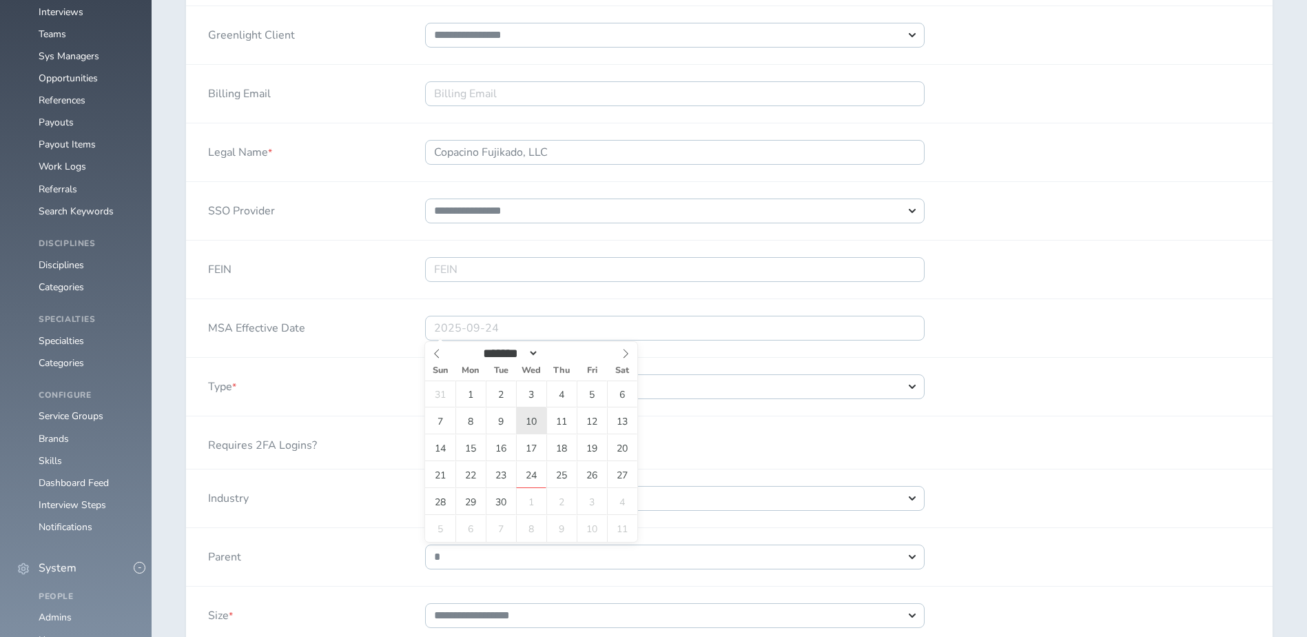
click at [531, 421] on span "10" at bounding box center [531, 420] width 30 height 27
type input "2025-09-10"
click at [1052, 302] on div "MSA Effective Date 2025-09-10" at bounding box center [729, 328] width 1086 height 59
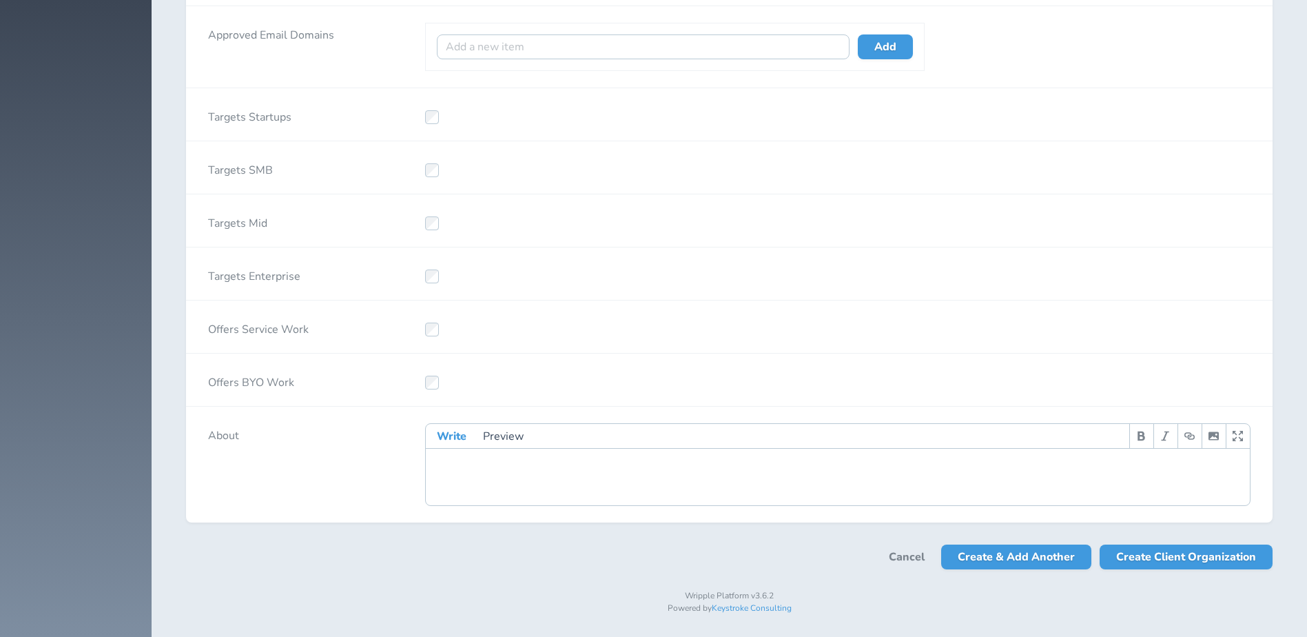
scroll to position [2621, 0]
click at [1171, 561] on span "Create Client Organization" at bounding box center [1186, 555] width 140 height 25
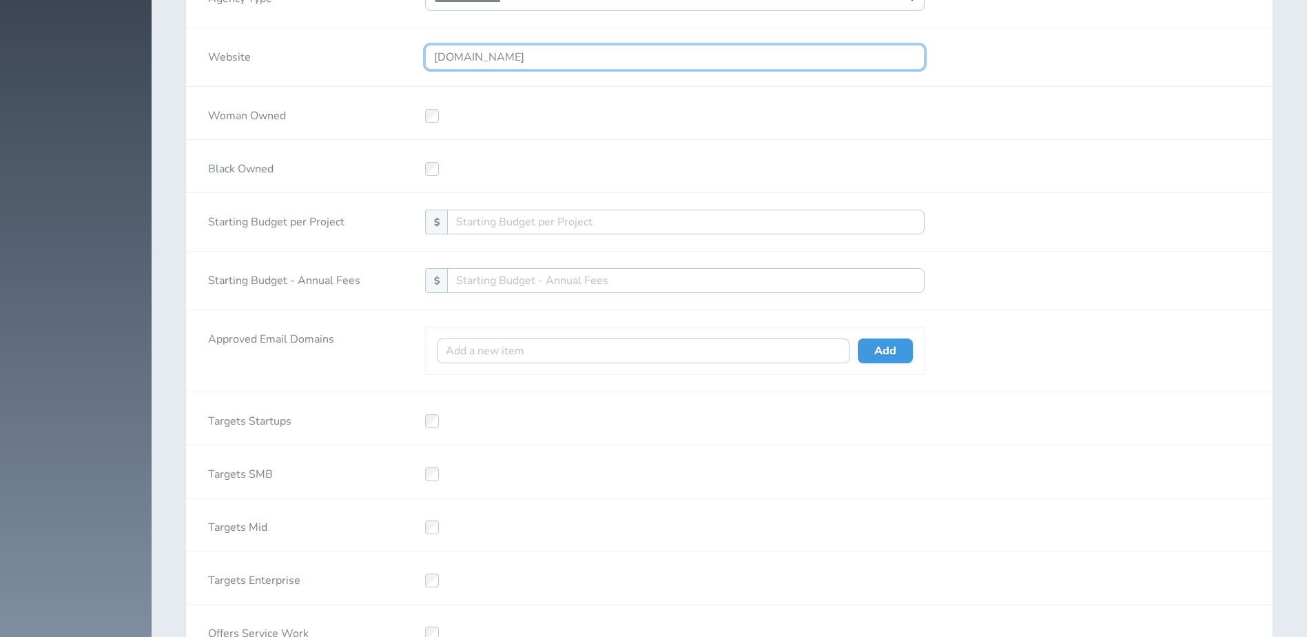
scroll to position [2291, 0]
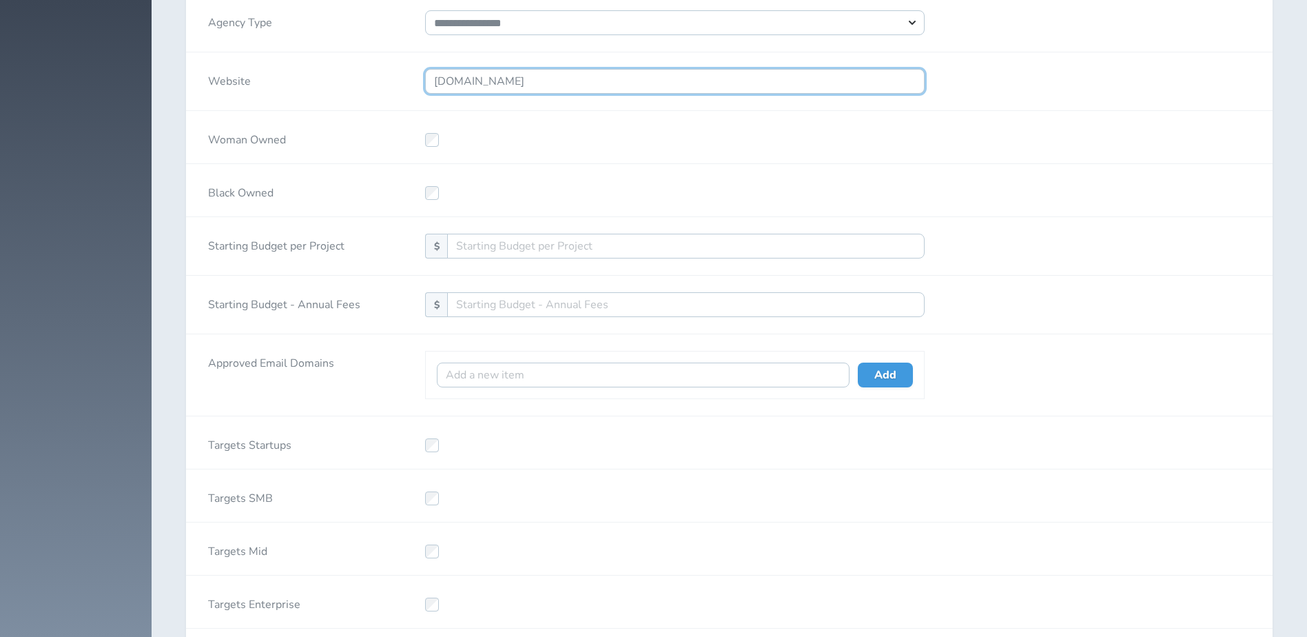
click at [645, 77] on input "www.copacino.com" at bounding box center [674, 81] width 499 height 25
click at [515, 84] on input "Website" at bounding box center [674, 81] width 499 height 25
paste input "https://www.copacino.com/"
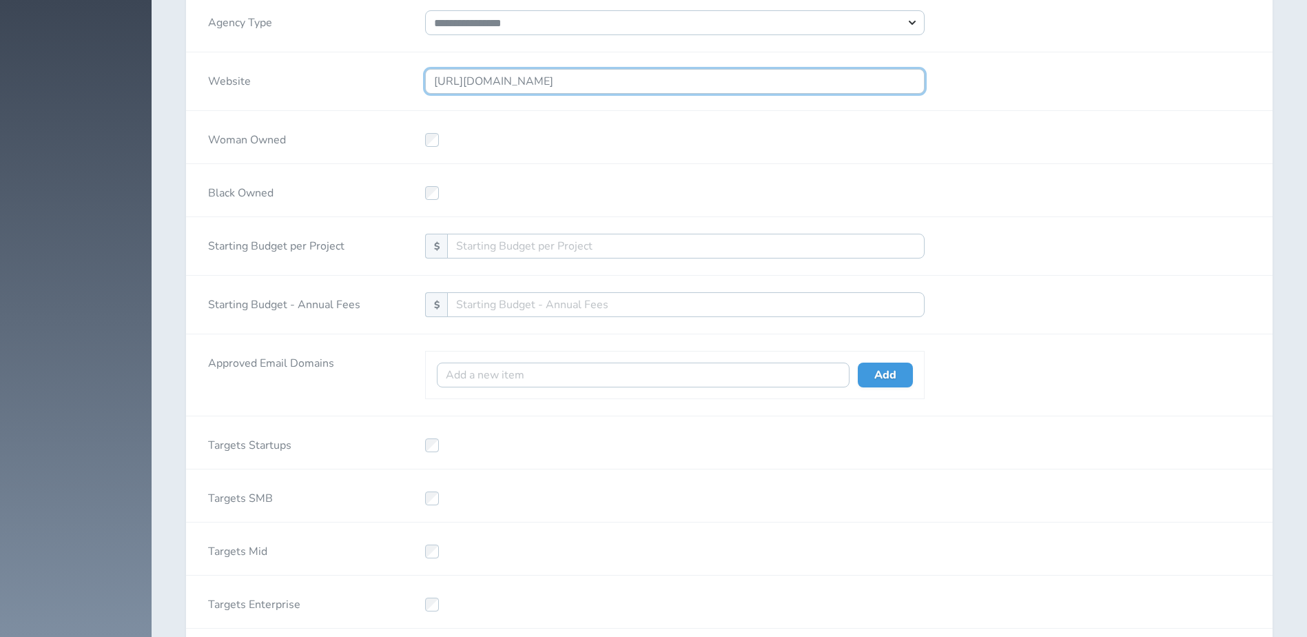
type input "https://www.copacino.com/"
click at [1047, 172] on div "Black Owned" at bounding box center [729, 190] width 1086 height 53
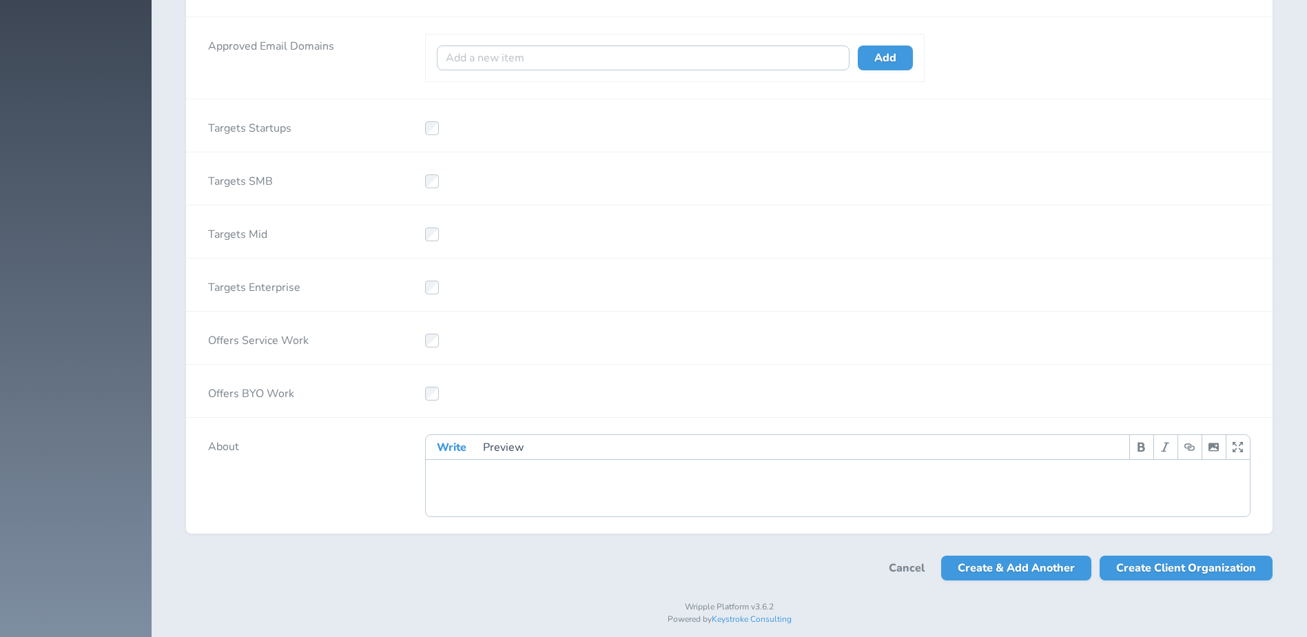
scroll to position [2621, 0]
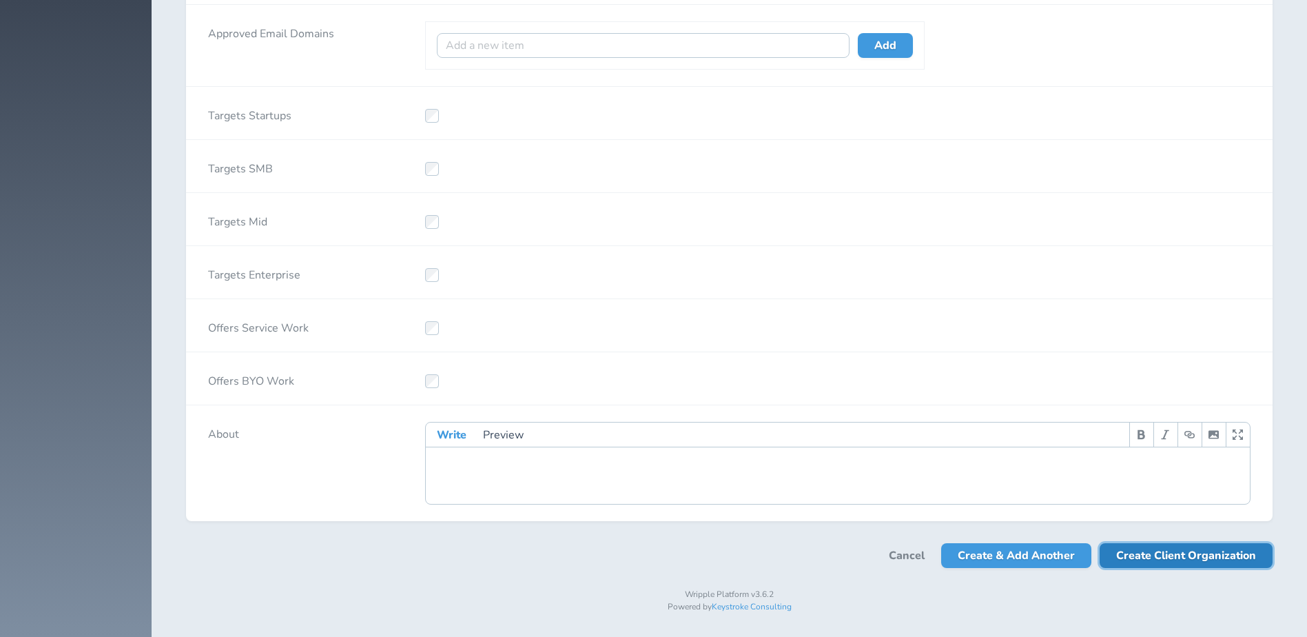
click at [1179, 561] on span "Create Client Organization" at bounding box center [1186, 555] width 140 height 25
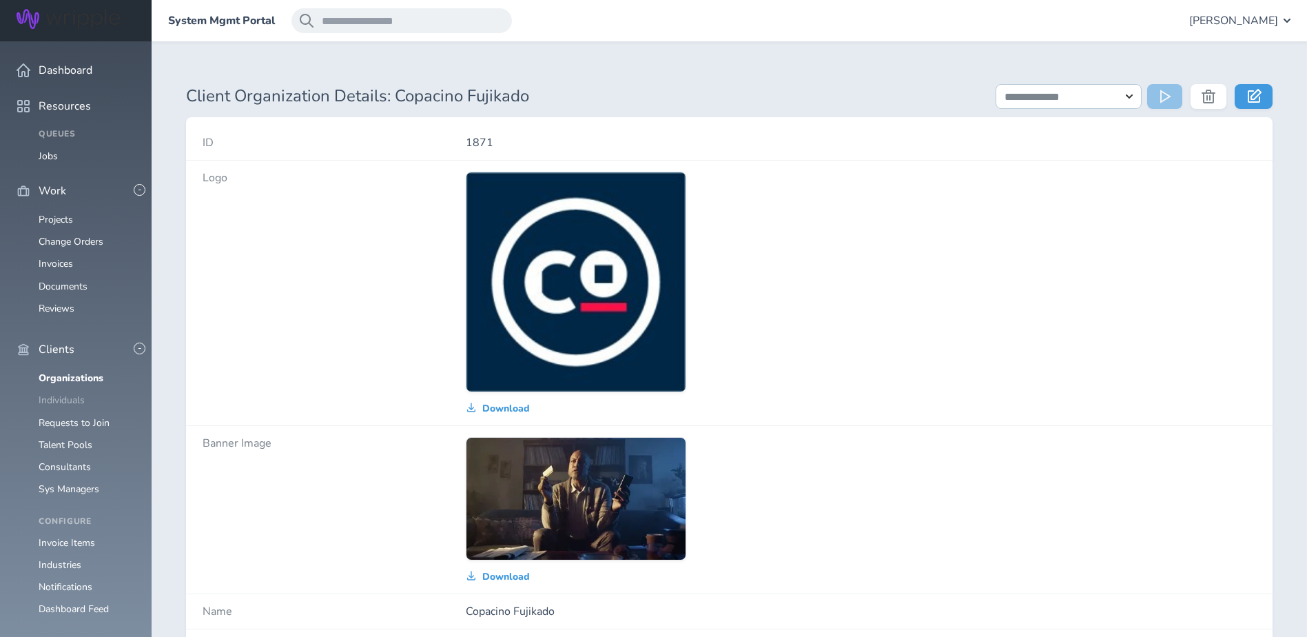
click at [72, 393] on link "Individuals" at bounding box center [62, 399] width 46 height 13
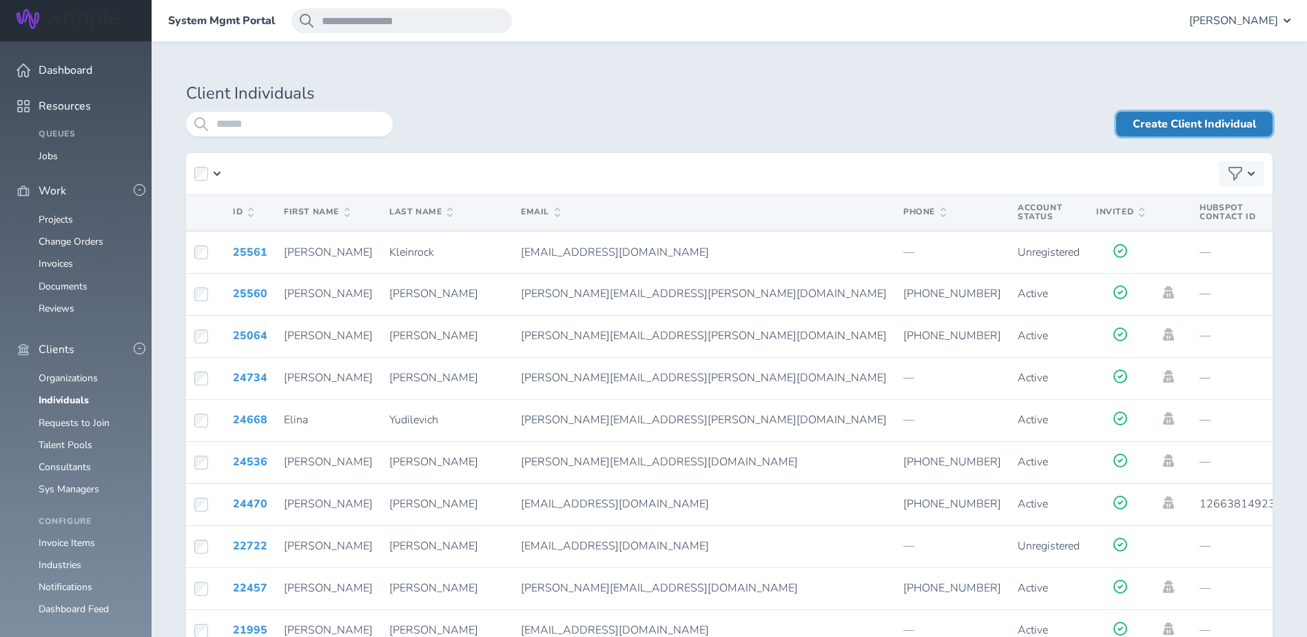
click at [1177, 125] on link "Create Client Individual" at bounding box center [1194, 124] width 156 height 25
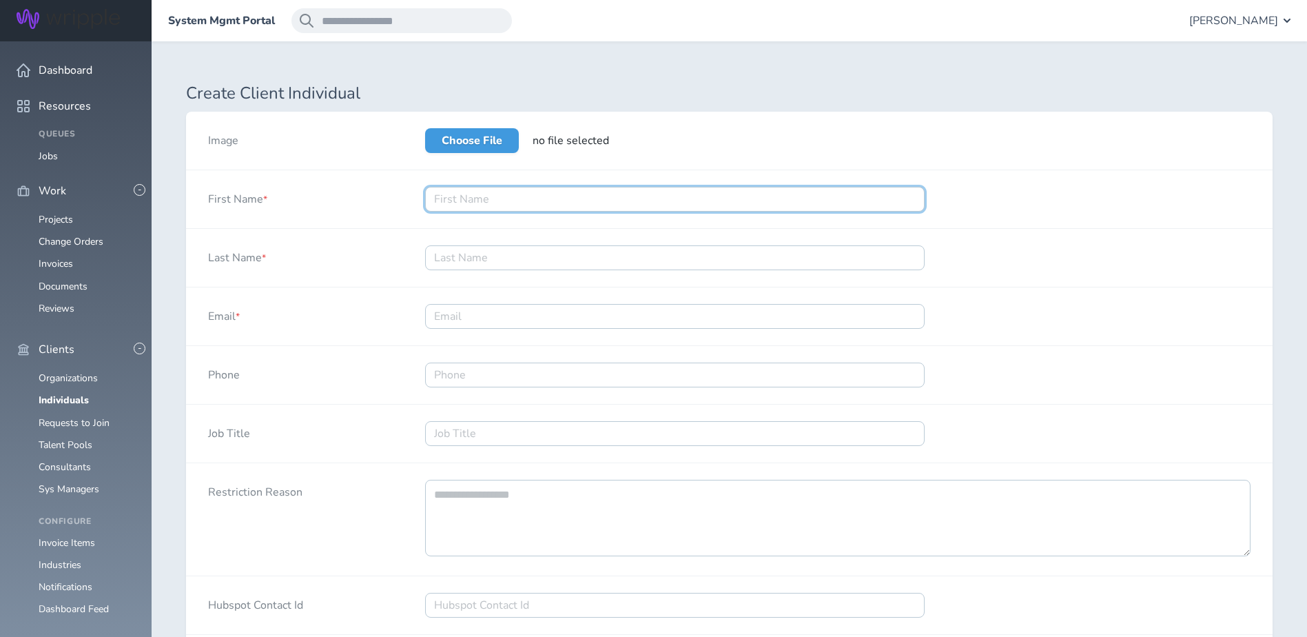
click at [477, 205] on input "First Name *" at bounding box center [674, 199] width 499 height 25
type input "Dwight"
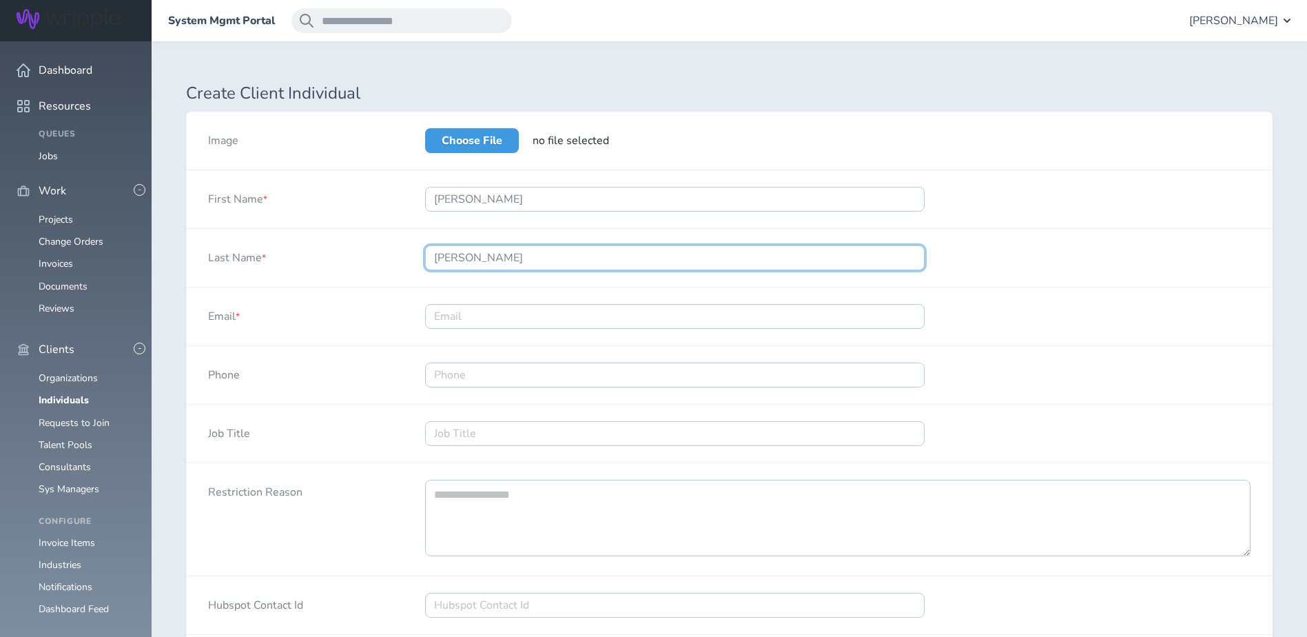
type input "Brassel-Taylor"
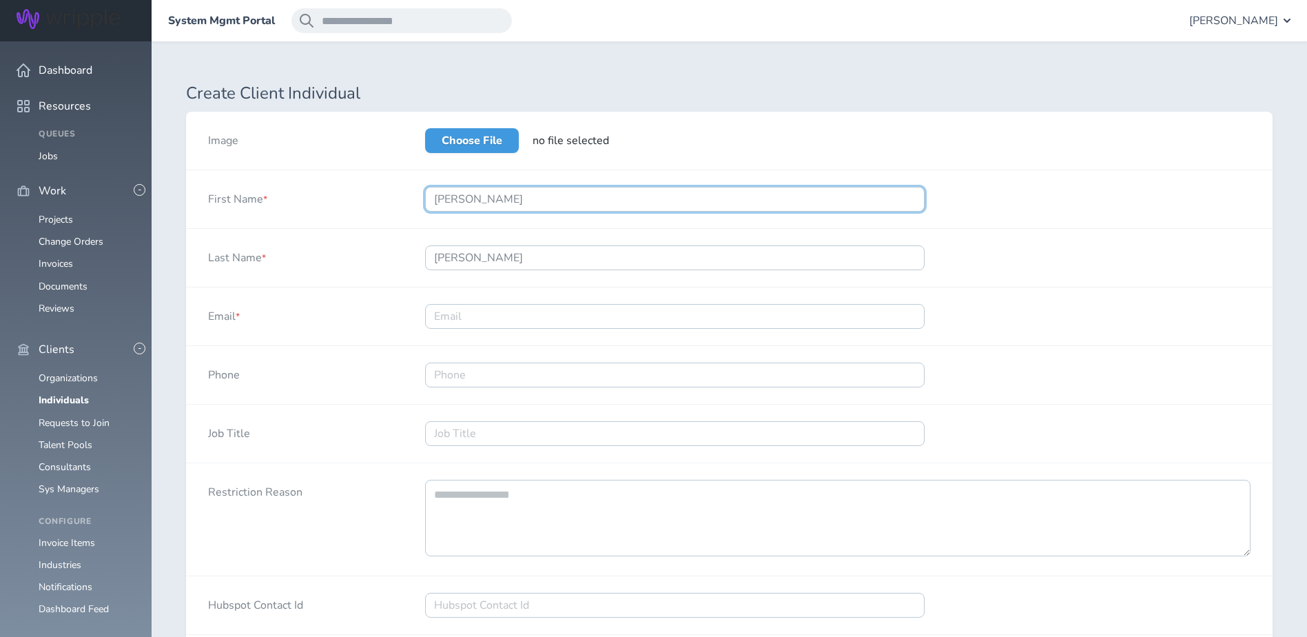
click at [511, 196] on input "Dwight" at bounding box center [674, 199] width 499 height 25
type input "Dwight "DBT""
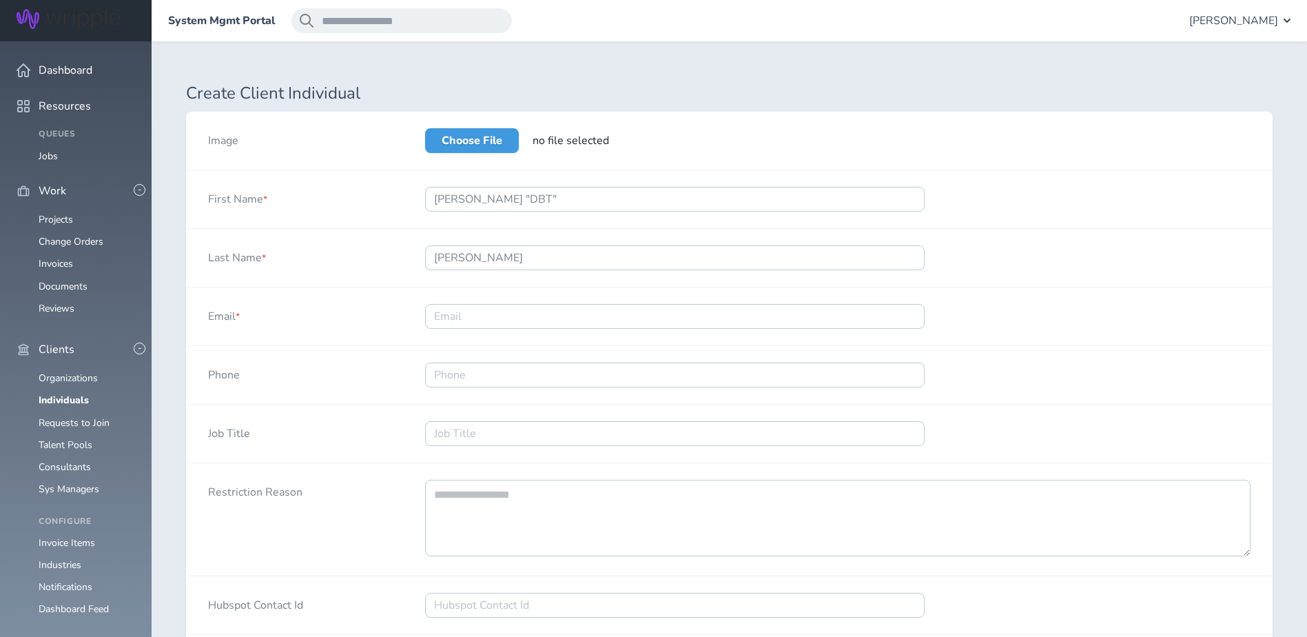
click at [389, 258] on div "Last Name *" at bounding box center [294, 258] width 217 height 58
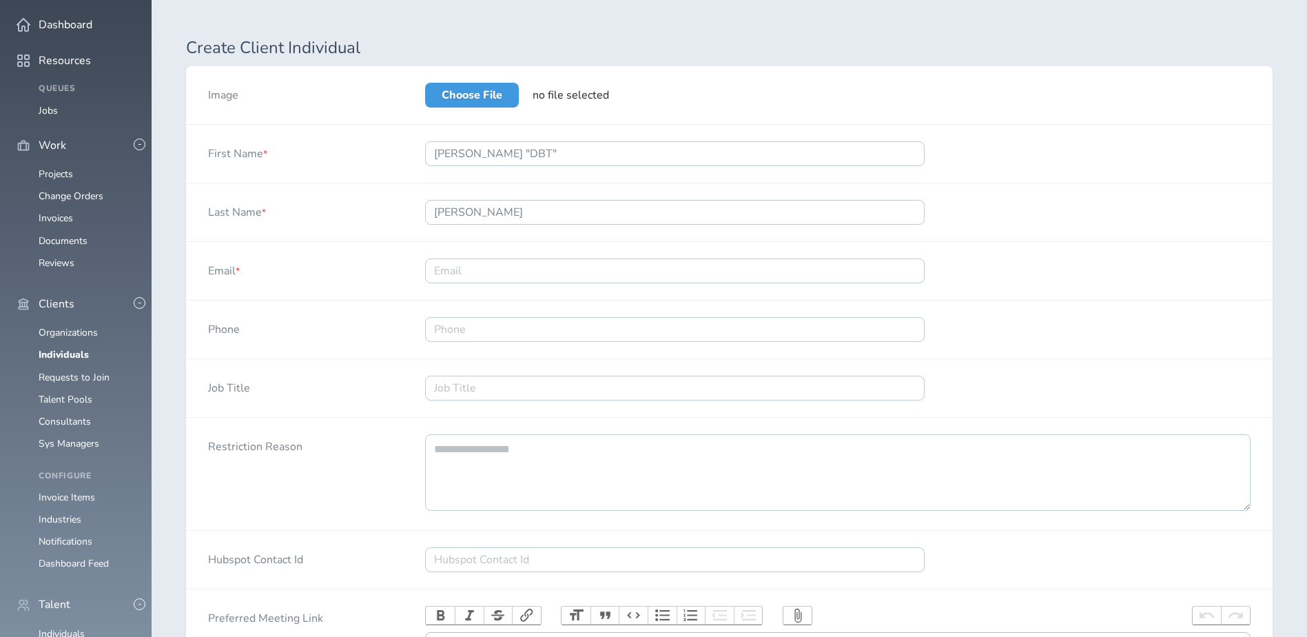
scroll to position [69, 0]
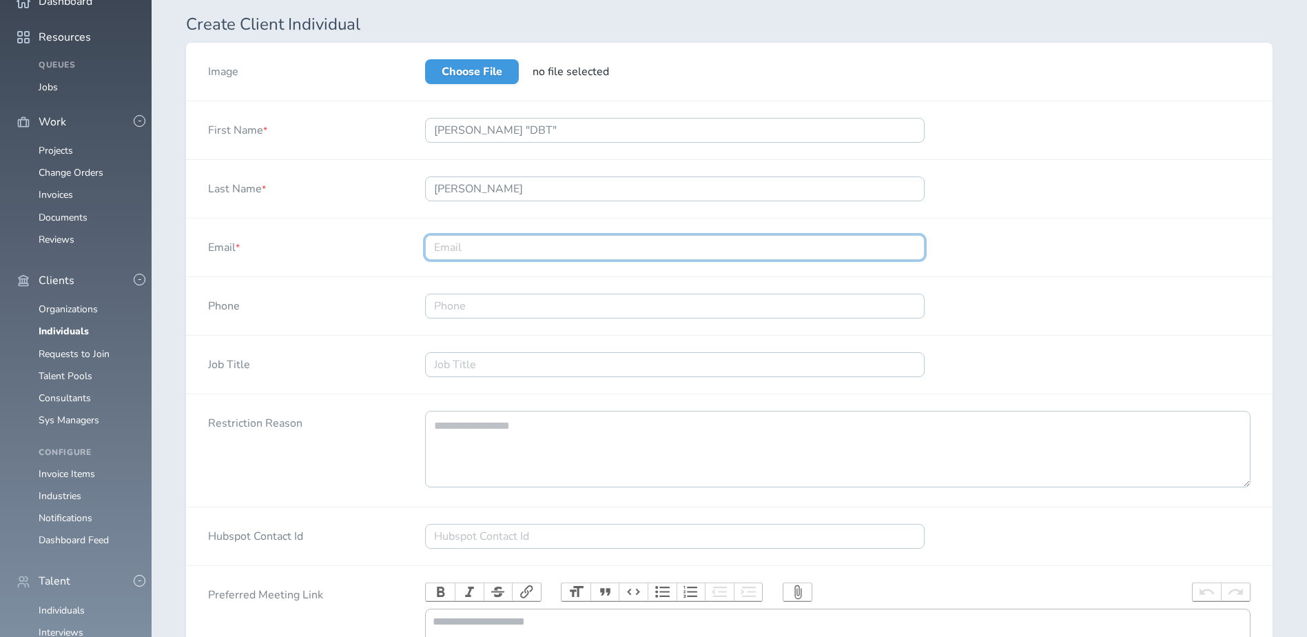
click at [534, 235] on input "Email *" at bounding box center [674, 247] width 499 height 25
paste input "dbt@copacino.com"
type input "dbt@copacino.com"
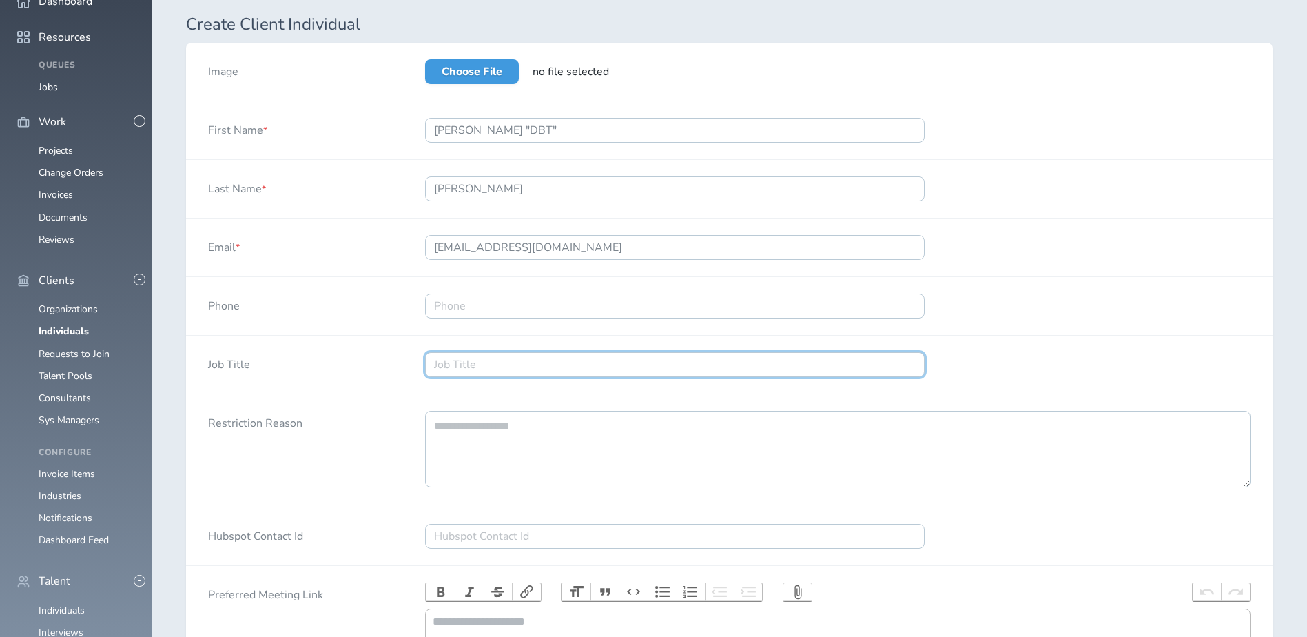
click at [530, 365] on input "Job Title" at bounding box center [674, 364] width 499 height 25
click at [468, 371] on input "Job Title" at bounding box center [674, 364] width 499 height 25
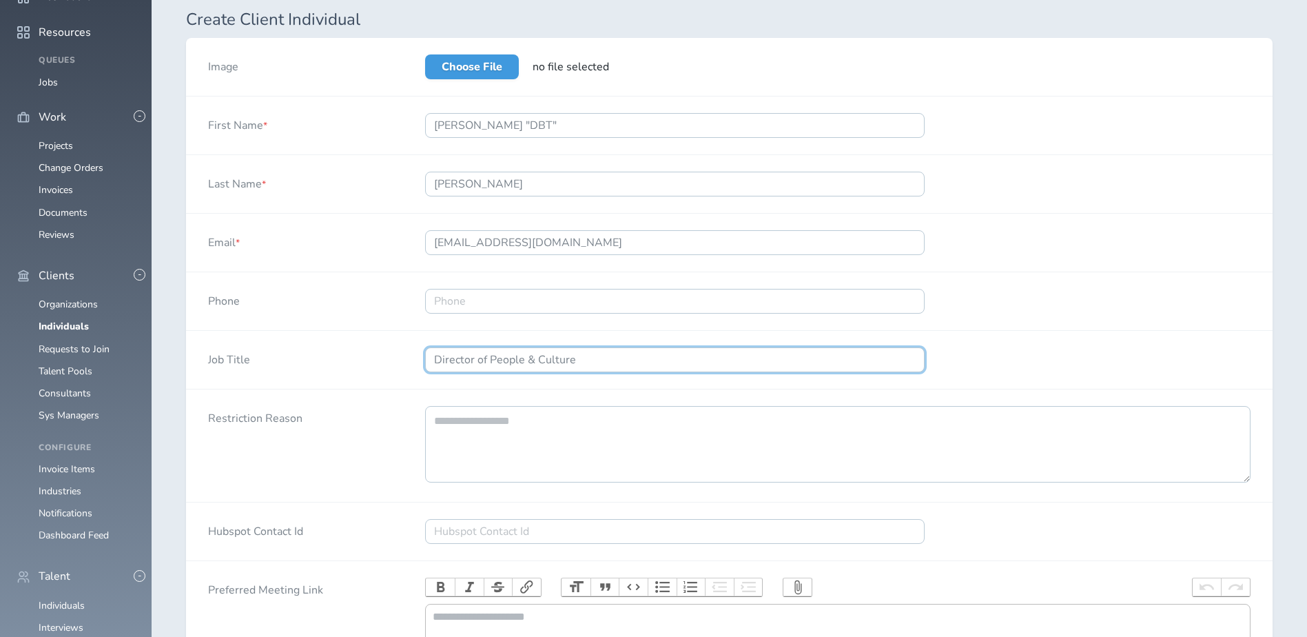
scroll to position [245, 0]
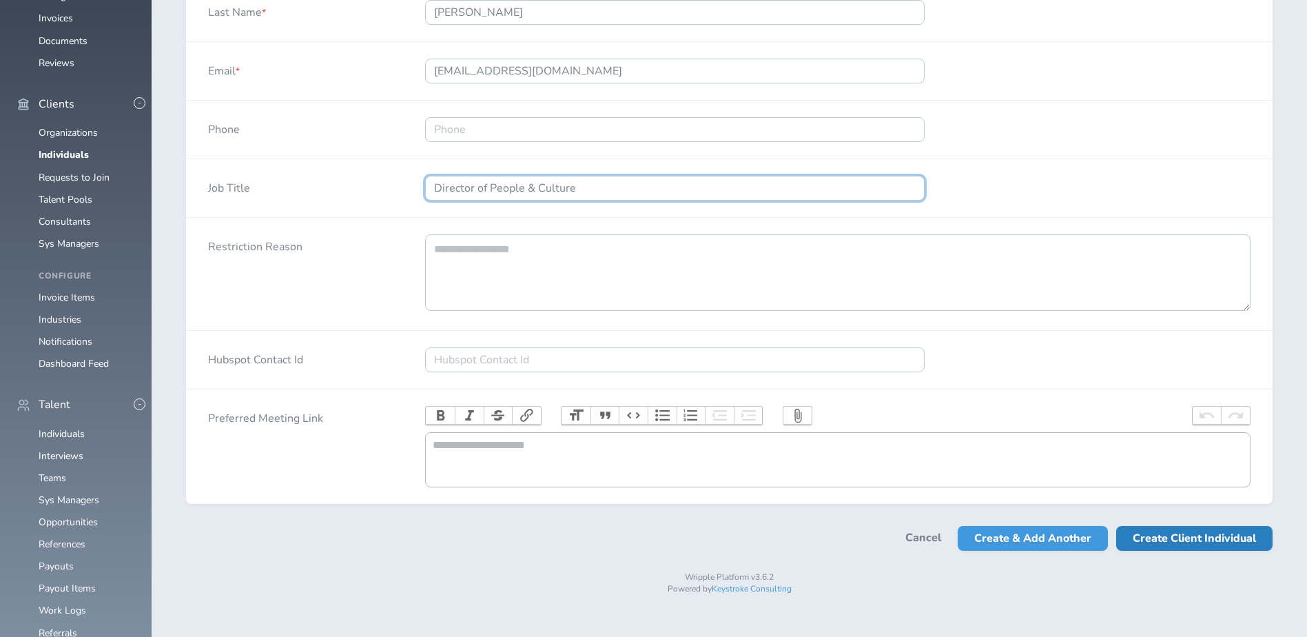
type input "Director of People & Culture"
click at [1213, 550] on span "Create Client Individual" at bounding box center [1194, 538] width 123 height 25
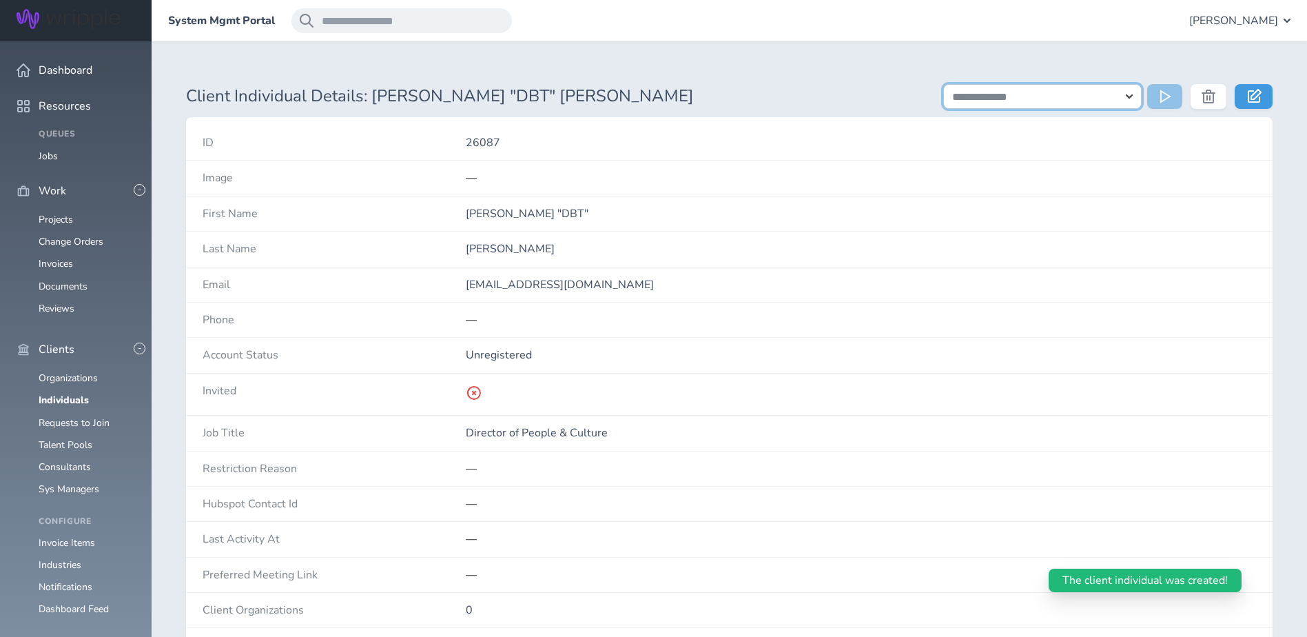
click at [1115, 92] on select "**********" at bounding box center [1042, 96] width 198 height 25
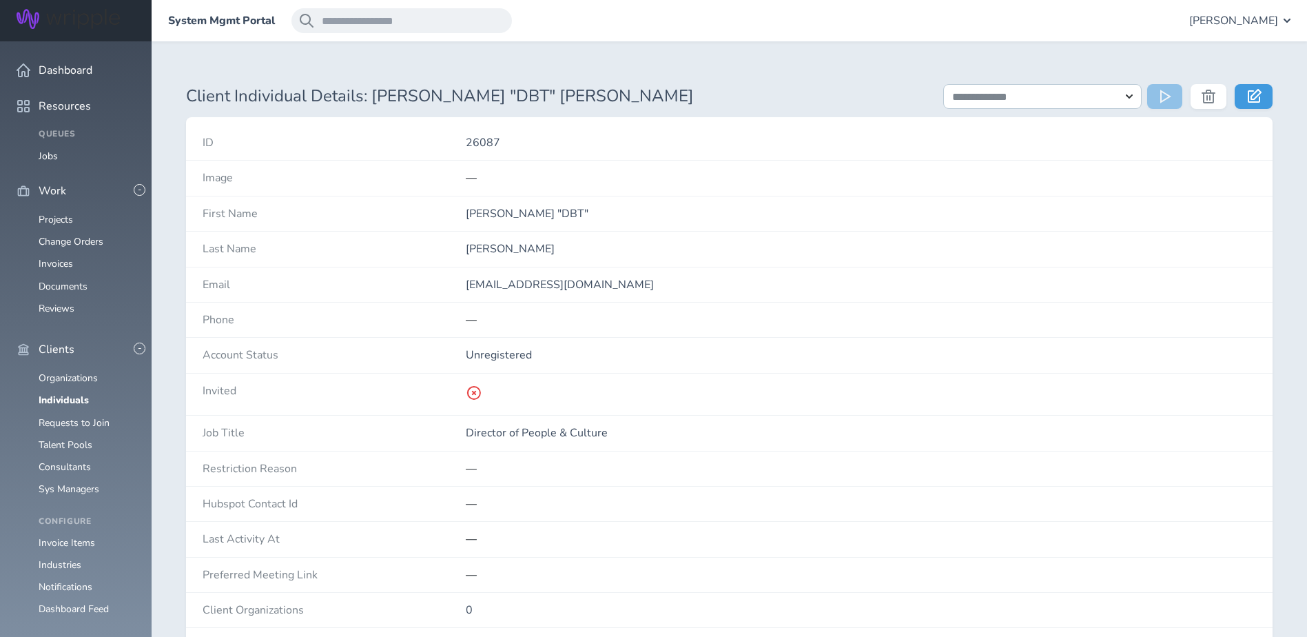
click at [62, 371] on link "Organizations" at bounding box center [68, 377] width 59 height 13
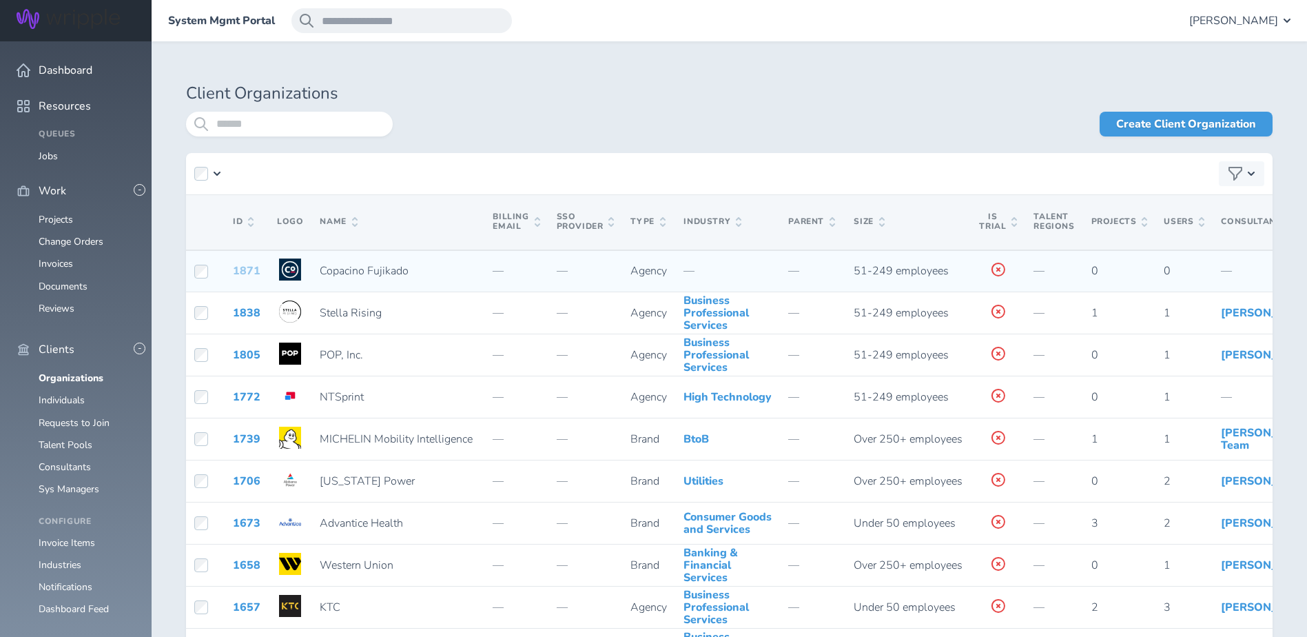
click at [243, 277] on link "1871" at bounding box center [247, 270] width 28 height 15
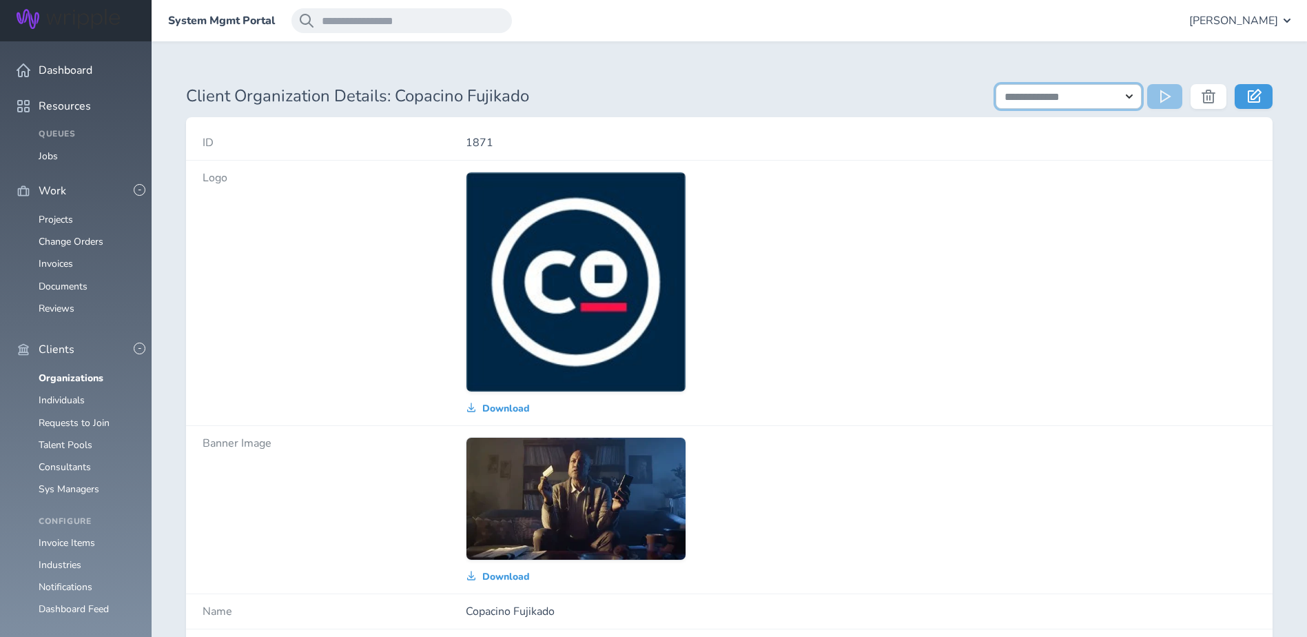
click at [1089, 99] on select "**********" at bounding box center [1069, 96] width 146 height 25
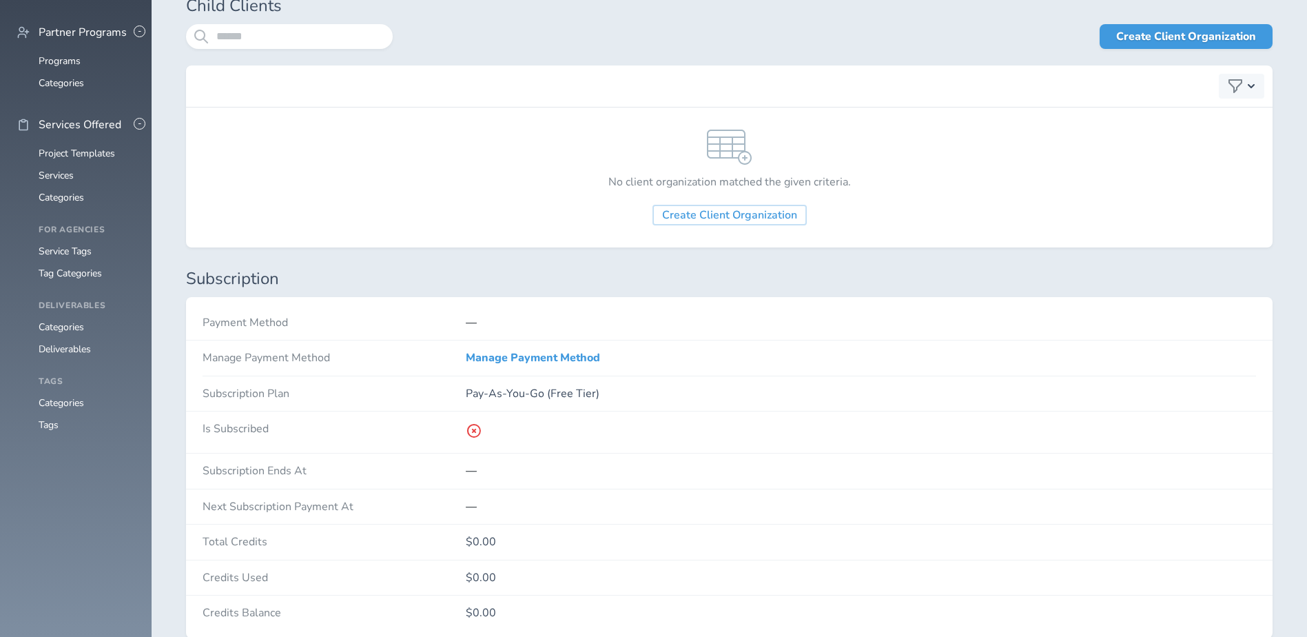
scroll to position [1860, 0]
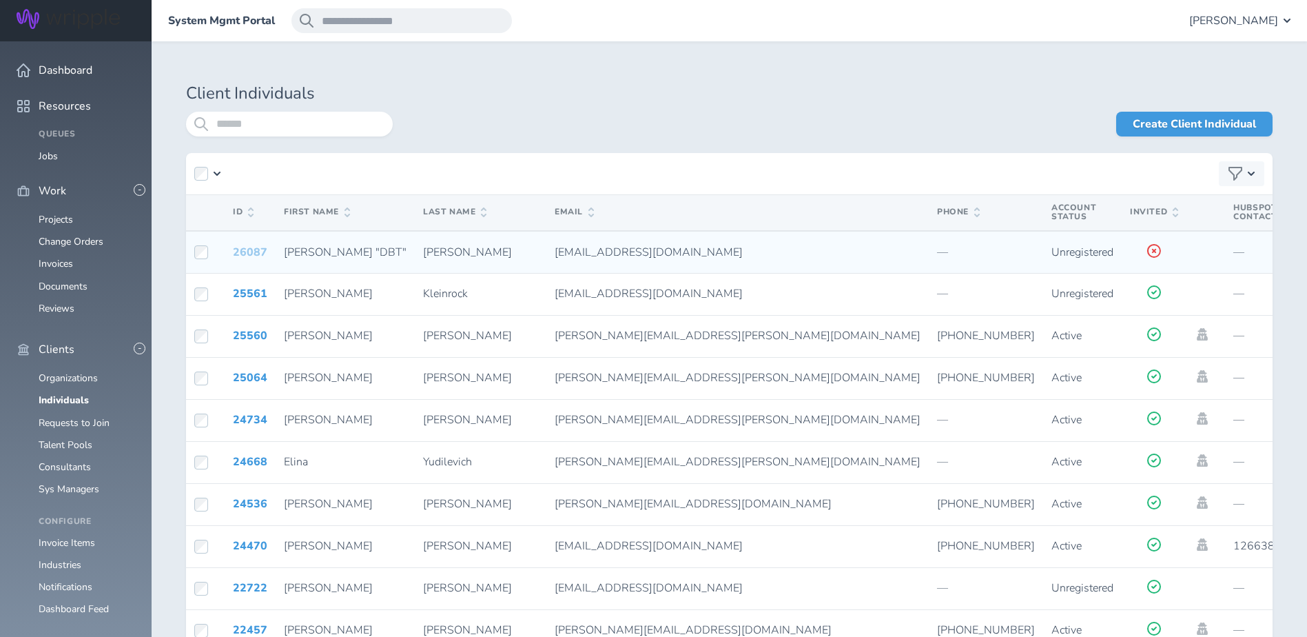
click at [254, 253] on link "26087" at bounding box center [250, 252] width 34 height 15
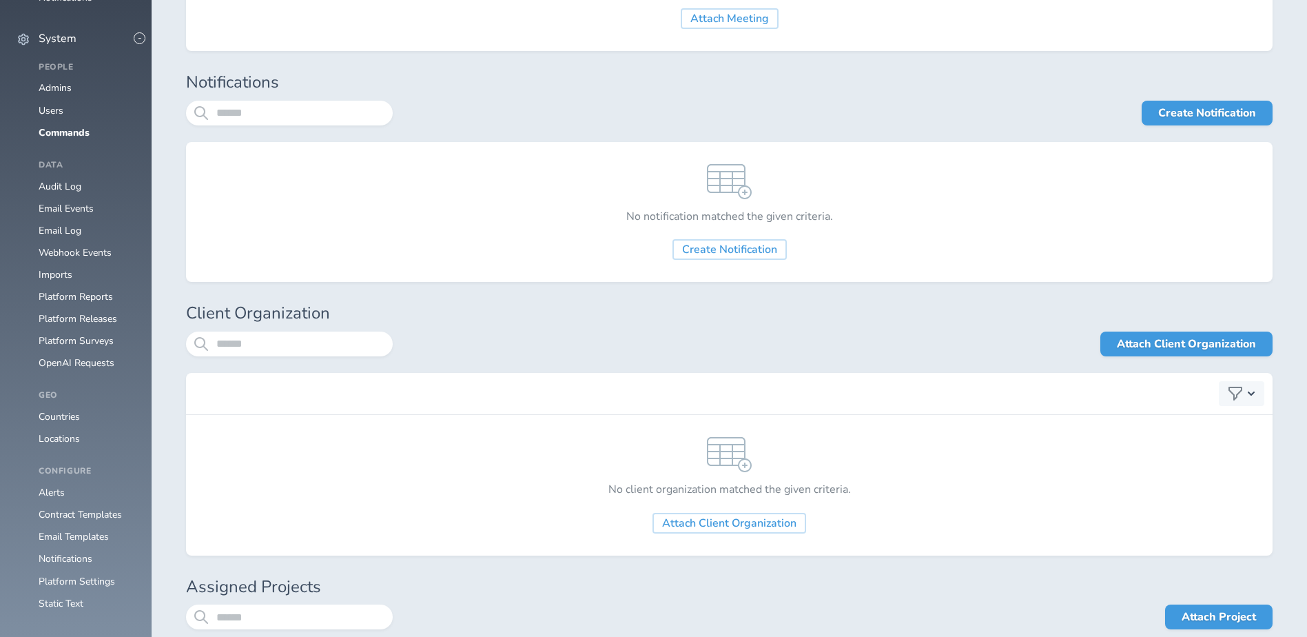
scroll to position [1240, 0]
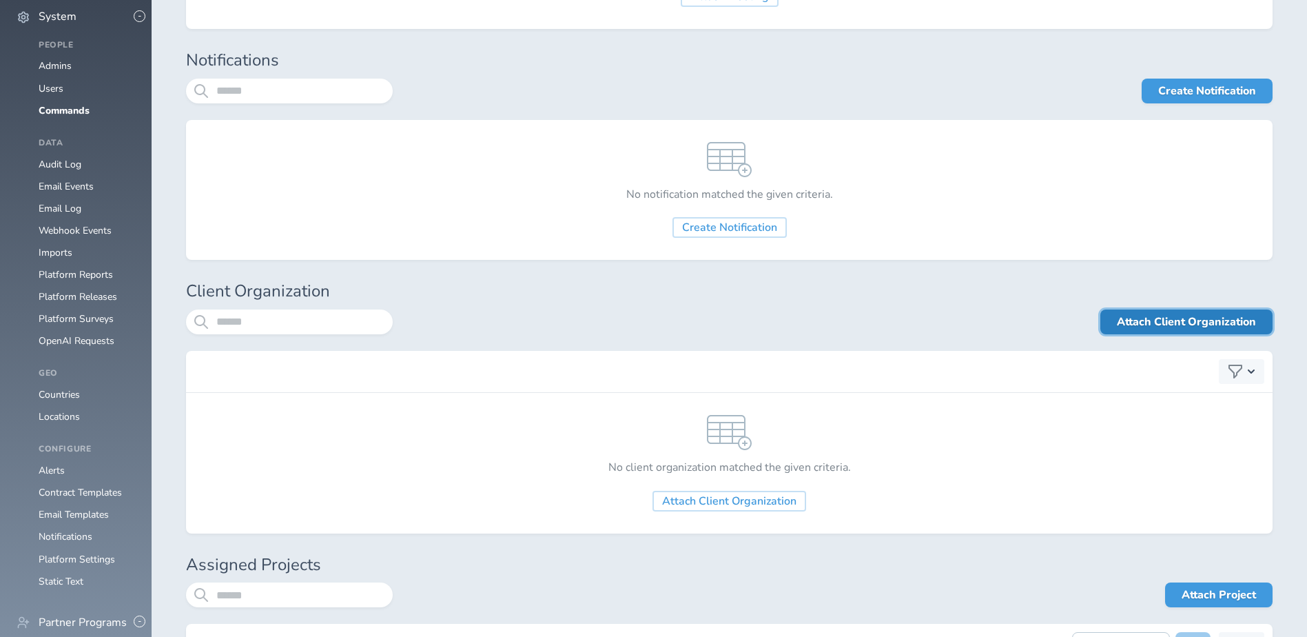
click at [1203, 322] on link "Attach Client Organization" at bounding box center [1186, 321] width 172 height 25
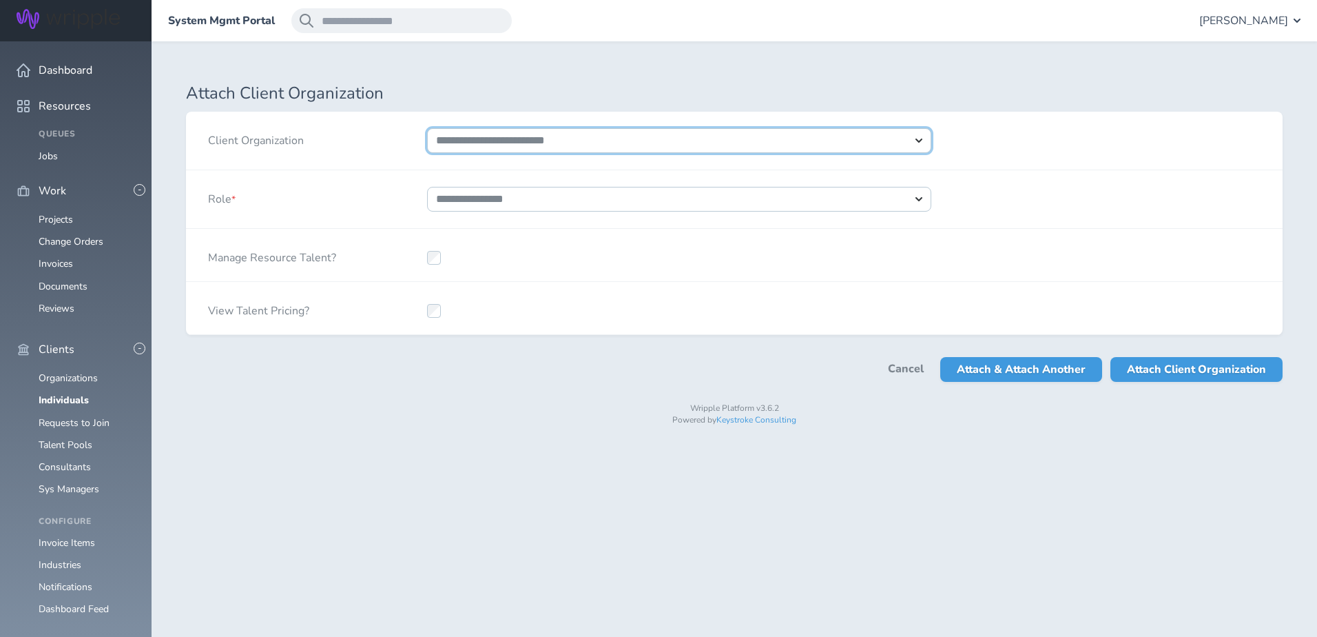
click at [530, 147] on select "**********" at bounding box center [679, 140] width 504 height 25
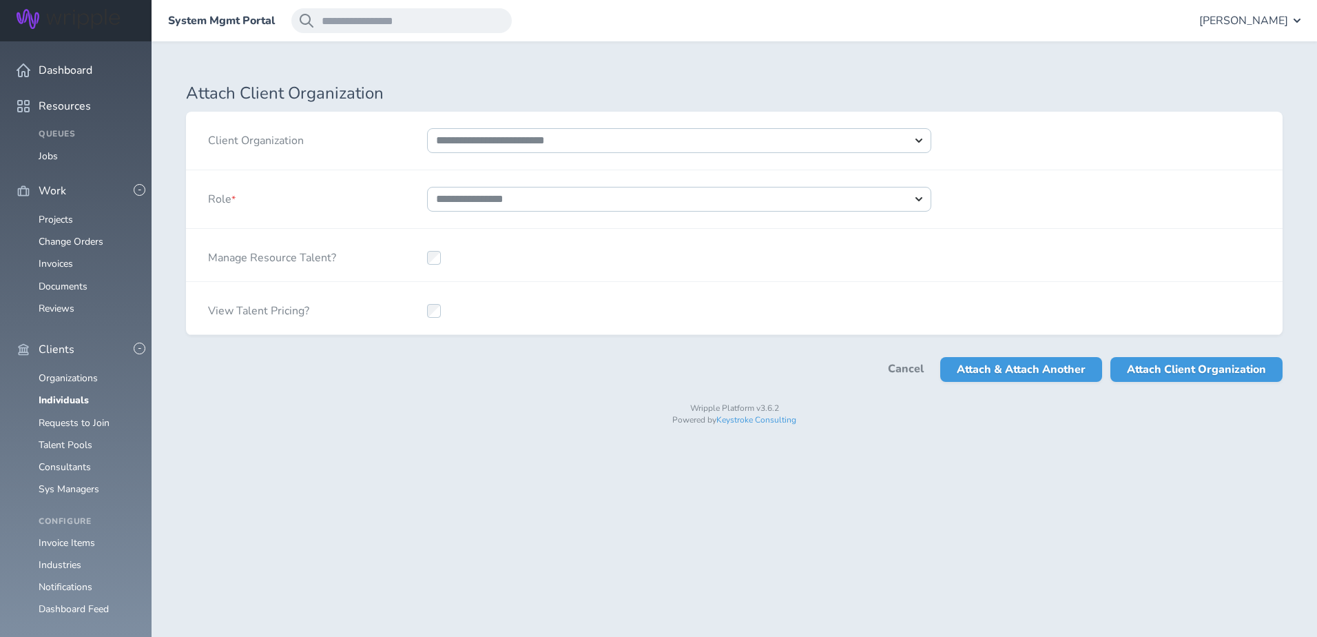
click at [398, 174] on div "Role *" at bounding box center [295, 199] width 219 height 58
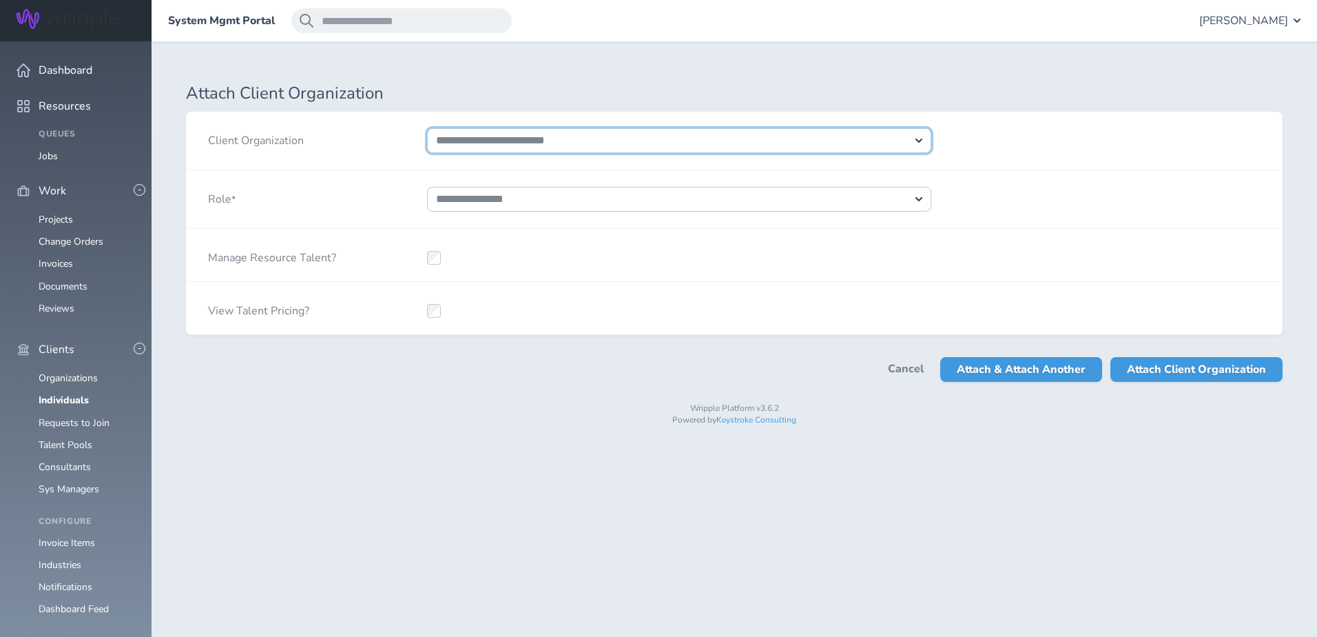
click at [516, 137] on select "**********" at bounding box center [679, 140] width 504 height 25
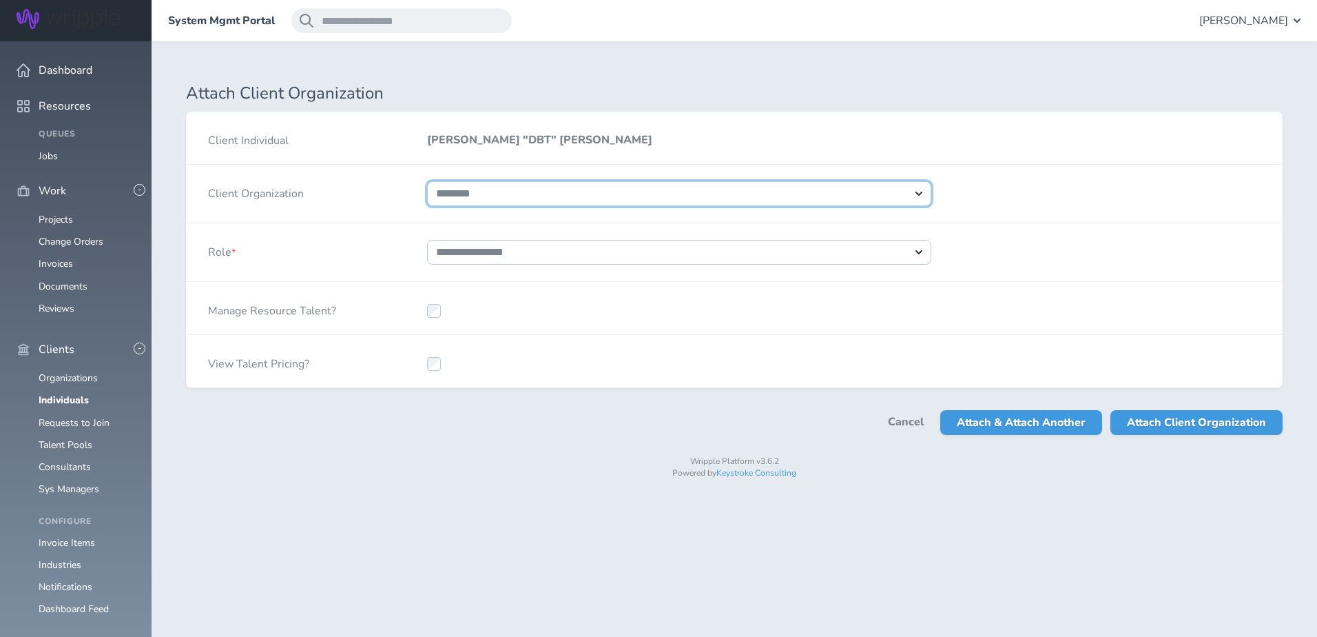
click at [427, 181] on select "**********" at bounding box center [679, 193] width 504 height 25
select select "****"
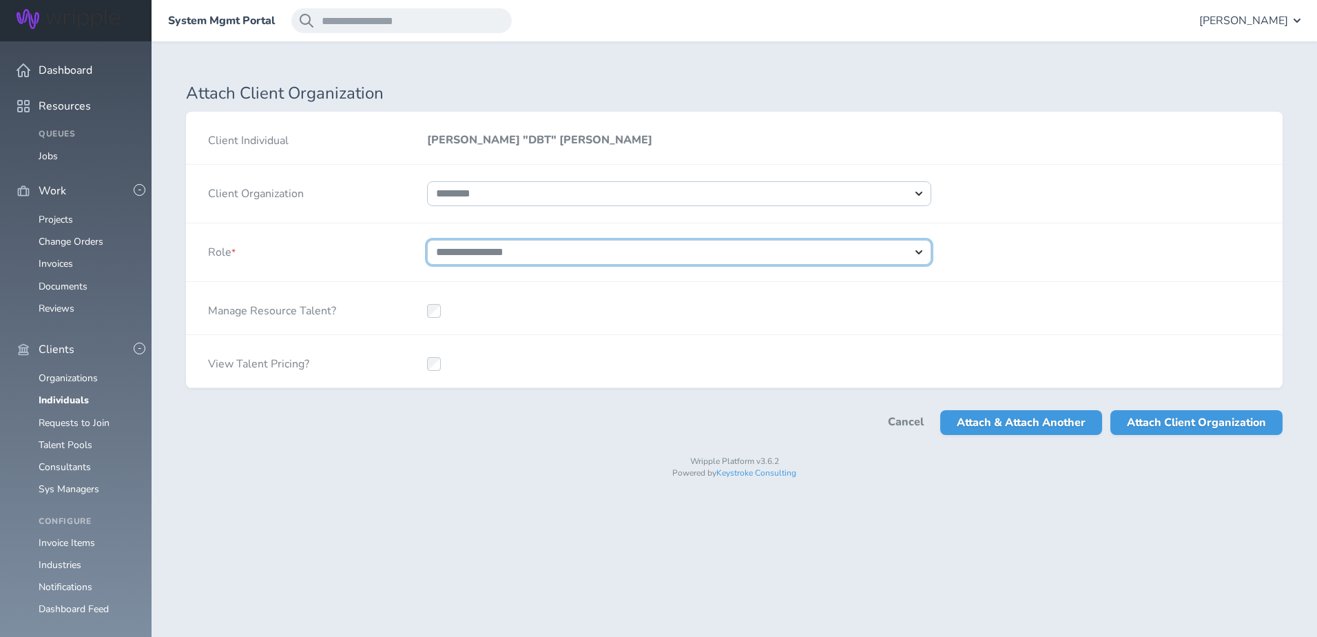
click at [519, 259] on select "**********" at bounding box center [679, 252] width 504 height 25
select select "*"
click at [427, 240] on select "**********" at bounding box center [679, 252] width 504 height 25
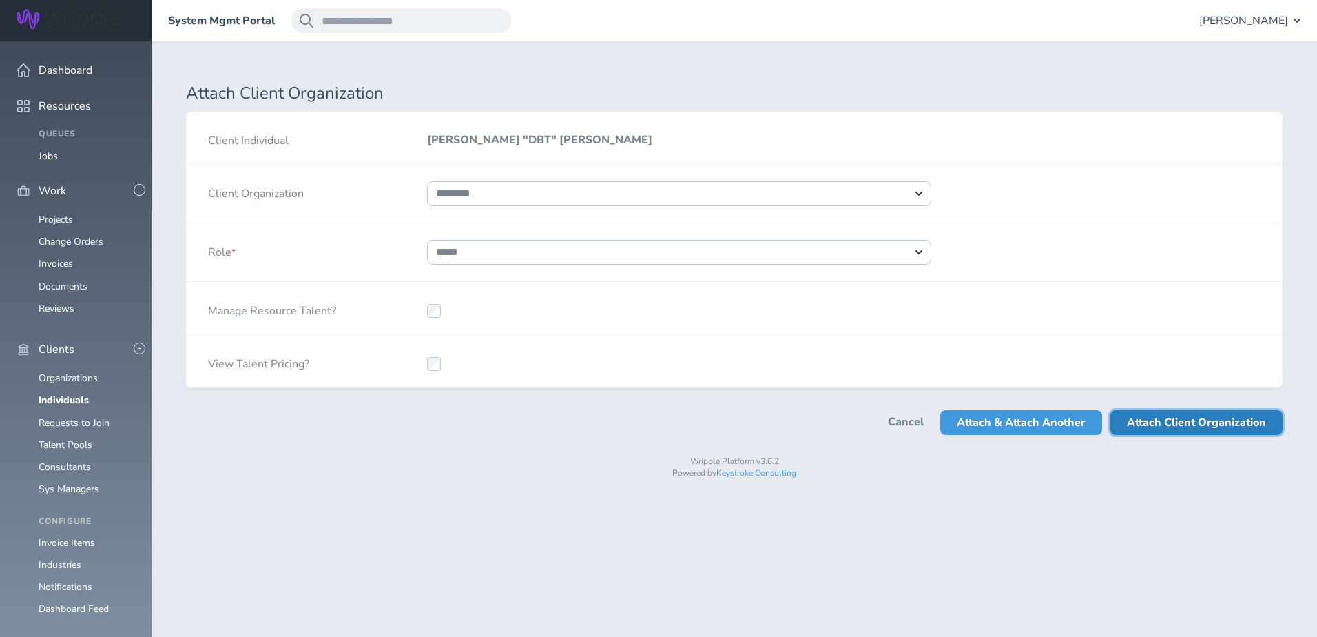
click at [1204, 425] on span "Attach Client Organization" at bounding box center [1196, 422] width 139 height 25
select select
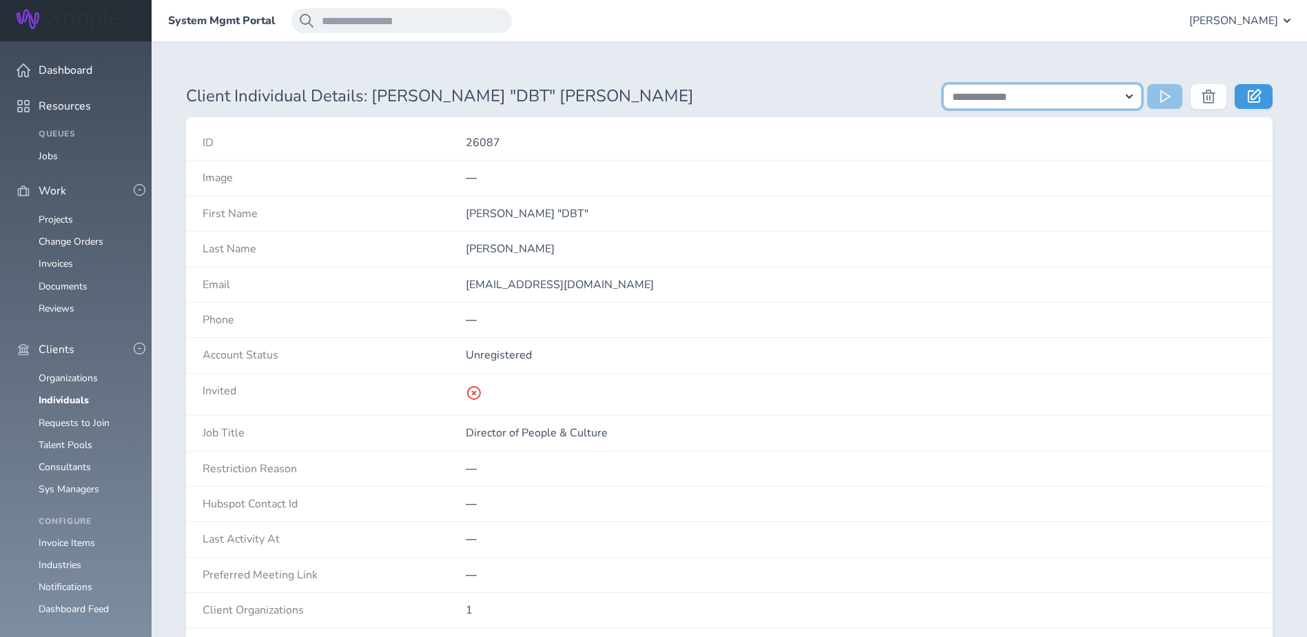
click at [1113, 102] on select "**********" at bounding box center [1042, 96] width 198 height 25
click at [1016, 35] on div "System Mgmt Portal Corey Luke" at bounding box center [729, 20] width 1155 height 41
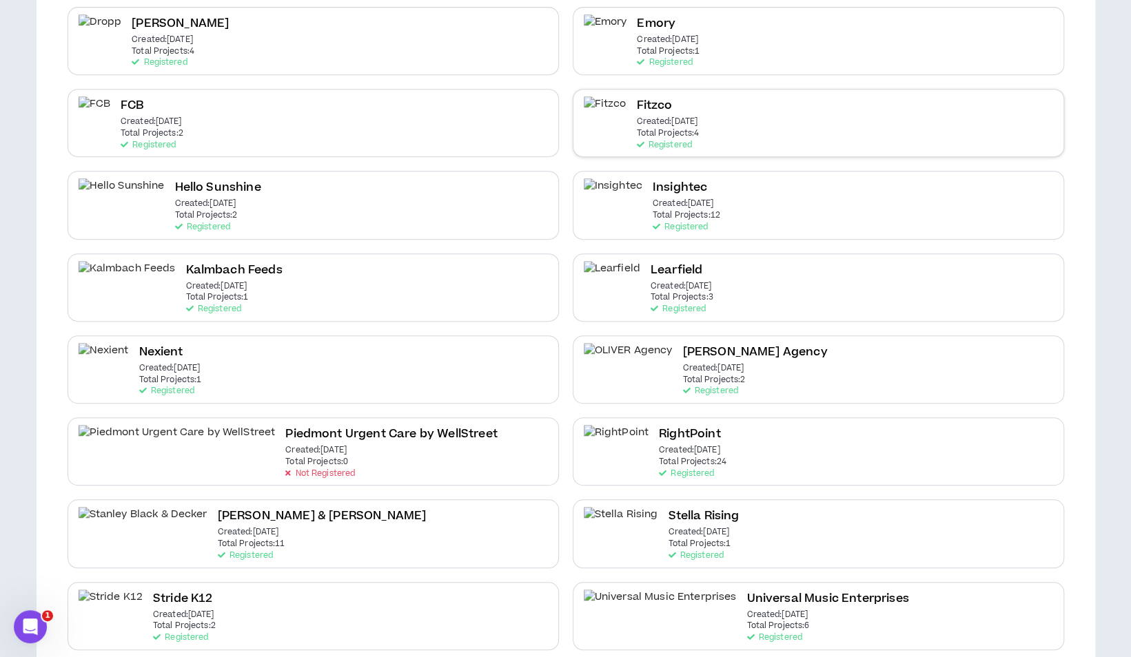
scroll to position [513, 0]
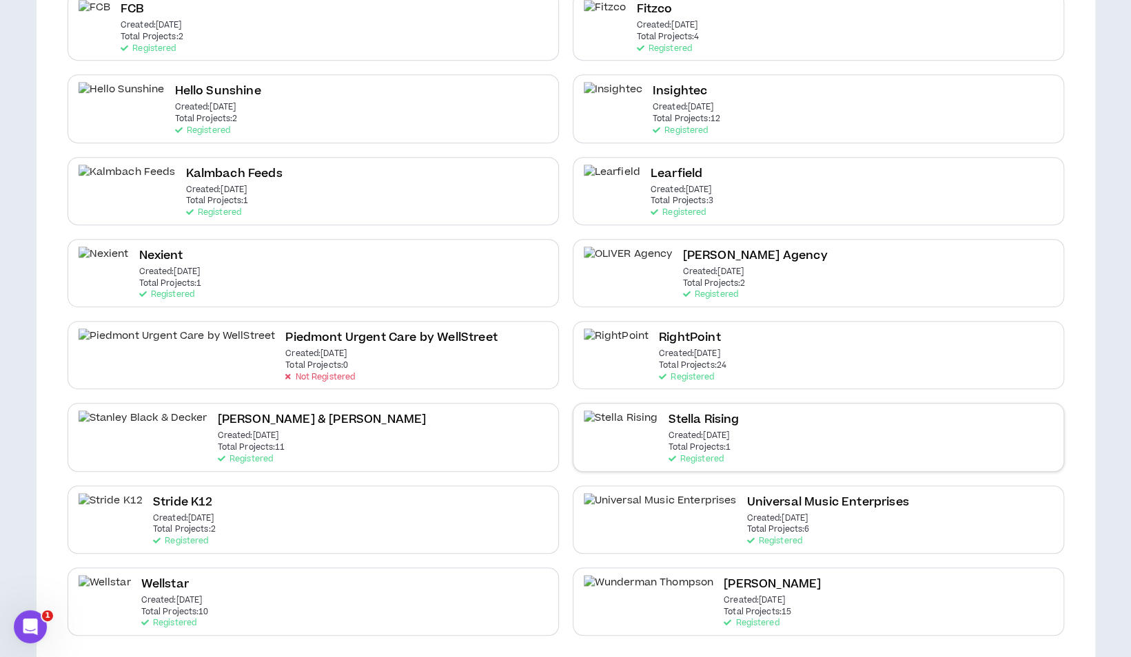
click at [767, 435] on div "Stella Rising Created: Sep 15 2025 Total Projects: 1 Registered" at bounding box center [818, 437] width 491 height 68
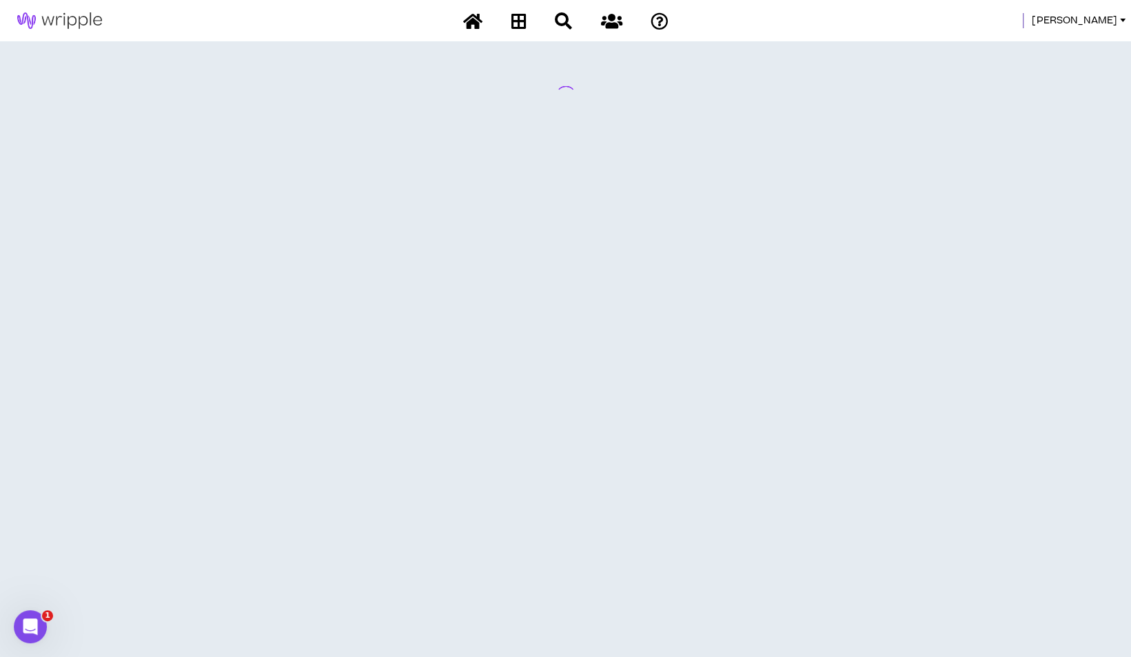
scroll to position [0, 0]
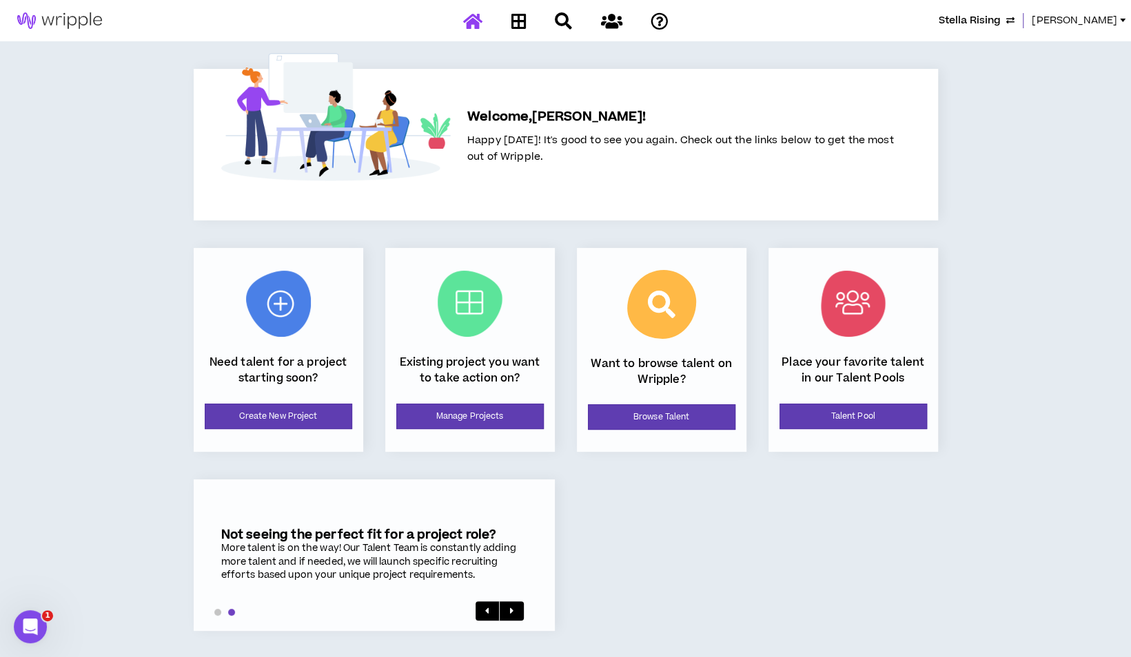
click at [1107, 19] on span "[PERSON_NAME]" at bounding box center [1073, 20] width 85 height 15
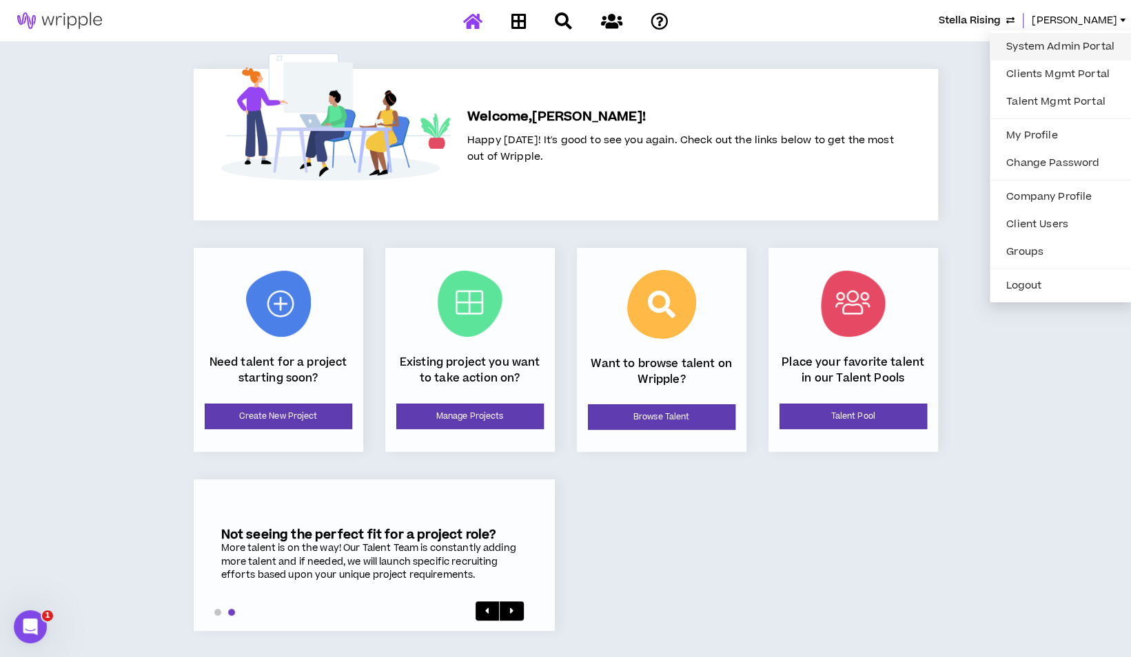
click at [1073, 45] on link "System Admin Portal" at bounding box center [1060, 47] width 125 height 21
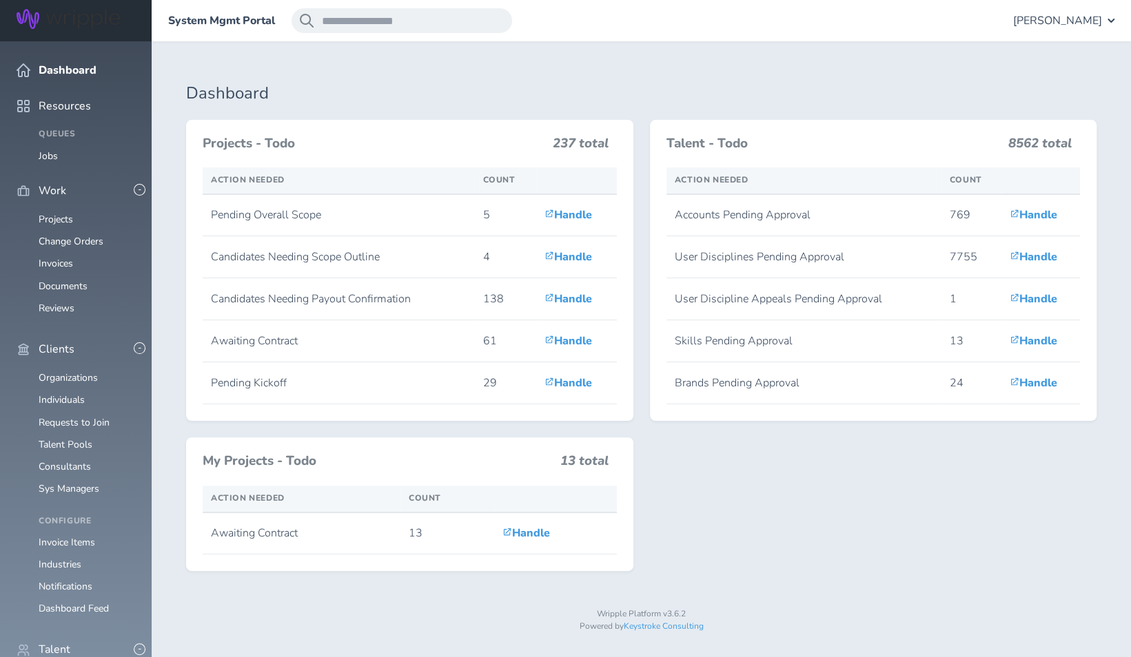
click at [61, 343] on span "Clients" at bounding box center [57, 349] width 36 height 12
click at [68, 371] on link "Organizations" at bounding box center [68, 377] width 59 height 13
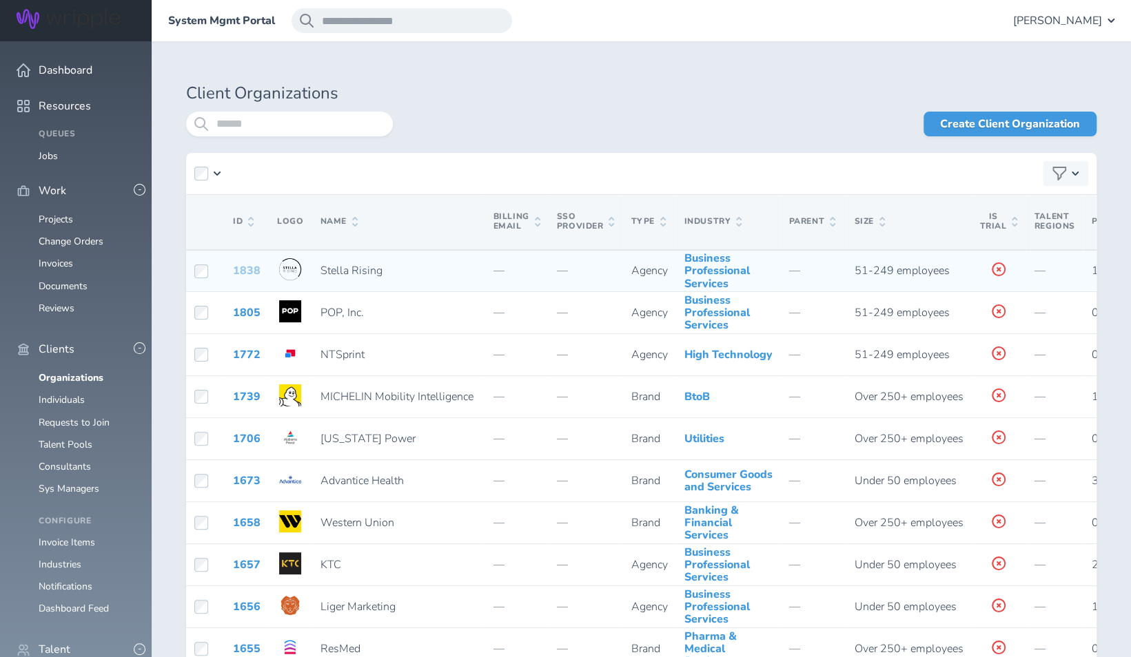
click at [245, 278] on link "1838" at bounding box center [247, 270] width 28 height 15
